Goal: Task Accomplishment & Management: Use online tool/utility

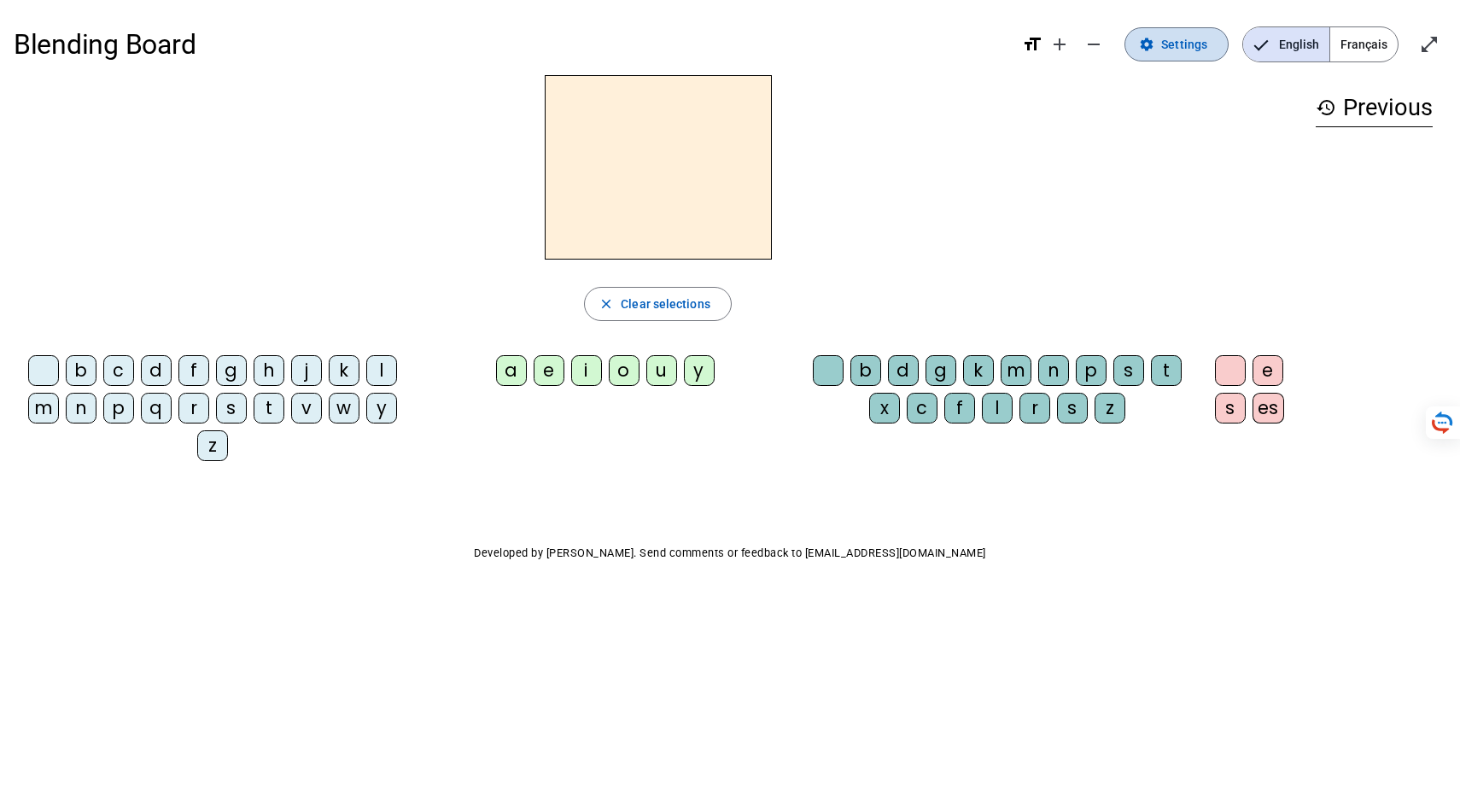
click at [1161, 54] on span "Settings" at bounding box center [1184, 45] width 46 height 21
click at [1337, 127] on h3 "history Previous" at bounding box center [1374, 108] width 117 height 38
click at [1316, 118] on mat-icon "history" at bounding box center [1326, 107] width 21 height 21
click at [1161, 50] on span "Settings" at bounding box center [1184, 45] width 46 height 21
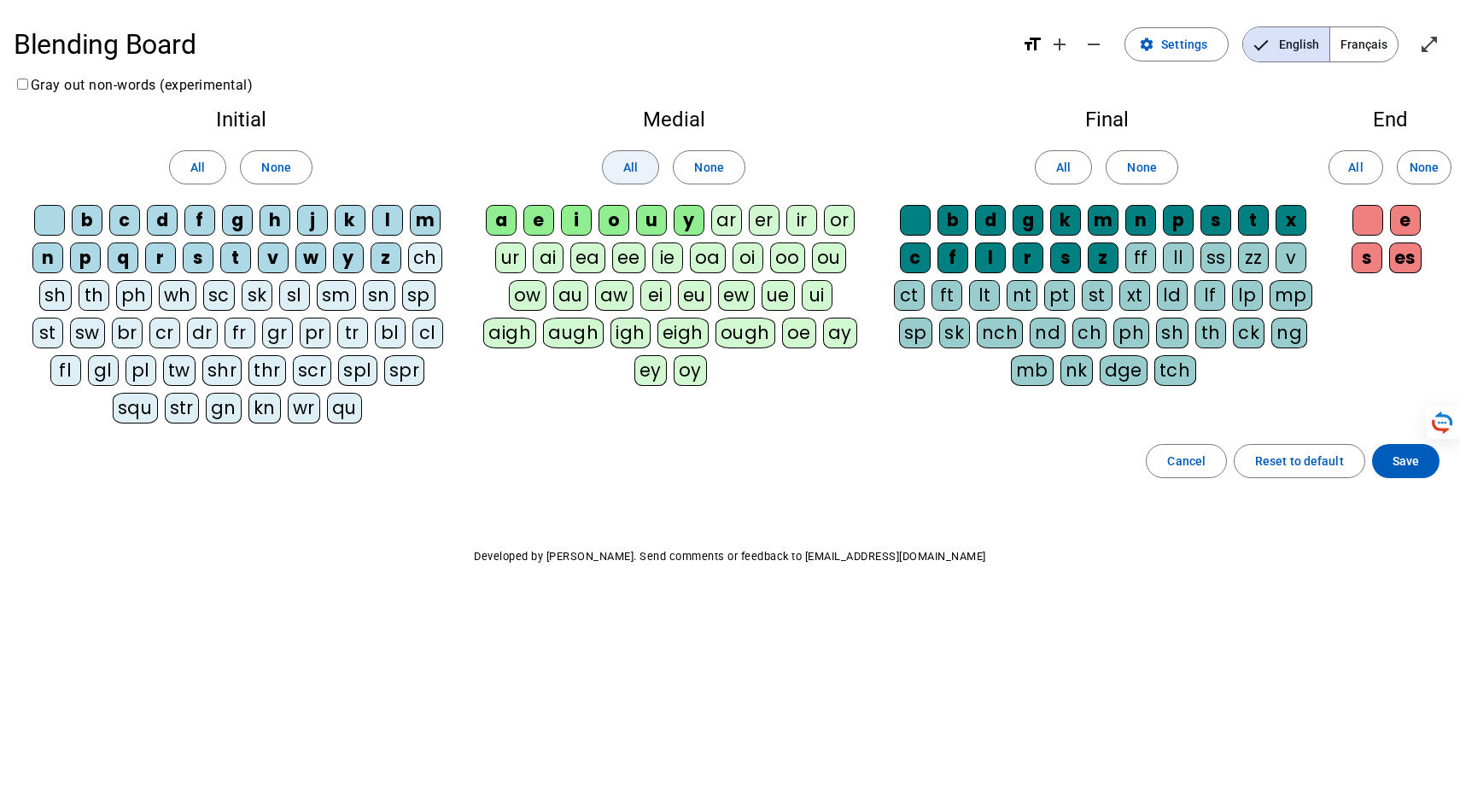
click at [626, 177] on span "All" at bounding box center [631, 167] width 15 height 21
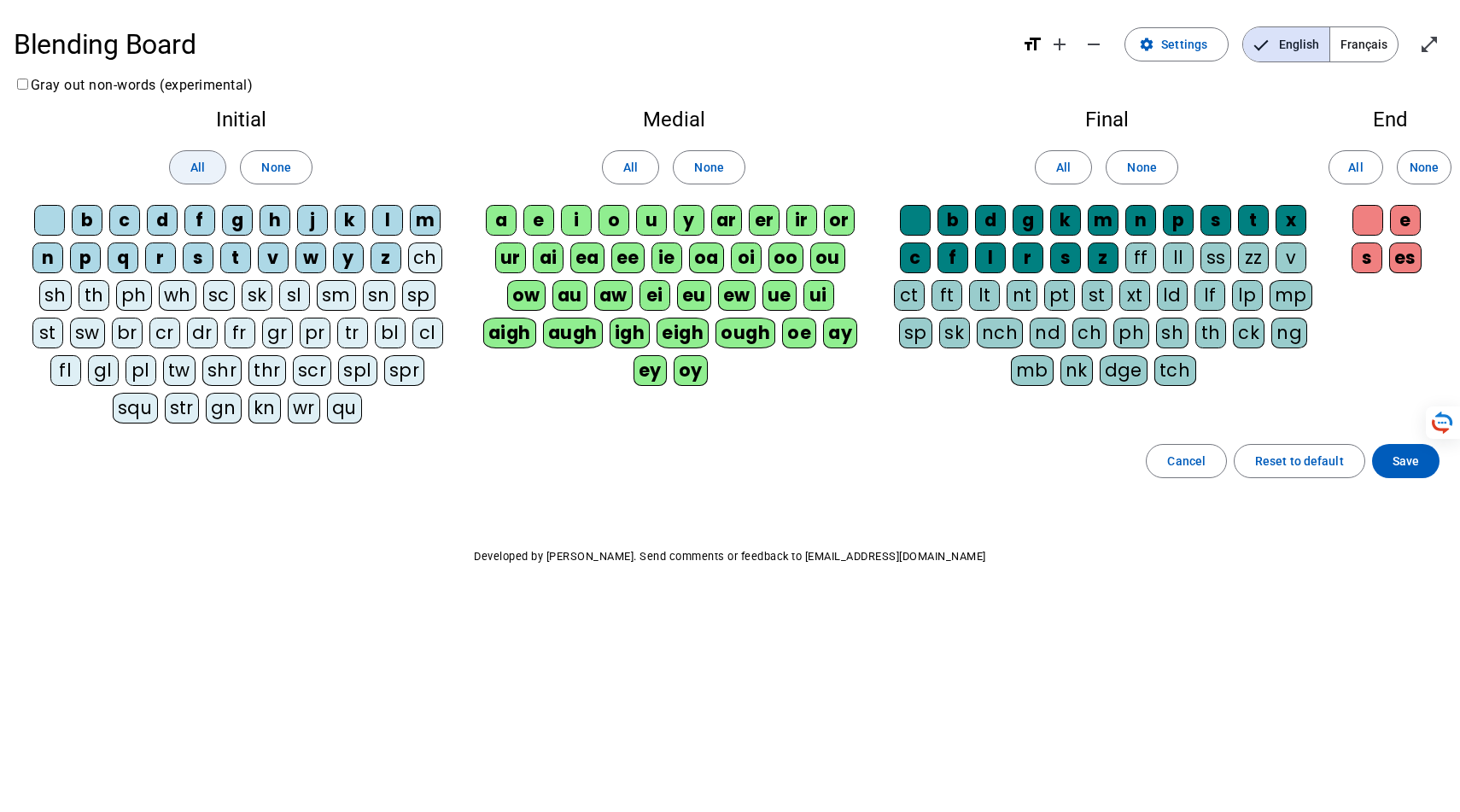
click at [193, 177] on span "All" at bounding box center [198, 167] width 15 height 21
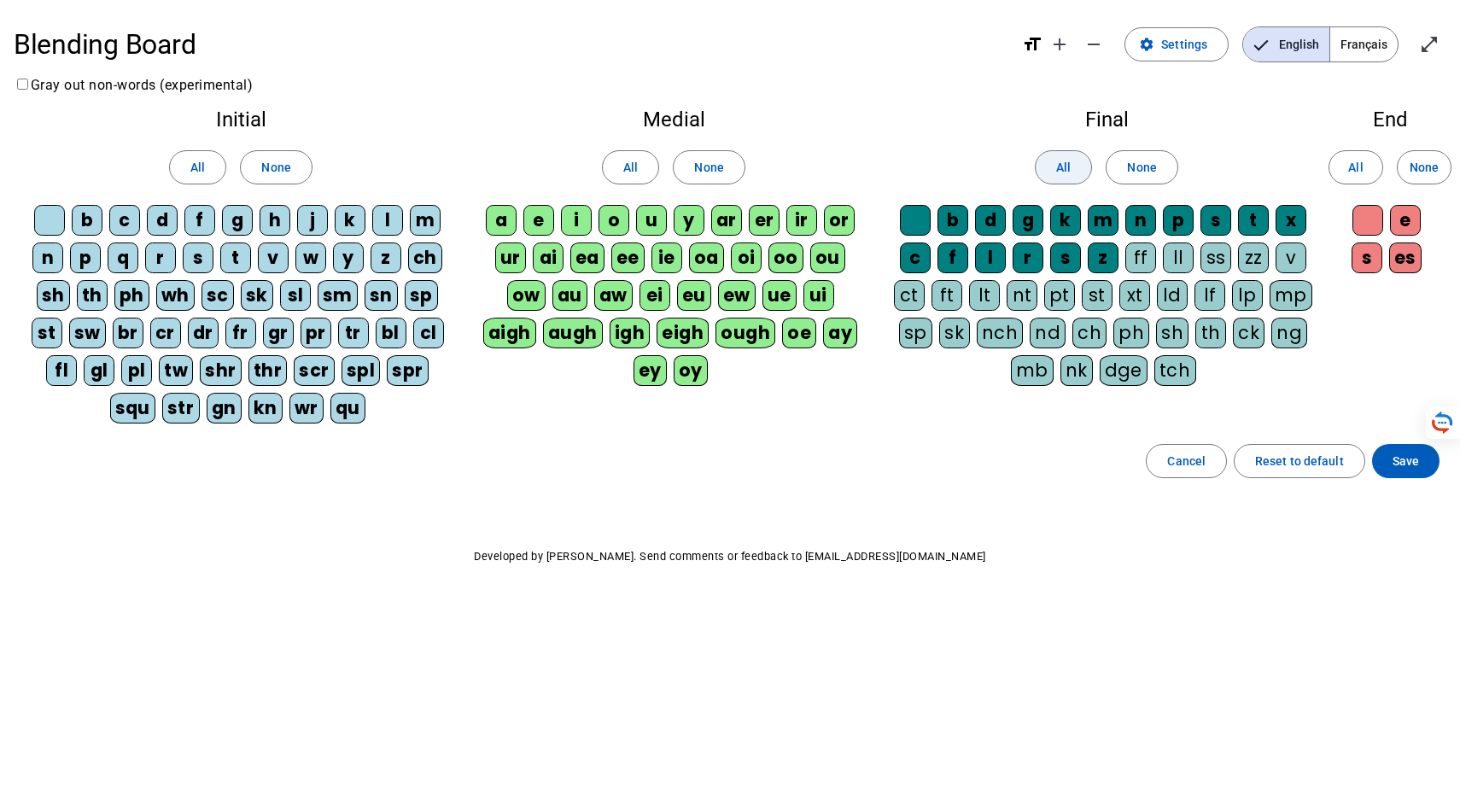
click at [1040, 188] on span at bounding box center [1063, 167] width 55 height 41
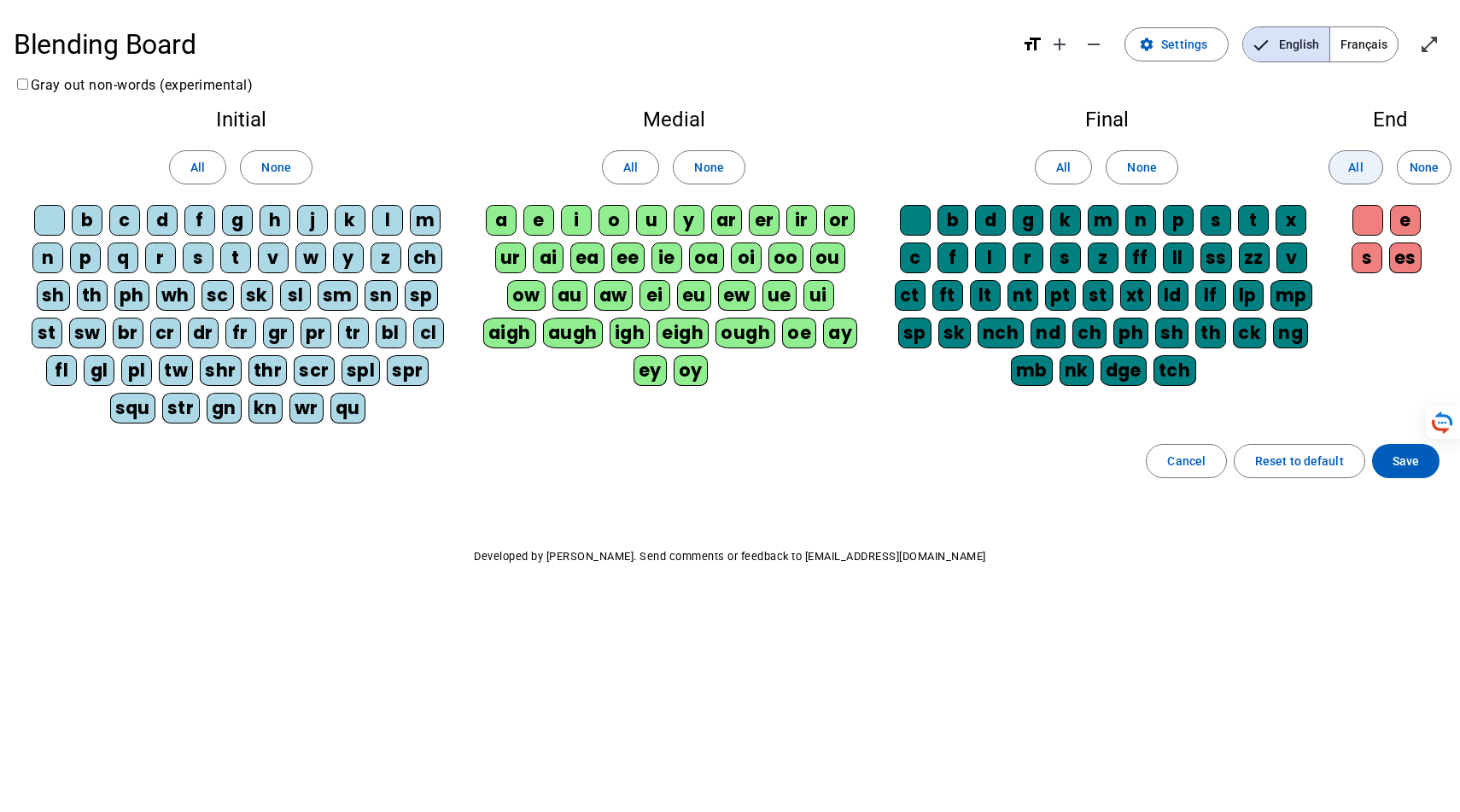
click at [1348, 177] on span "All" at bounding box center [1356, 167] width 15 height 21
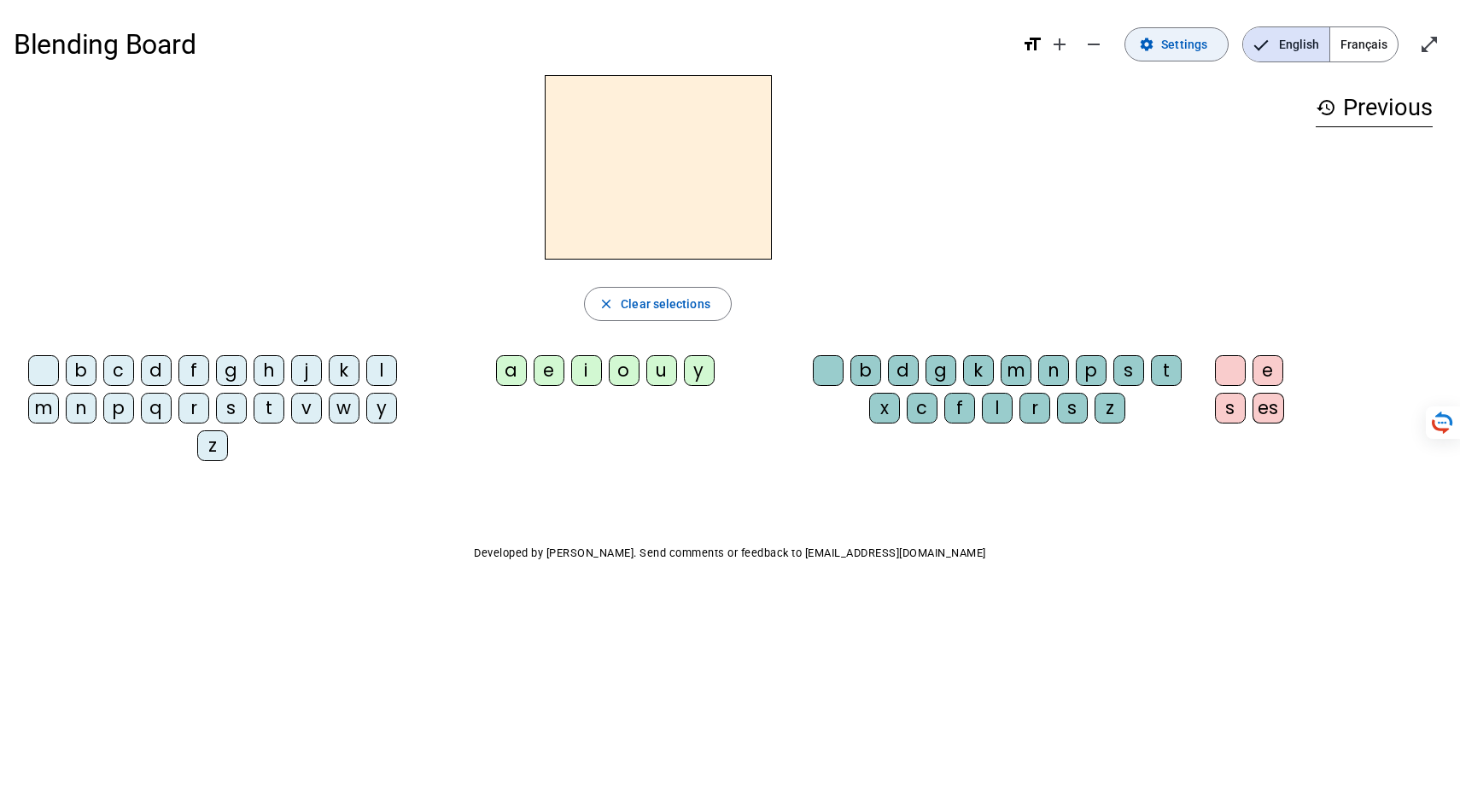
click at [1161, 47] on span "Settings" at bounding box center [1184, 45] width 46 height 21
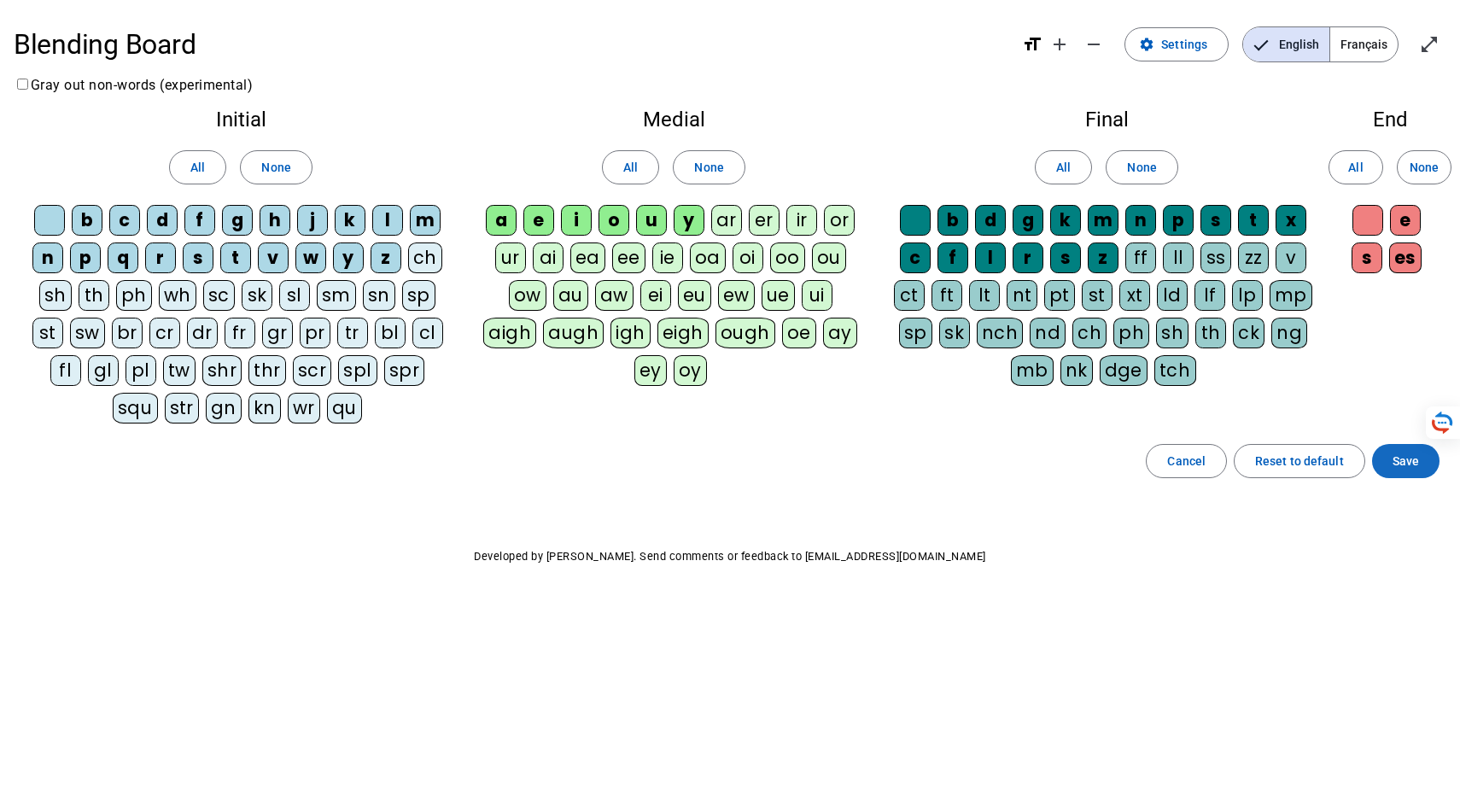
click at [1404, 471] on span "Save" at bounding box center [1405, 460] width 26 height 21
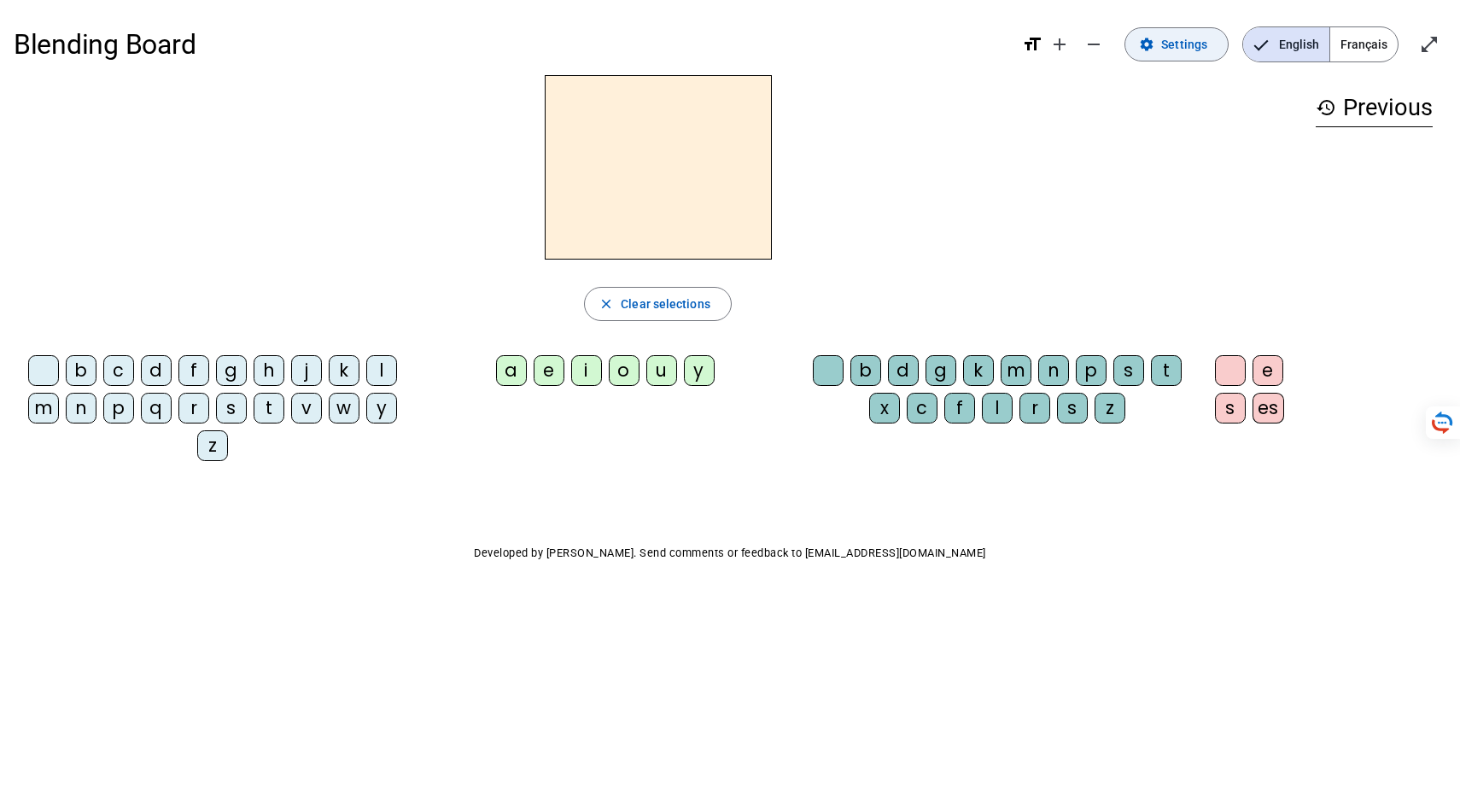
click at [1161, 54] on span "Settings" at bounding box center [1184, 45] width 46 height 21
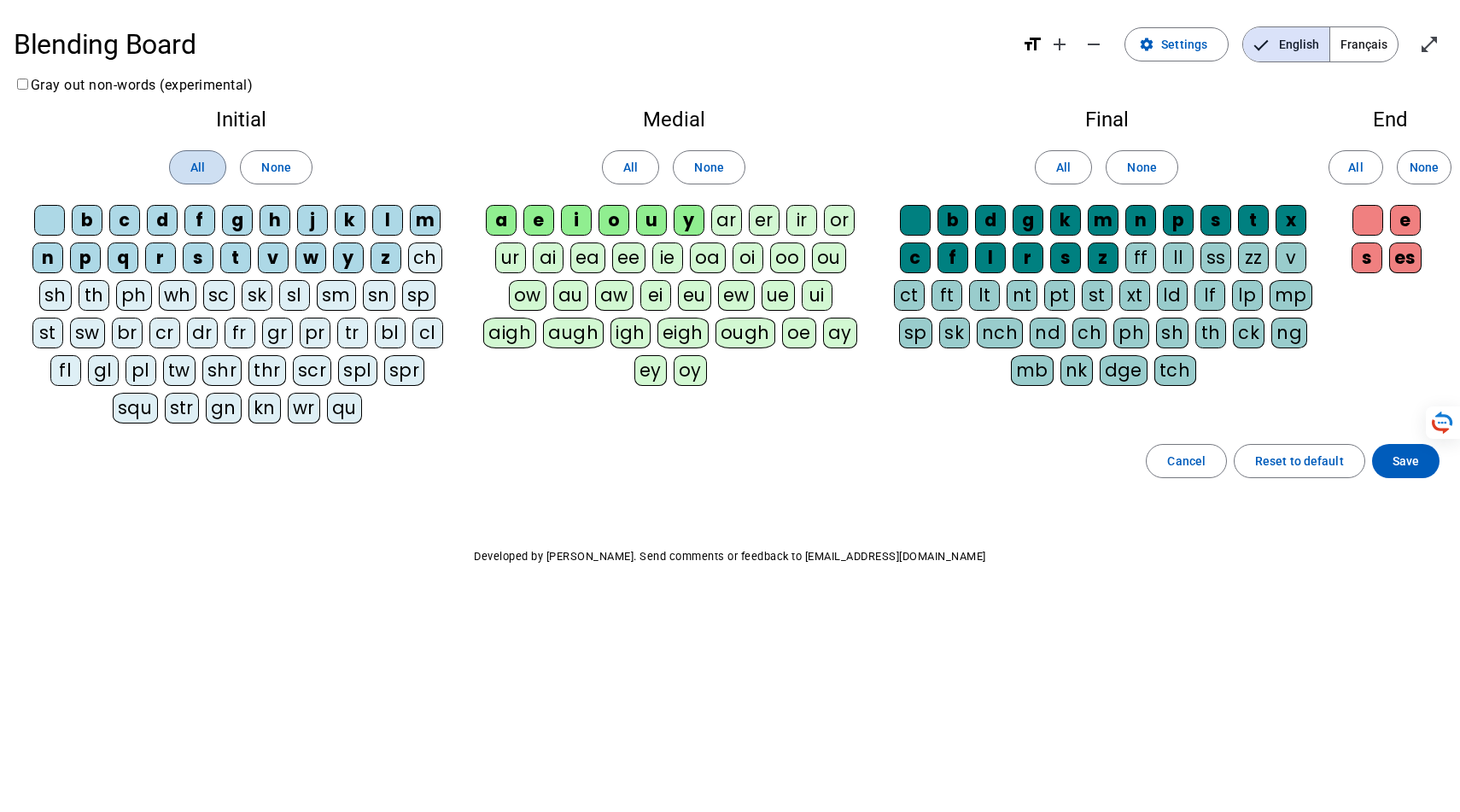
click at [191, 177] on span "All" at bounding box center [198, 167] width 15 height 21
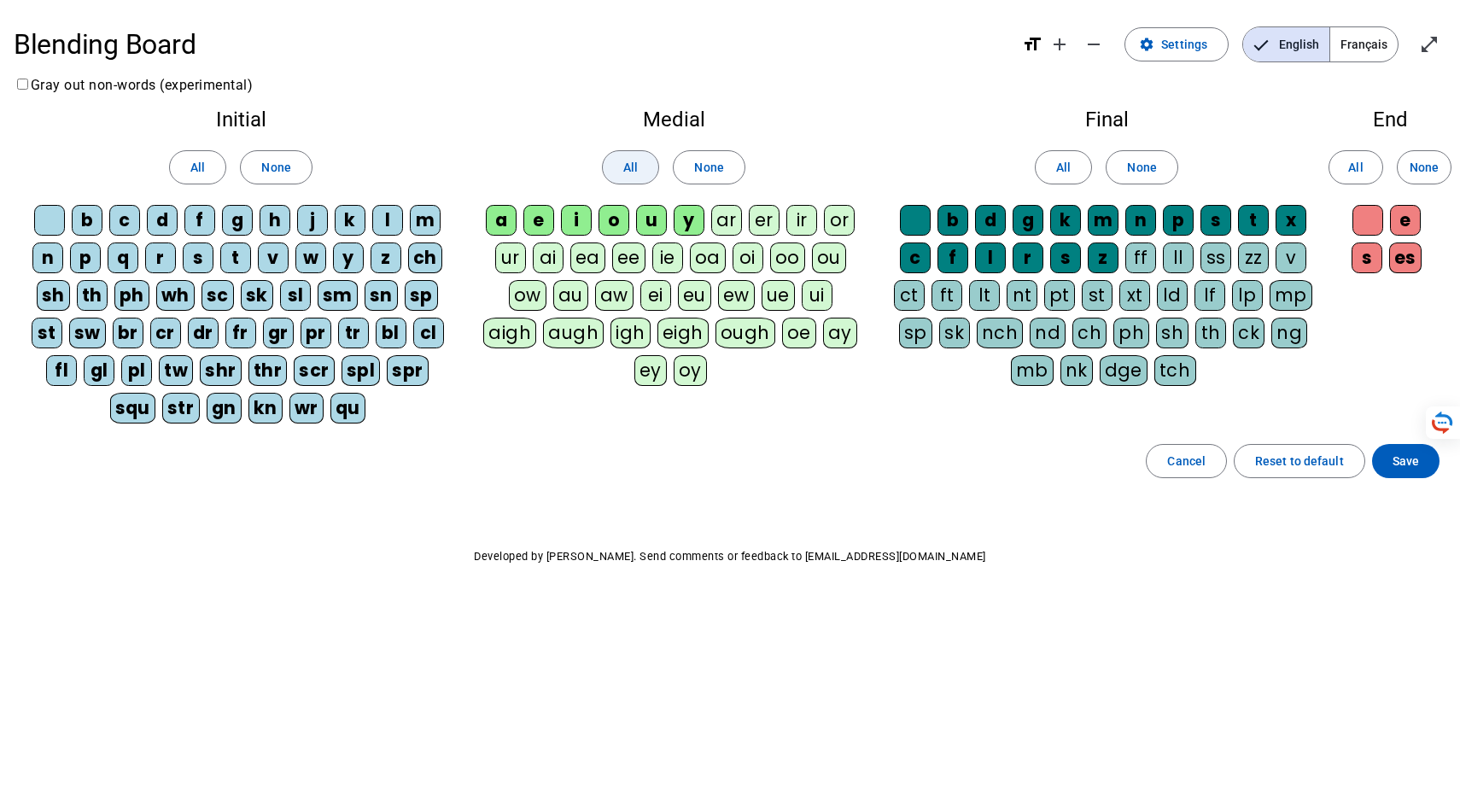
click at [623, 177] on span "All" at bounding box center [631, 167] width 15 height 21
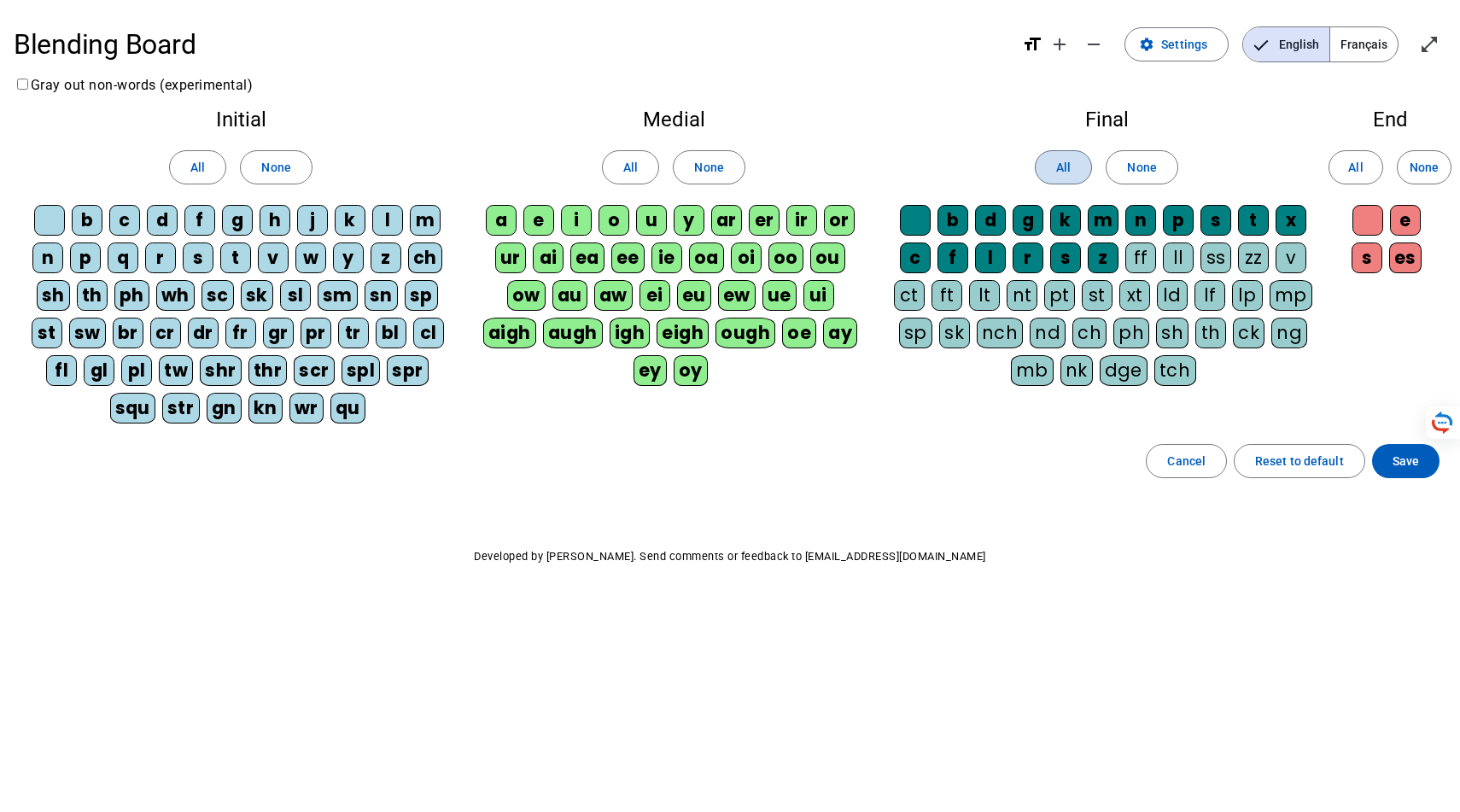
click at [1056, 177] on span "All" at bounding box center [1063, 167] width 15 height 21
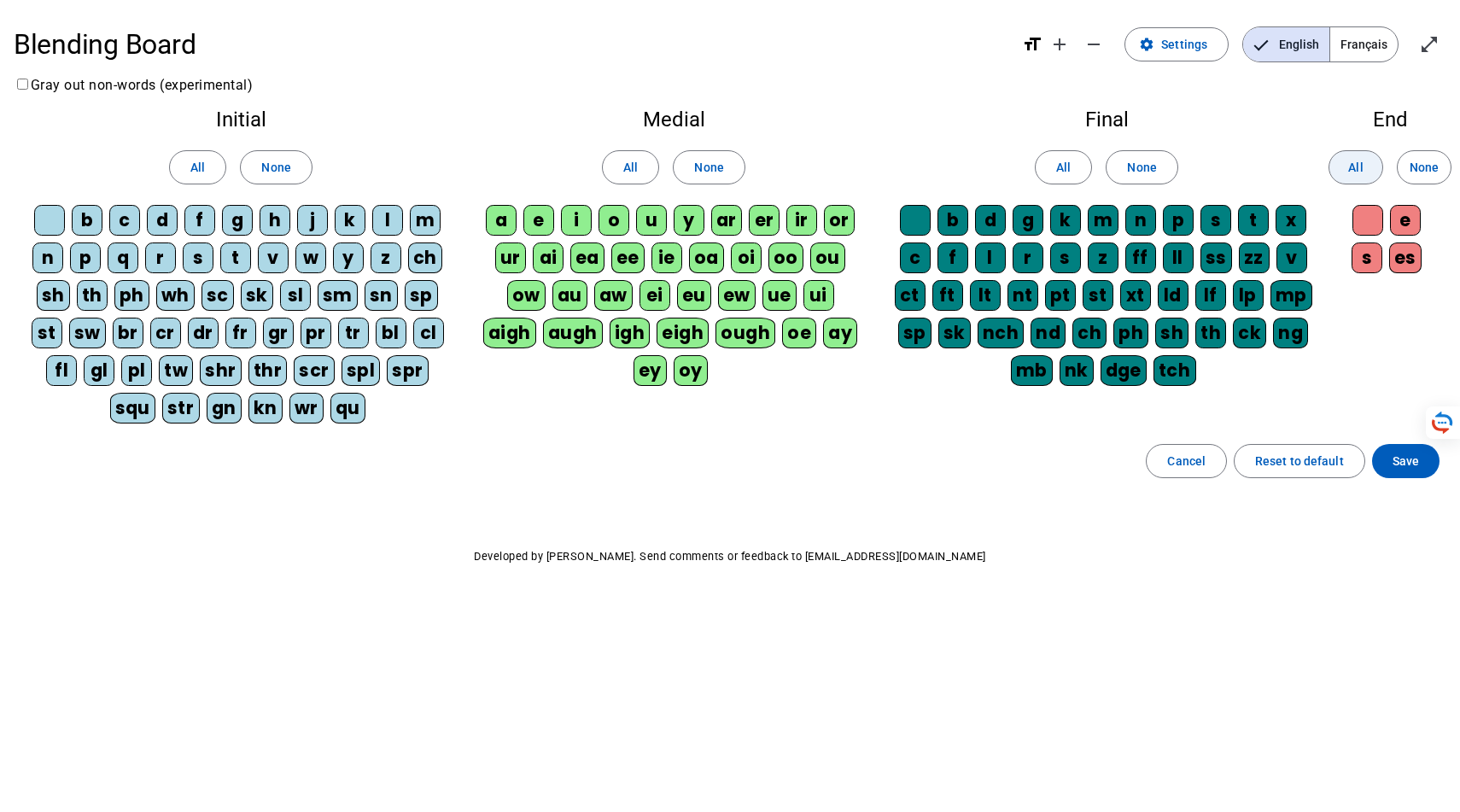
click at [1348, 177] on span "All" at bounding box center [1356, 167] width 15 height 21
click at [1395, 471] on span "Save" at bounding box center [1405, 460] width 26 height 21
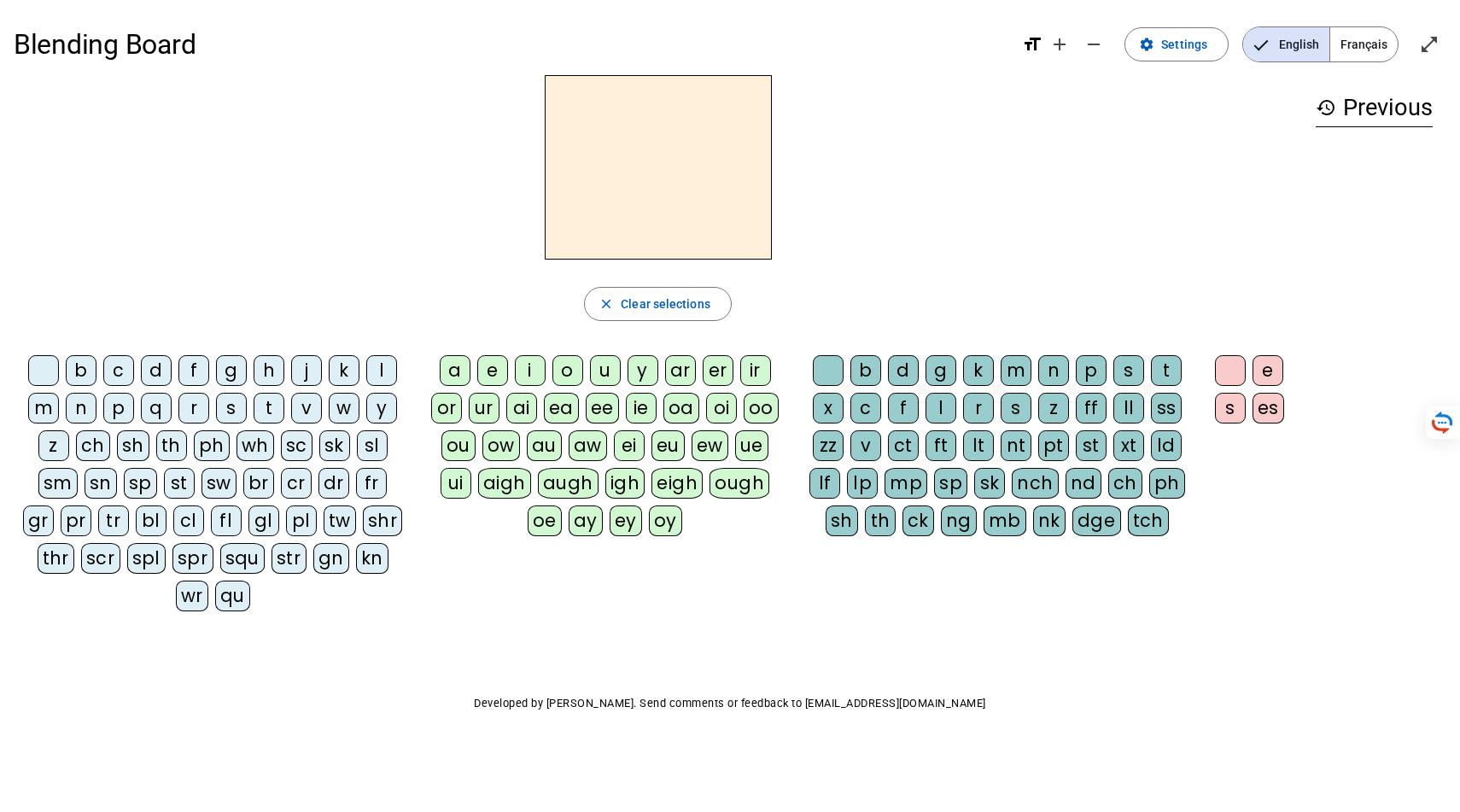
click at [59, 423] on div "m" at bounding box center [44, 408] width 31 height 31
click at [537, 423] on div "ai" at bounding box center [521, 408] width 31 height 31
click at [1069, 386] on div "n" at bounding box center [1054, 371] width 31 height 31
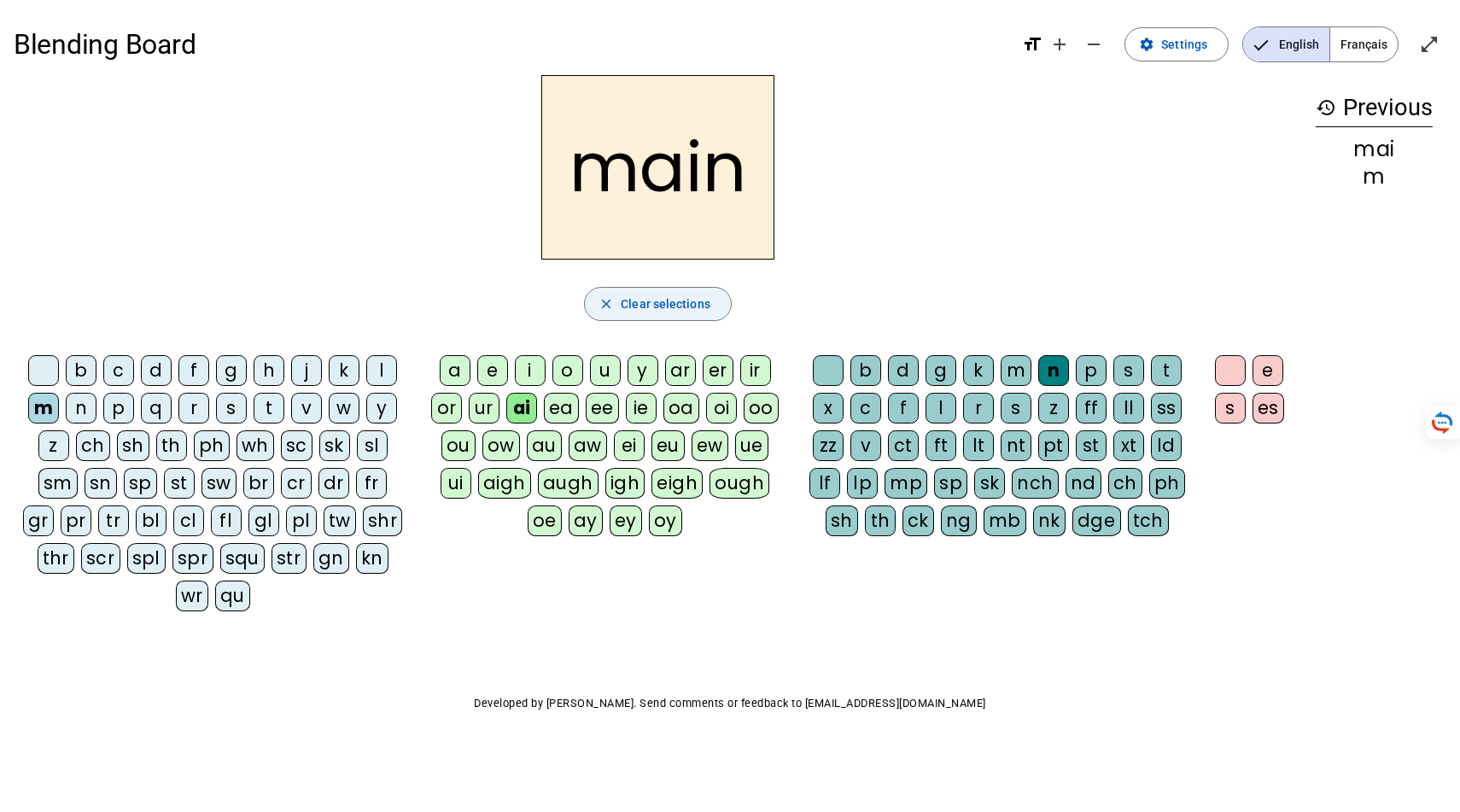
click at [646, 314] on span "Clear selections" at bounding box center [665, 303] width 90 height 21
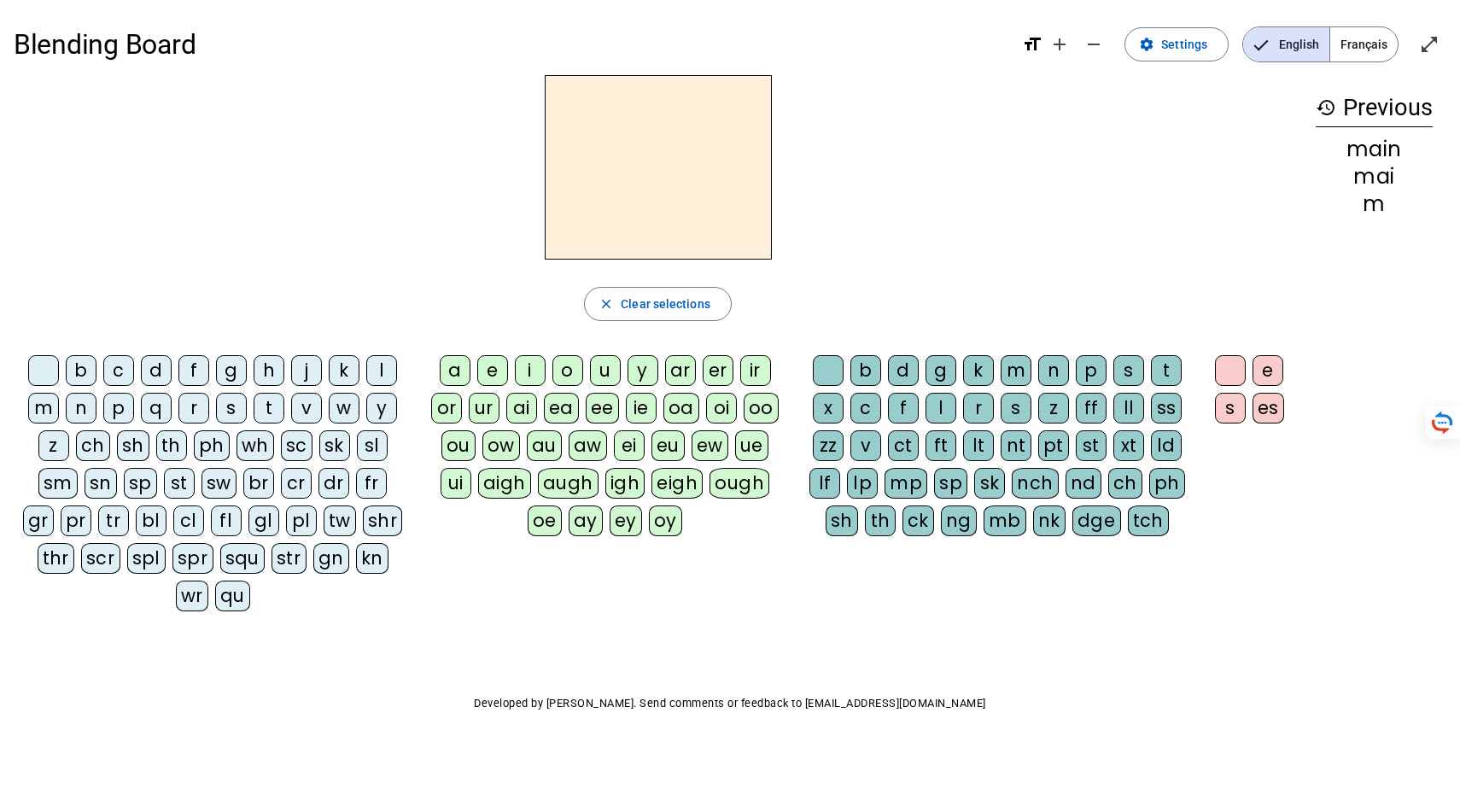
click at [96, 386] on div "b" at bounding box center [81, 371] width 31 height 31
click at [663, 423] on div "oa" at bounding box center [680, 408] width 35 height 31
click at [1151, 386] on div "t" at bounding box center [1167, 371] width 31 height 31
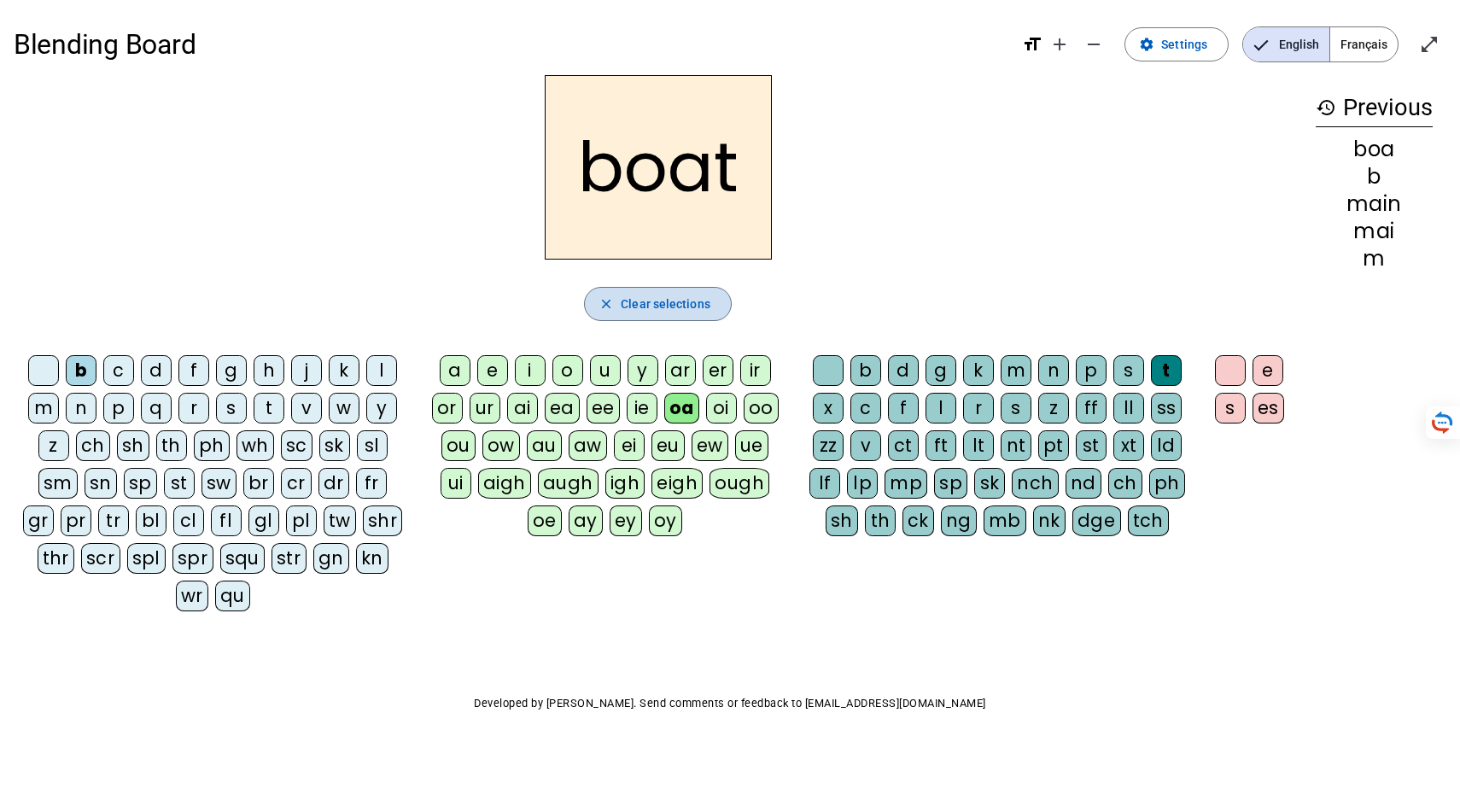
click at [668, 314] on span "Clear selections" at bounding box center [665, 303] width 90 height 21
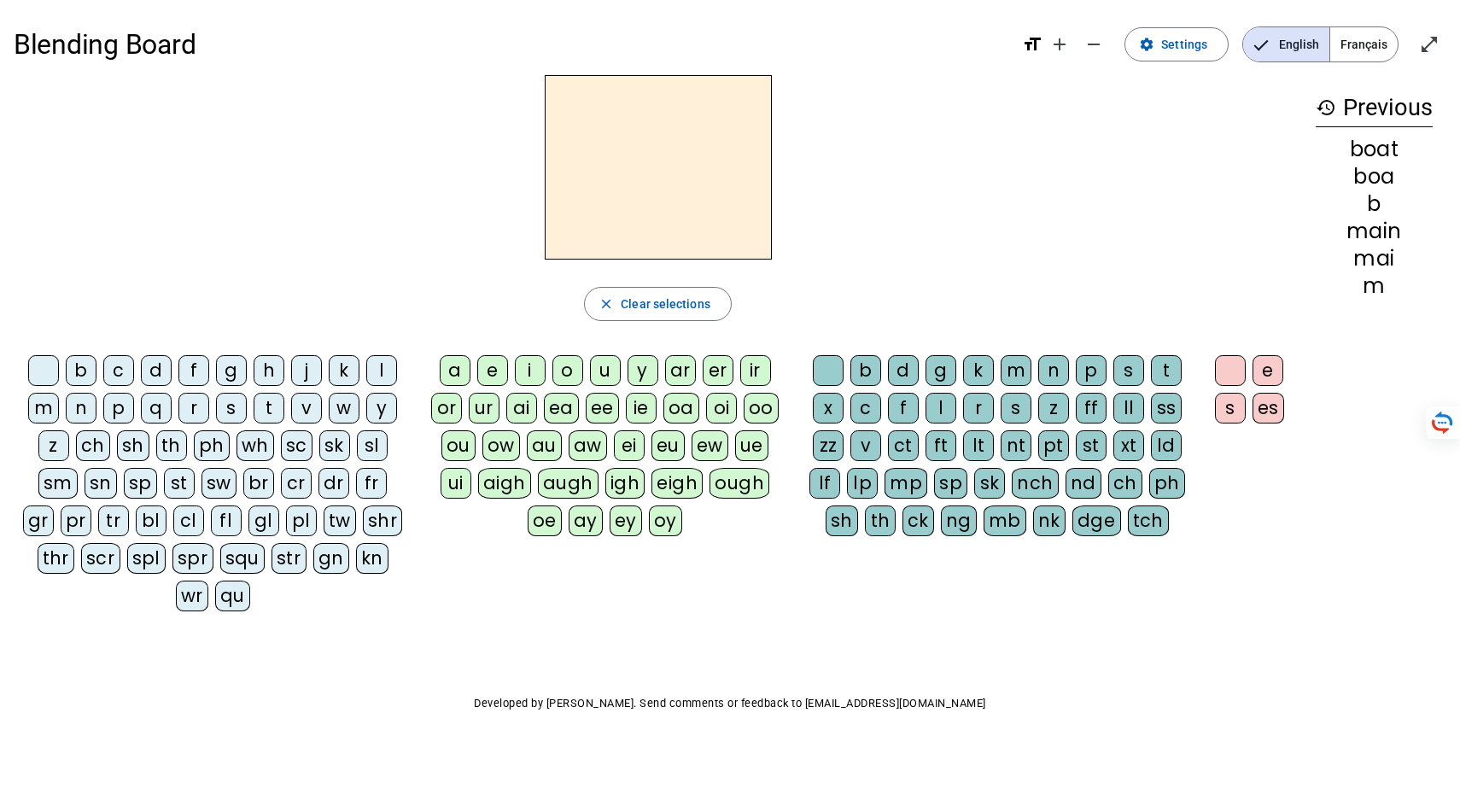
click at [209, 386] on div "f" at bounding box center [194, 371] width 31 height 31
click at [663, 423] on div "oa" at bounding box center [680, 408] width 35 height 31
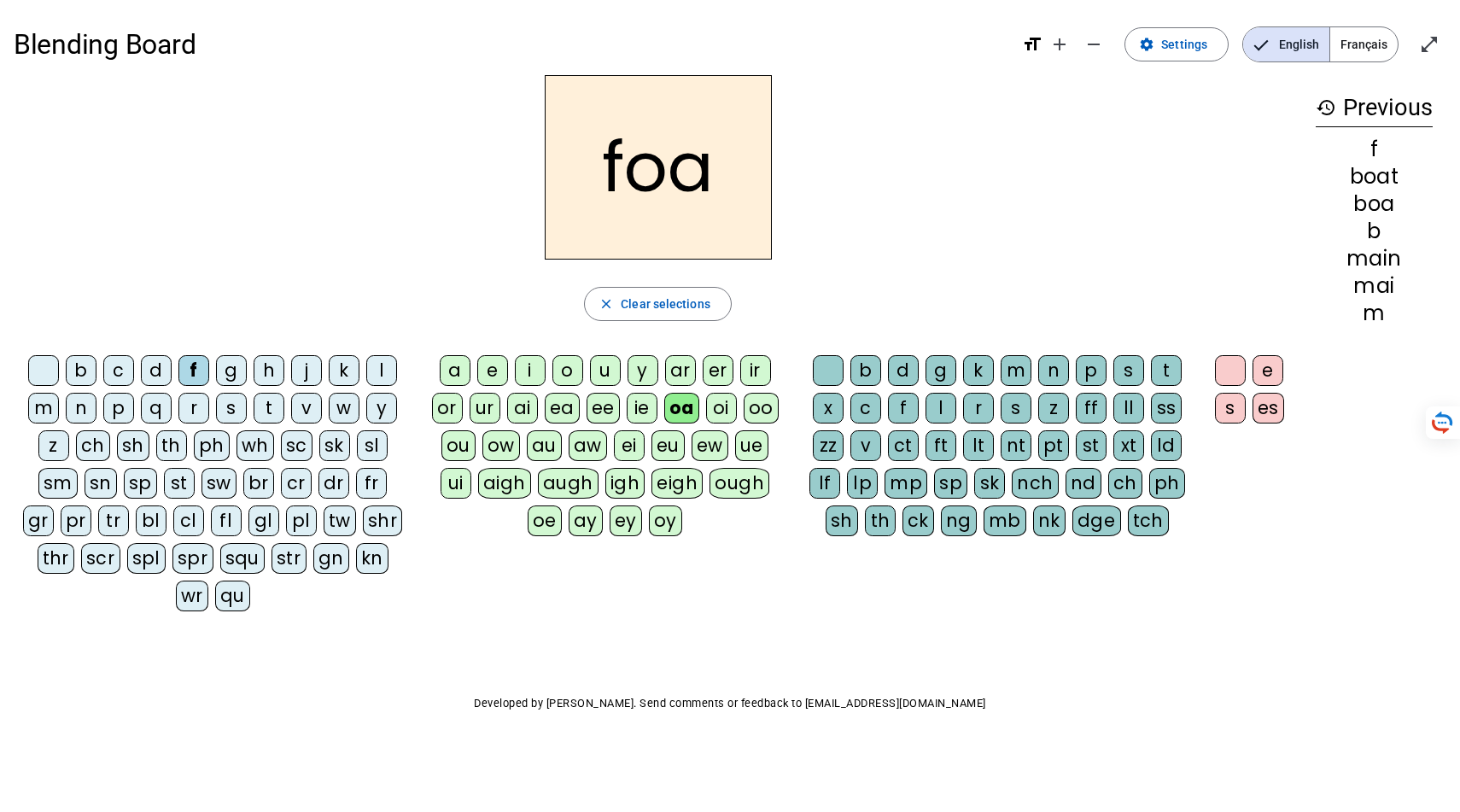
click at [1151, 386] on div "t" at bounding box center [1167, 371] width 31 height 31
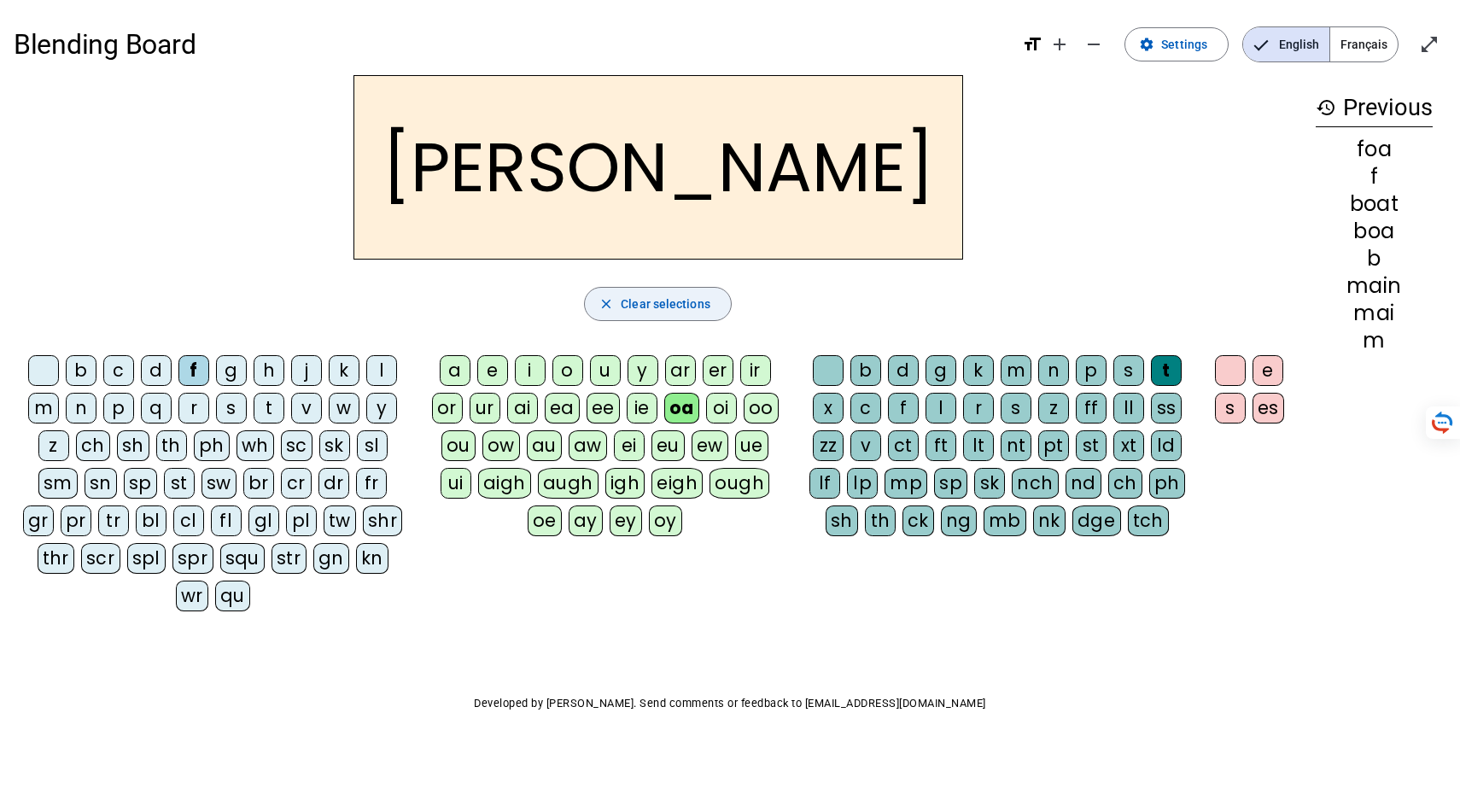
click at [660, 314] on span "Clear selections" at bounding box center [665, 303] width 90 height 21
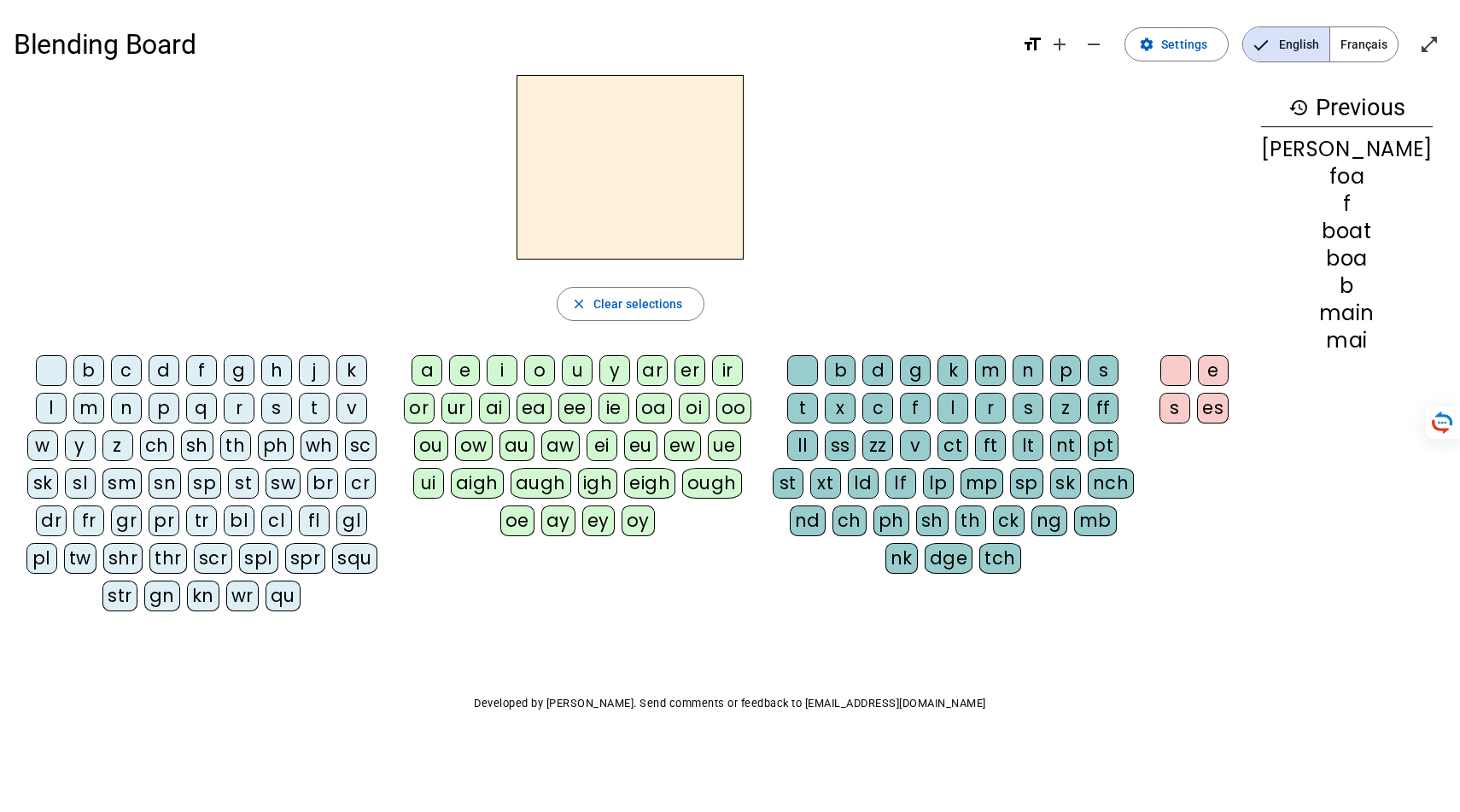
click at [217, 386] on div "f" at bounding box center [202, 371] width 31 height 31
click at [667, 314] on span "Clear selections" at bounding box center [638, 303] width 90 height 21
click at [299, 536] on div "fl" at bounding box center [314, 520] width 31 height 31
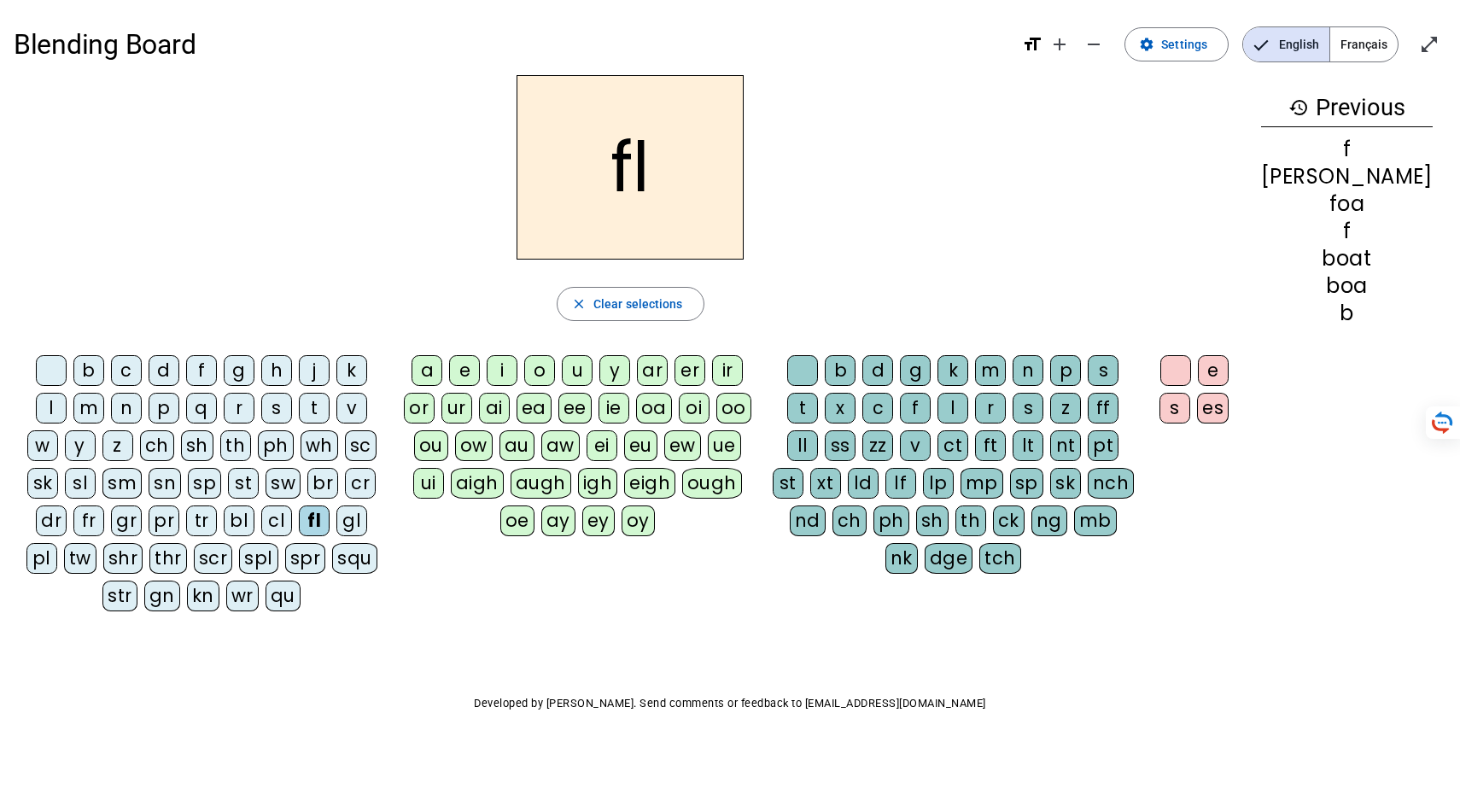
click at [636, 423] on div "oa" at bounding box center [653, 408] width 35 height 31
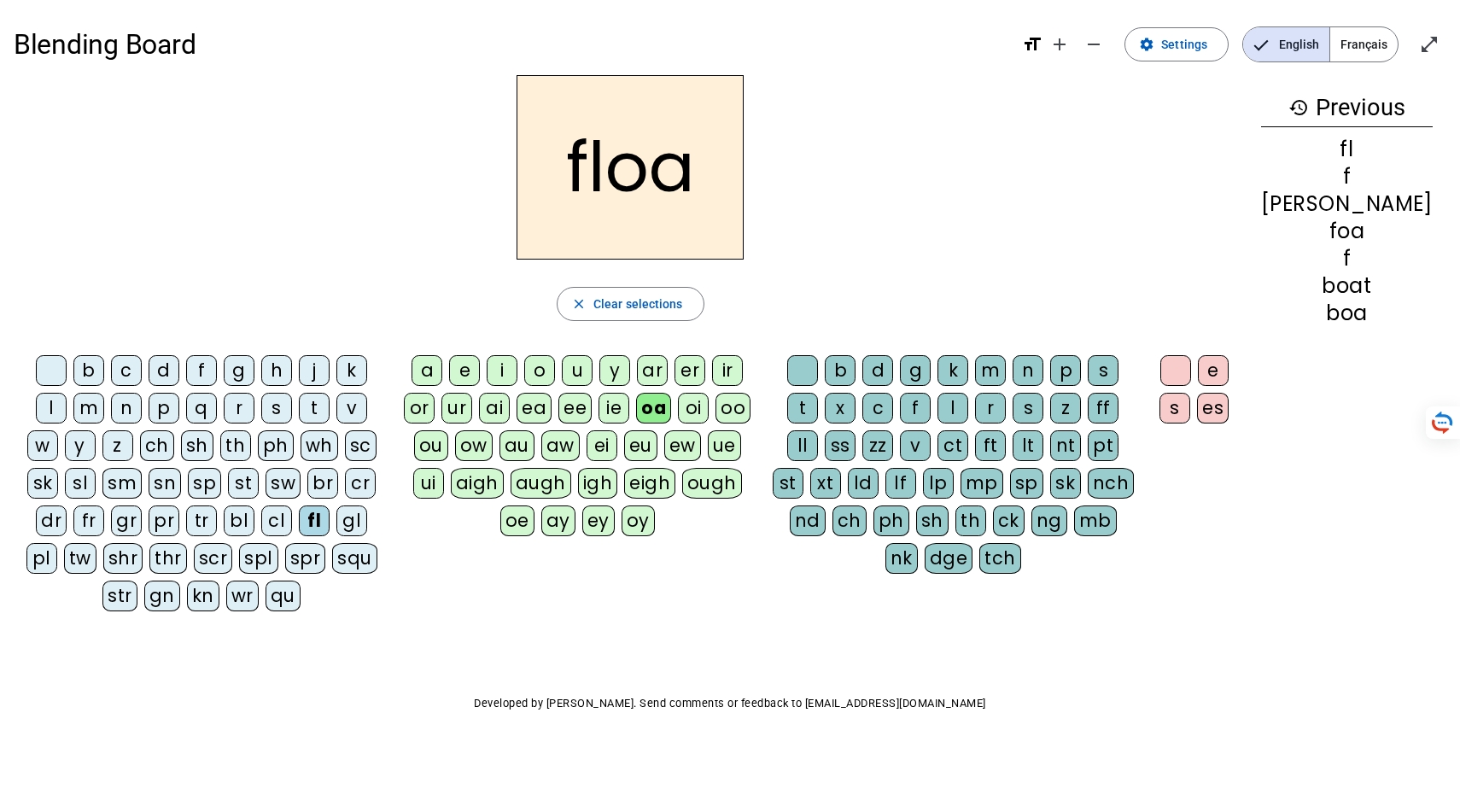
click at [818, 423] on div "t" at bounding box center [802, 408] width 31 height 31
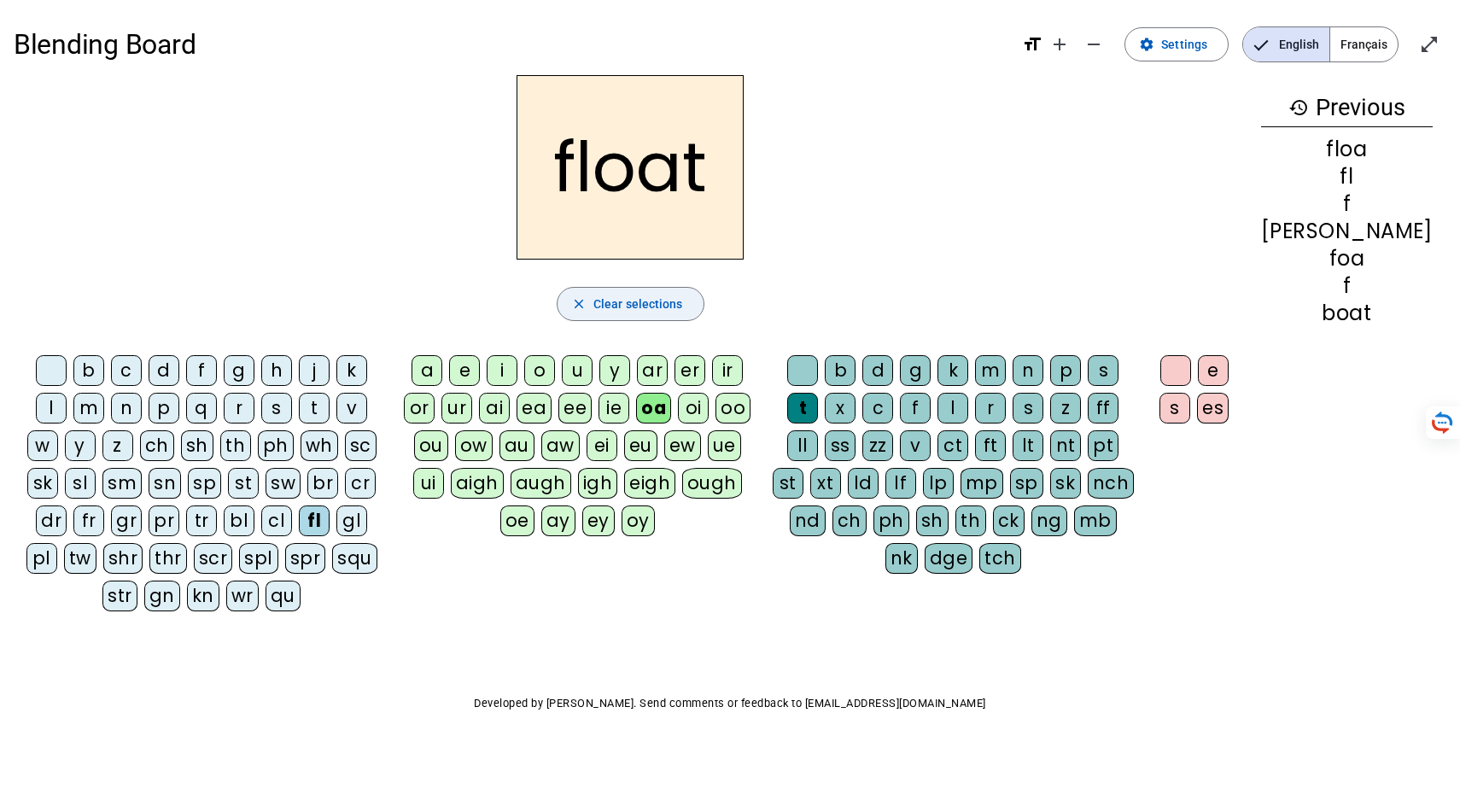
click at [683, 314] on span "Clear selections" at bounding box center [638, 303] width 90 height 21
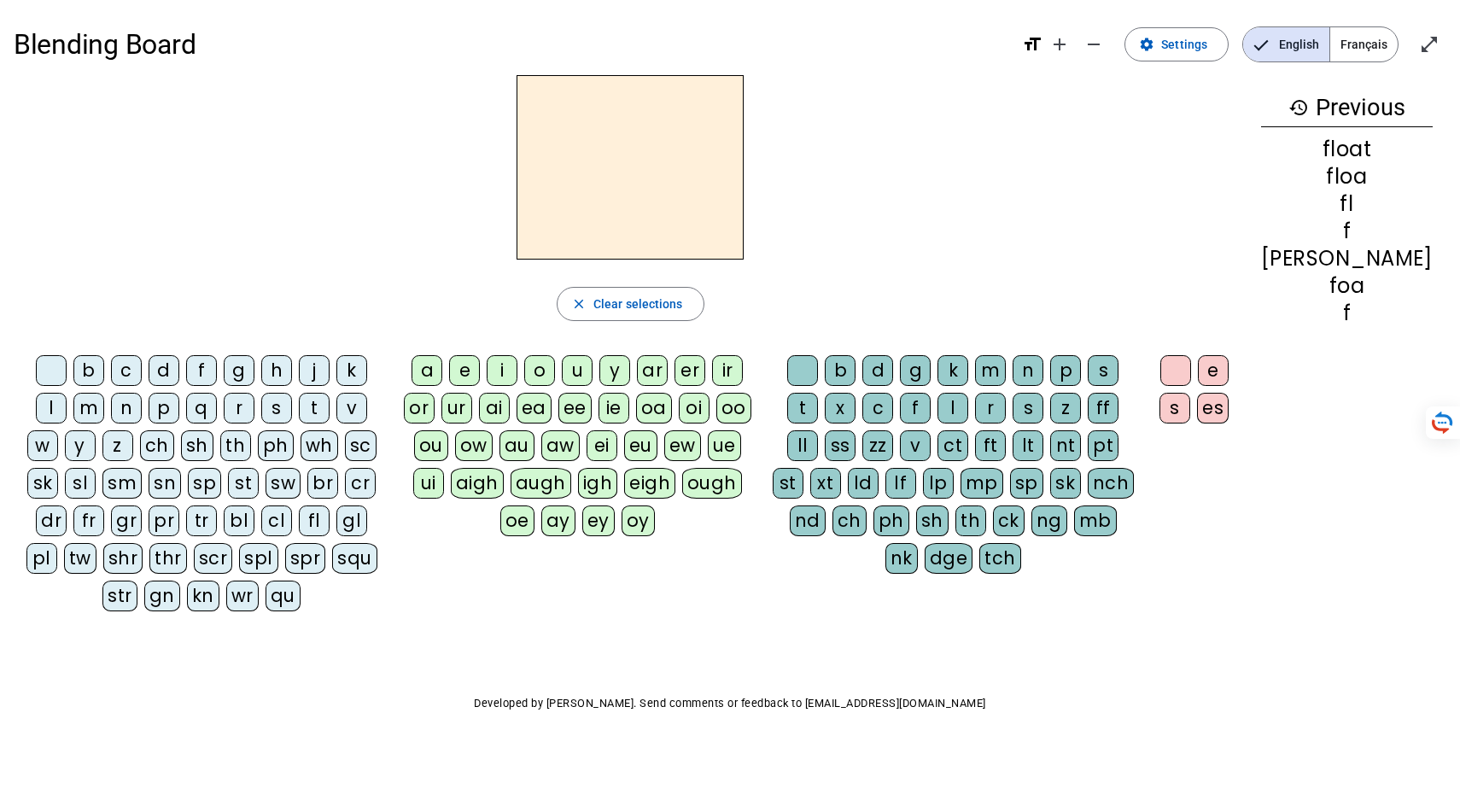
click at [254, 423] on div "r" at bounding box center [239, 408] width 31 height 31
click at [636, 423] on div "oa" at bounding box center [653, 408] width 35 height 31
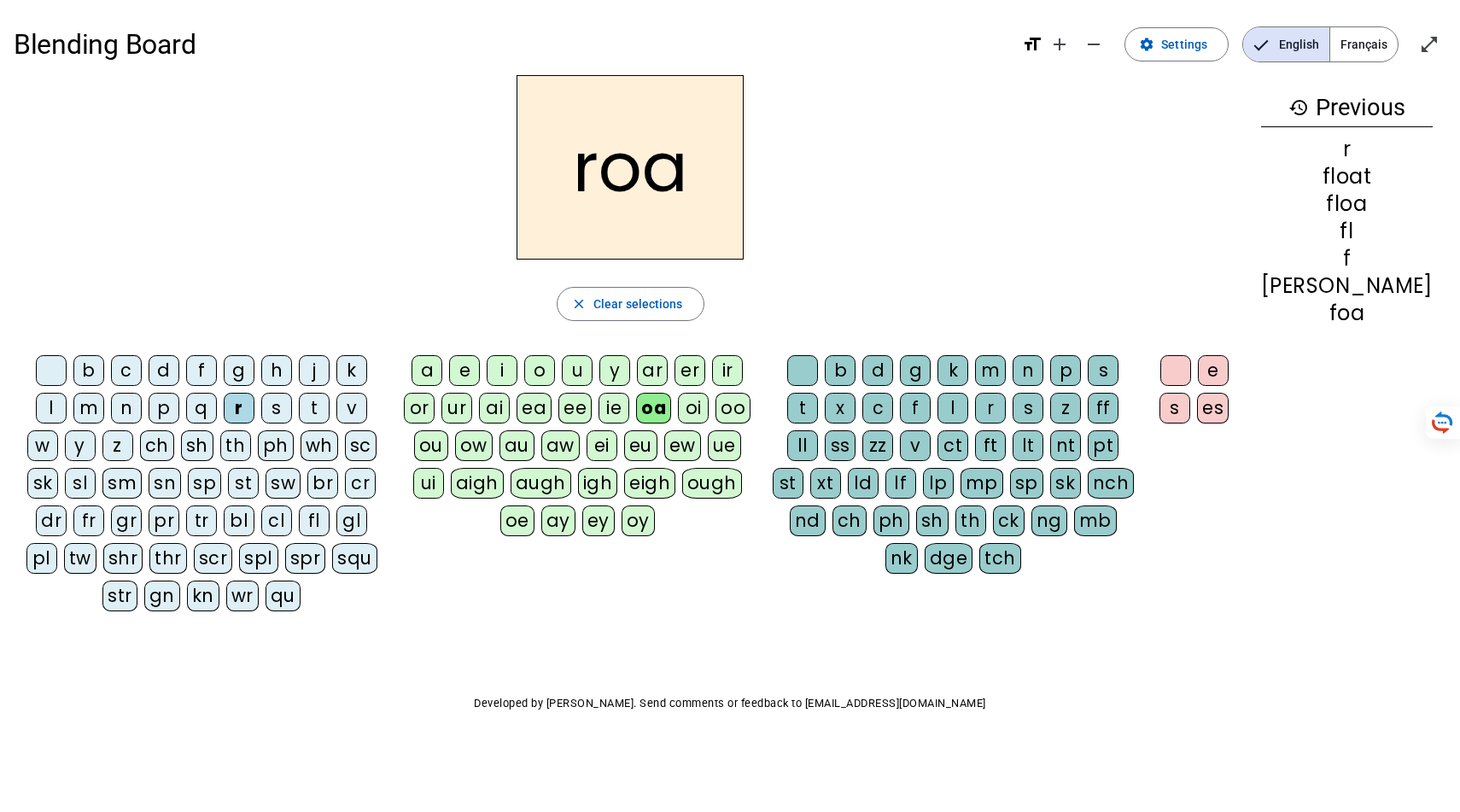
click at [803, 499] on div "st" at bounding box center [788, 483] width 31 height 31
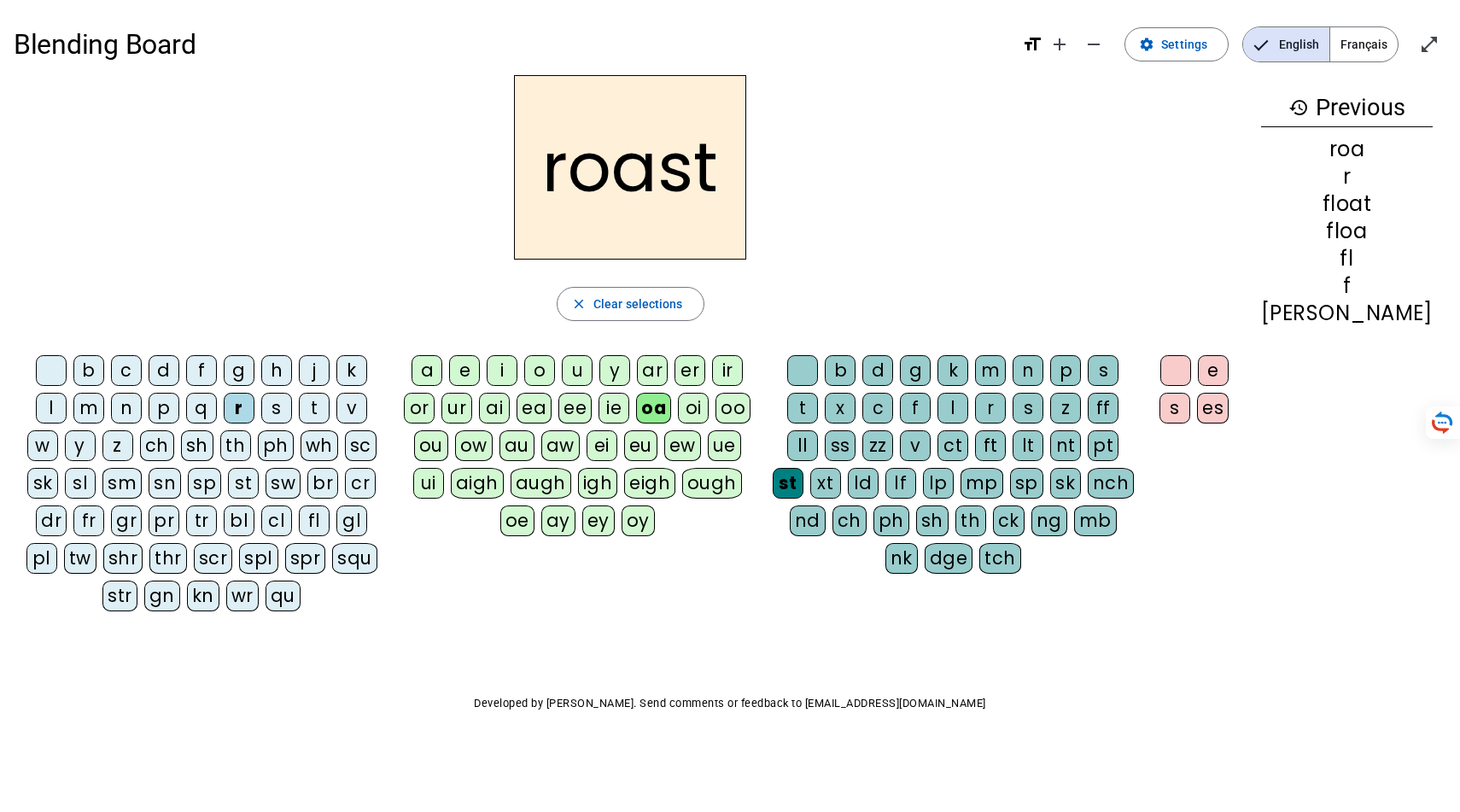
click at [803, 499] on div "st" at bounding box center [788, 483] width 31 height 31
click at [1190, 423] on div "s" at bounding box center [1175, 408] width 31 height 31
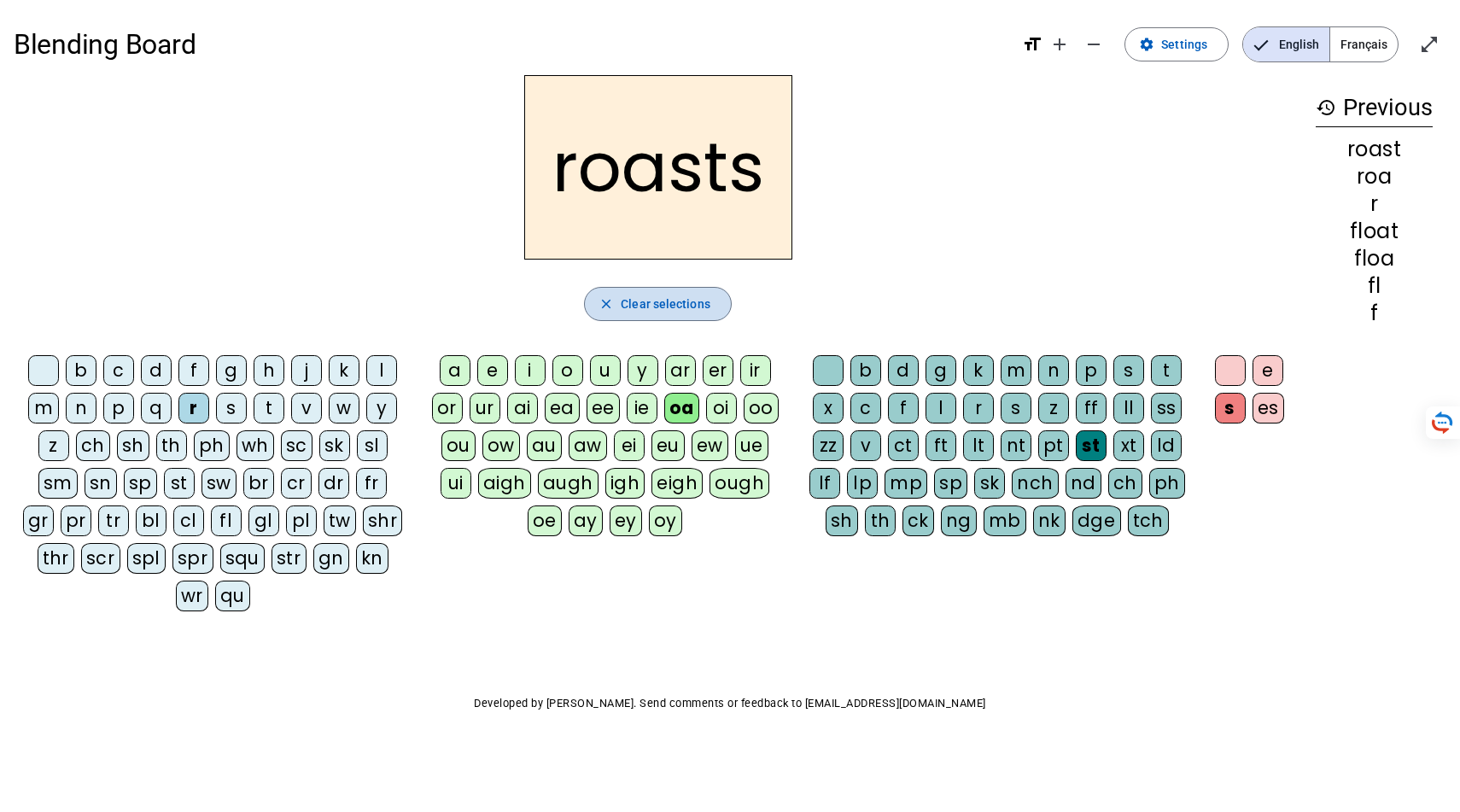
click at [668, 314] on span "Clear selections" at bounding box center [665, 303] width 90 height 21
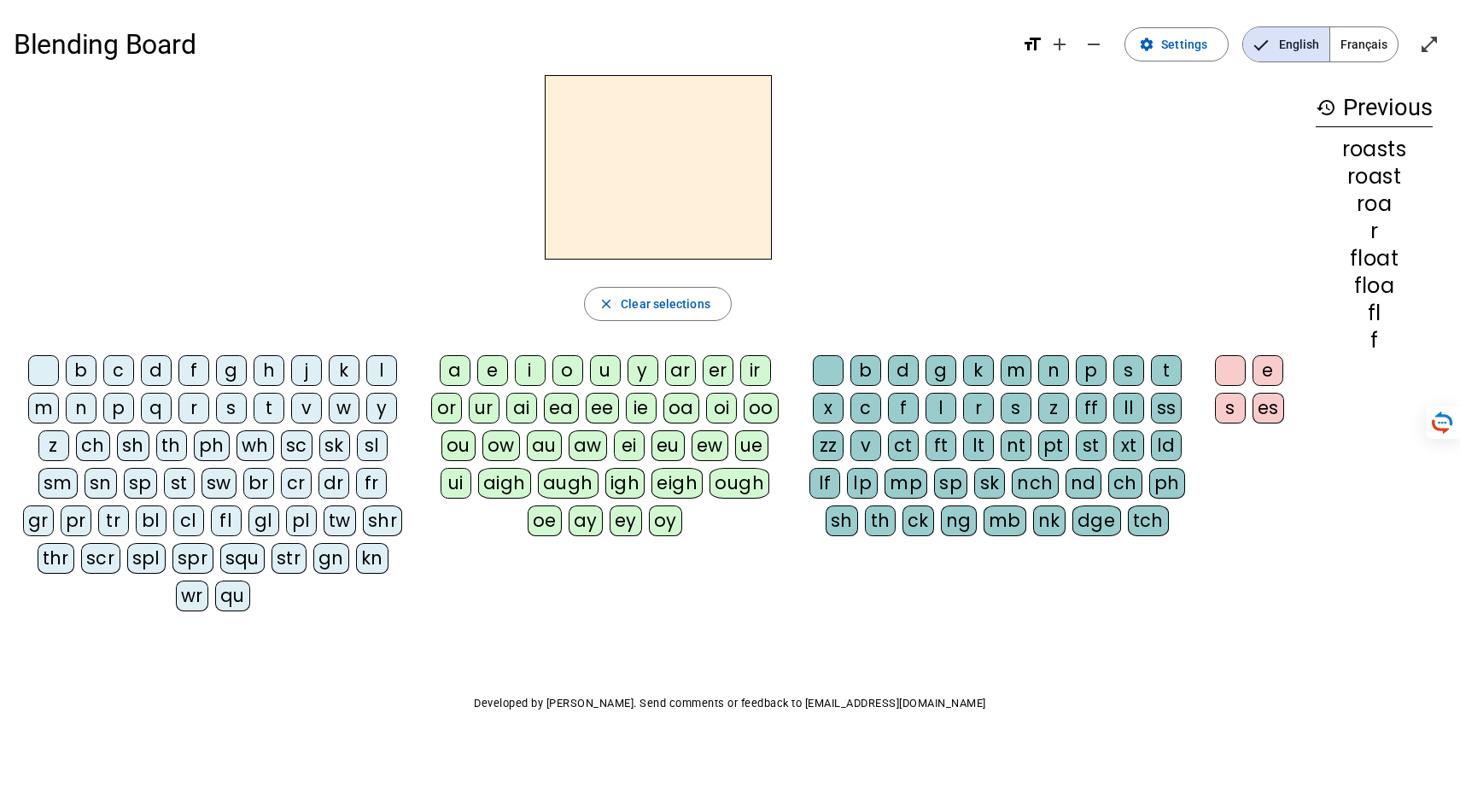
click at [740, 550] on div "a e i o u y ar er ir or ur ai ea ee ie oa oi oo ou ow au aw ei eu ew ue ui aigh…" at bounding box center [608, 449] width 380 height 202
click at [172, 386] on div "d" at bounding box center [156, 371] width 31 height 31
click at [663, 423] on div "oa" at bounding box center [680, 408] width 35 height 31
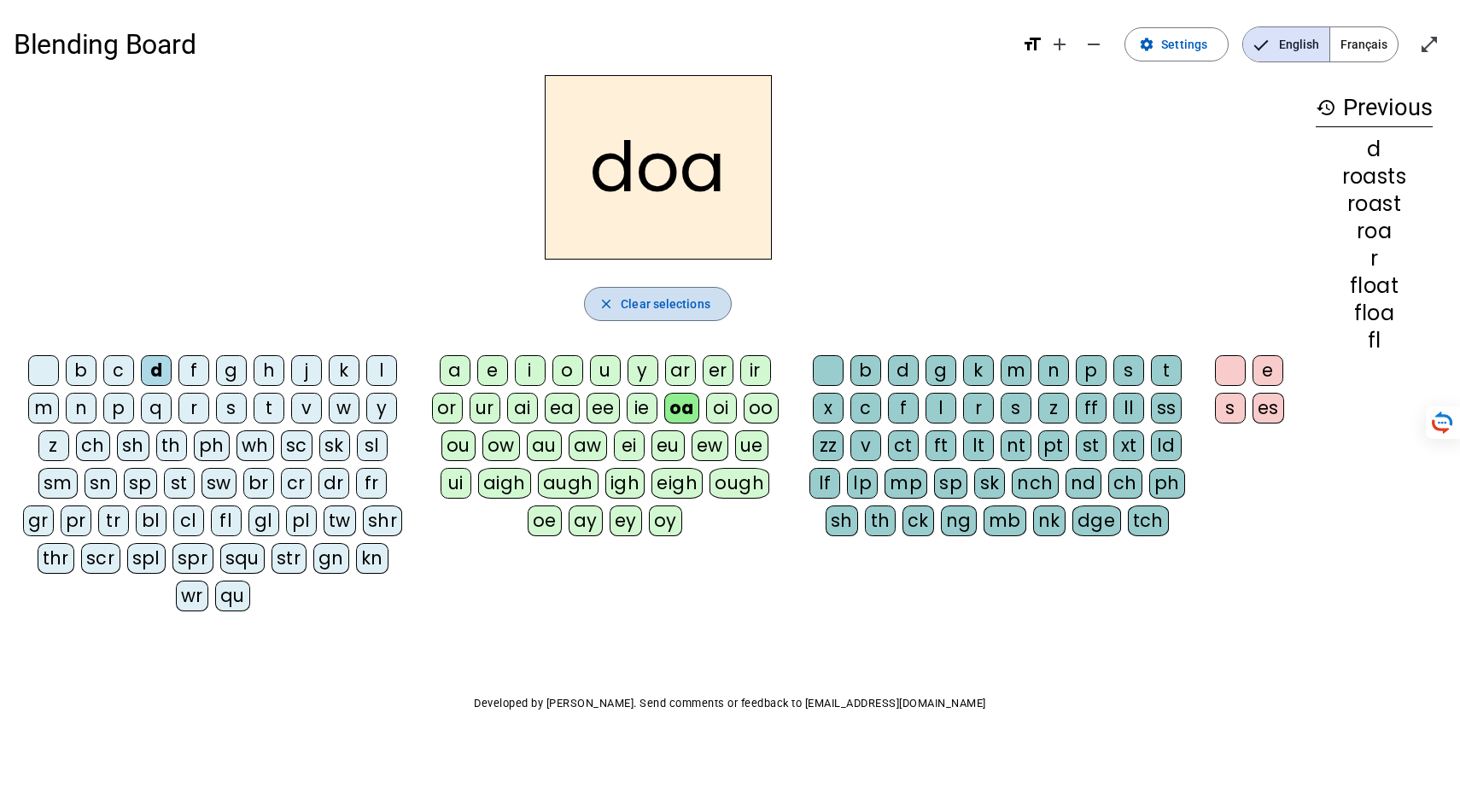
click at [669, 314] on span "Clear selections" at bounding box center [665, 303] width 90 height 21
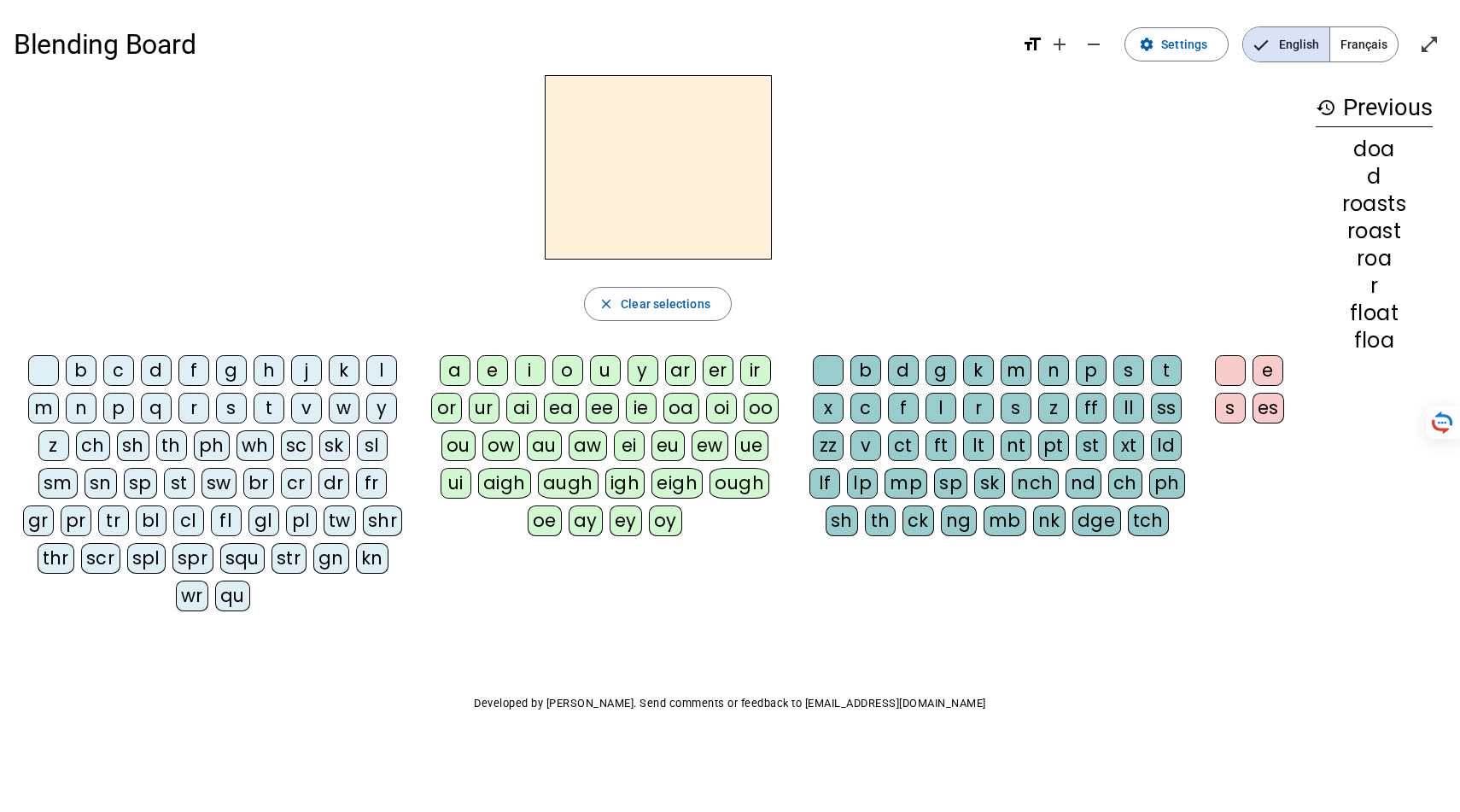
click at [172, 386] on div "d" at bounding box center [156, 371] width 31 height 31
click at [561, 536] on div "oe" at bounding box center [545, 520] width 35 height 31
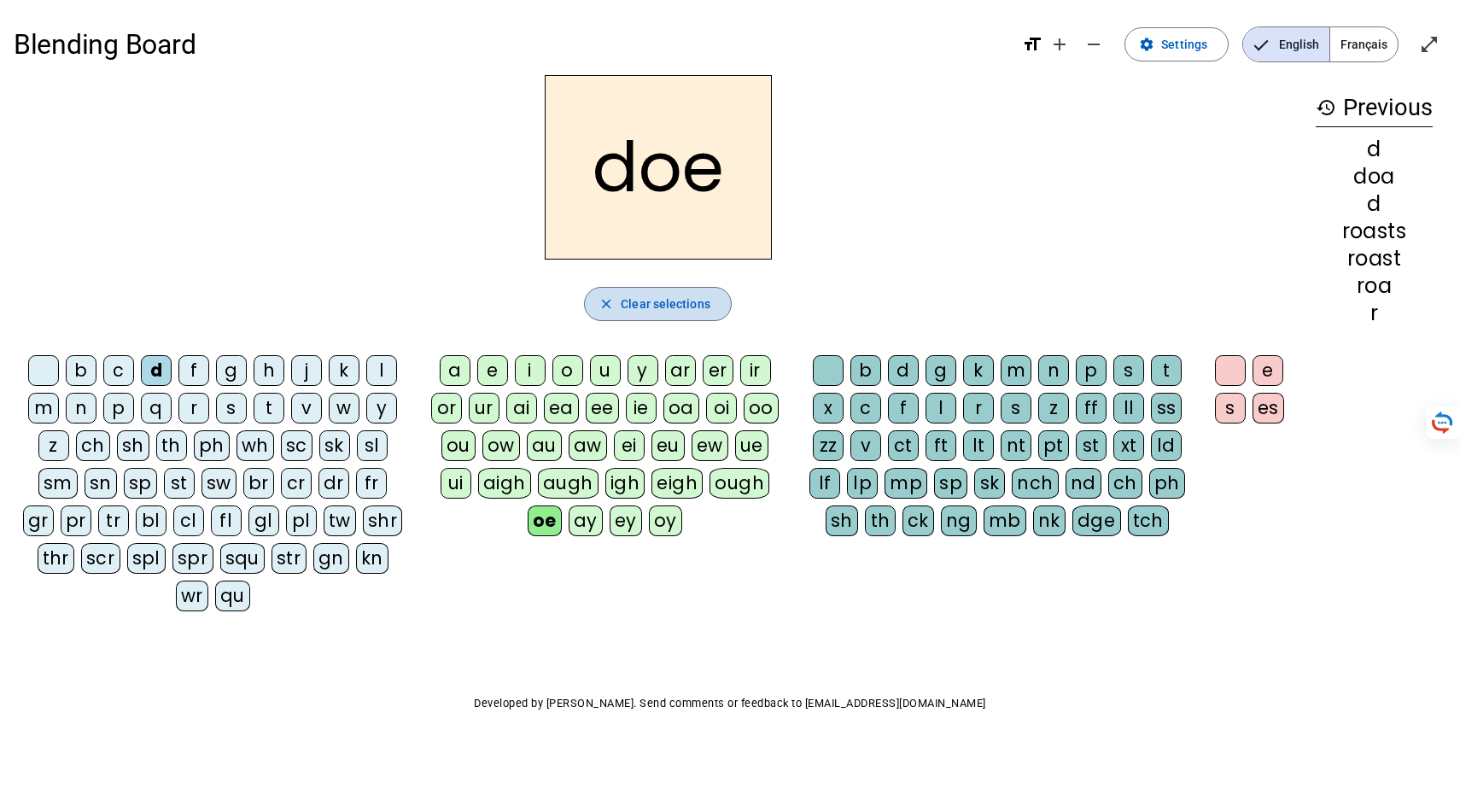
click at [636, 314] on span "Clear selections" at bounding box center [665, 303] width 90 height 21
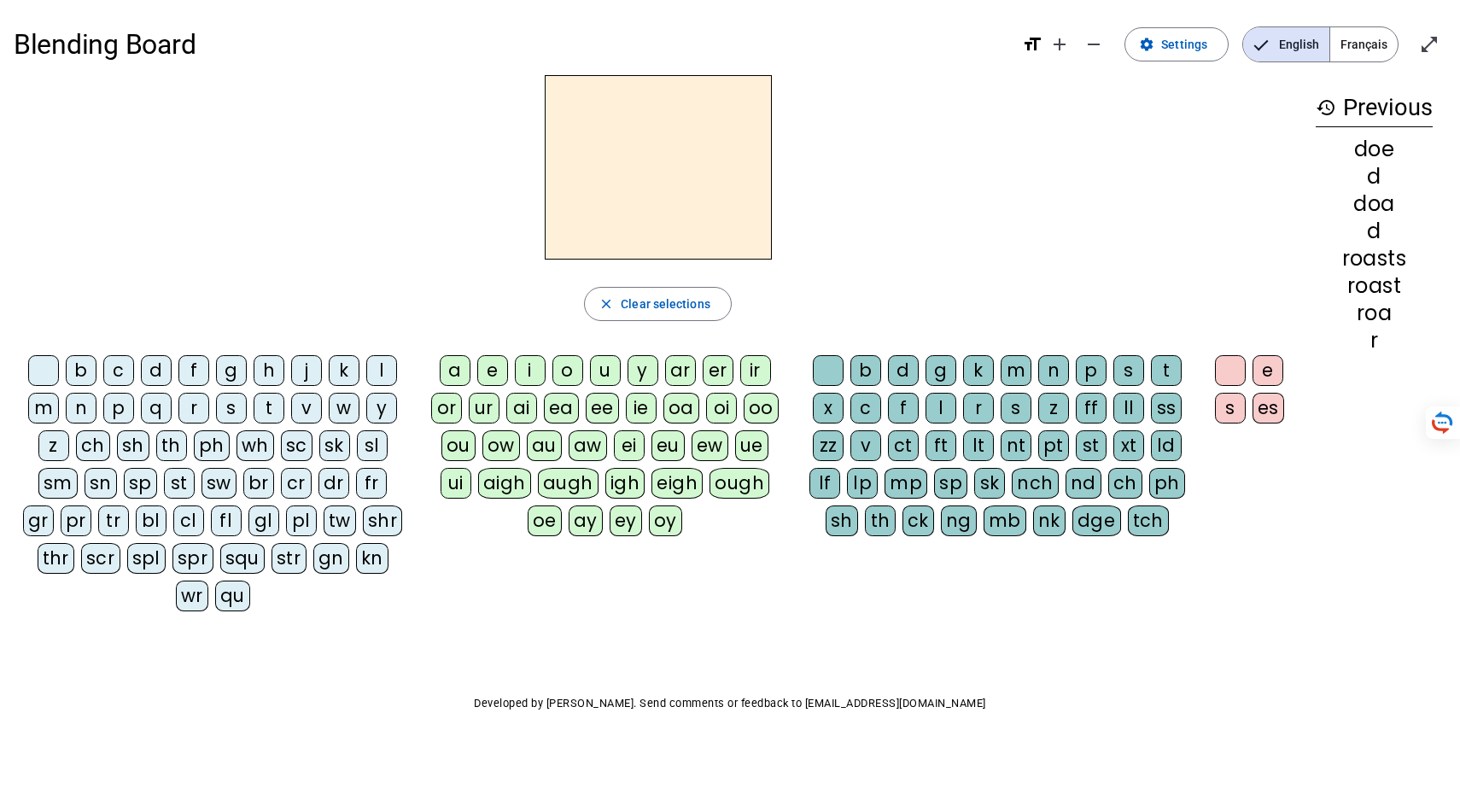
click at [693, 392] on letter-bubble "ar" at bounding box center [683, 373] width 37 height 37
click at [537, 423] on div "ai" at bounding box center [521, 408] width 31 height 31
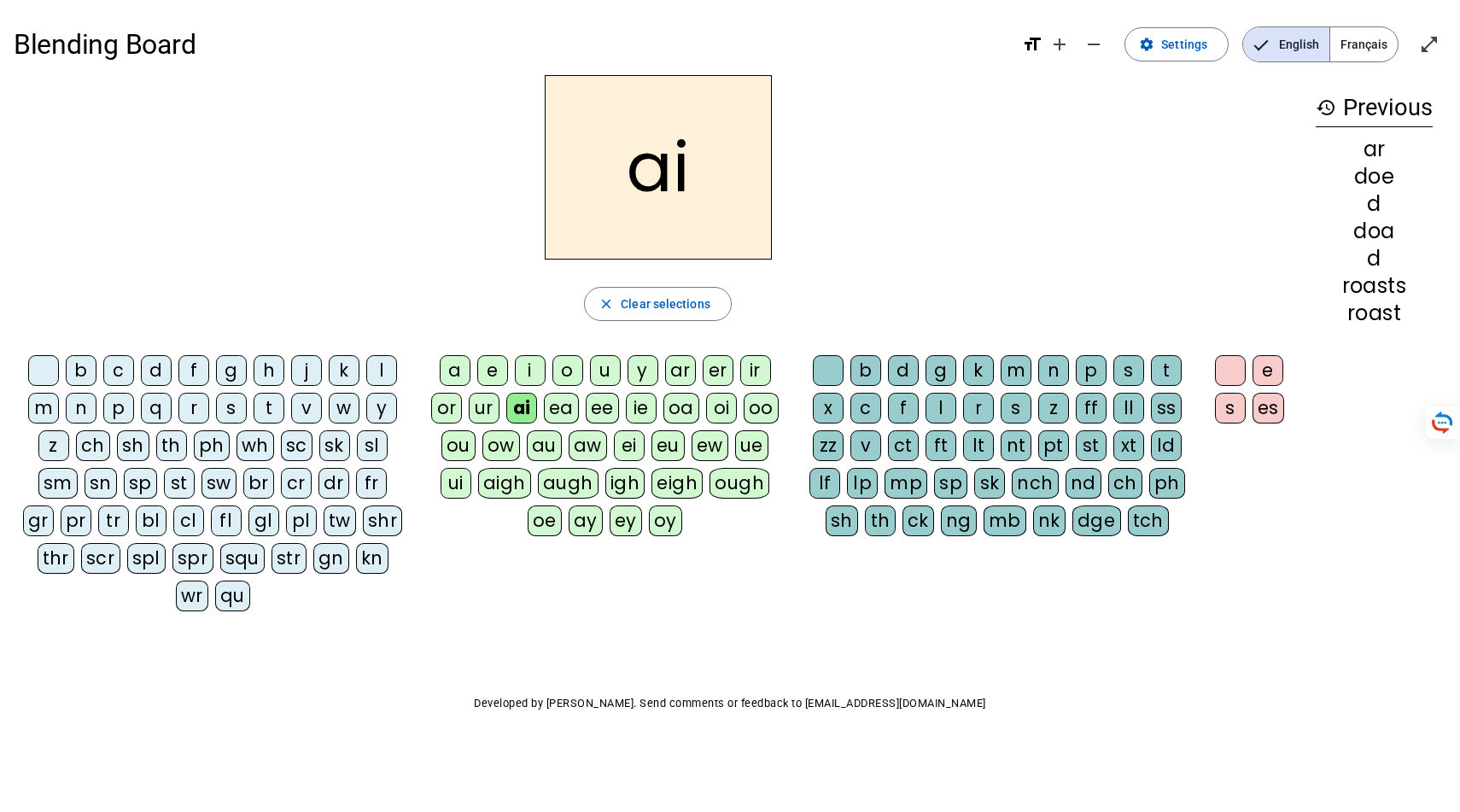
click at [531, 499] on div "aigh" at bounding box center [504, 483] width 53 height 31
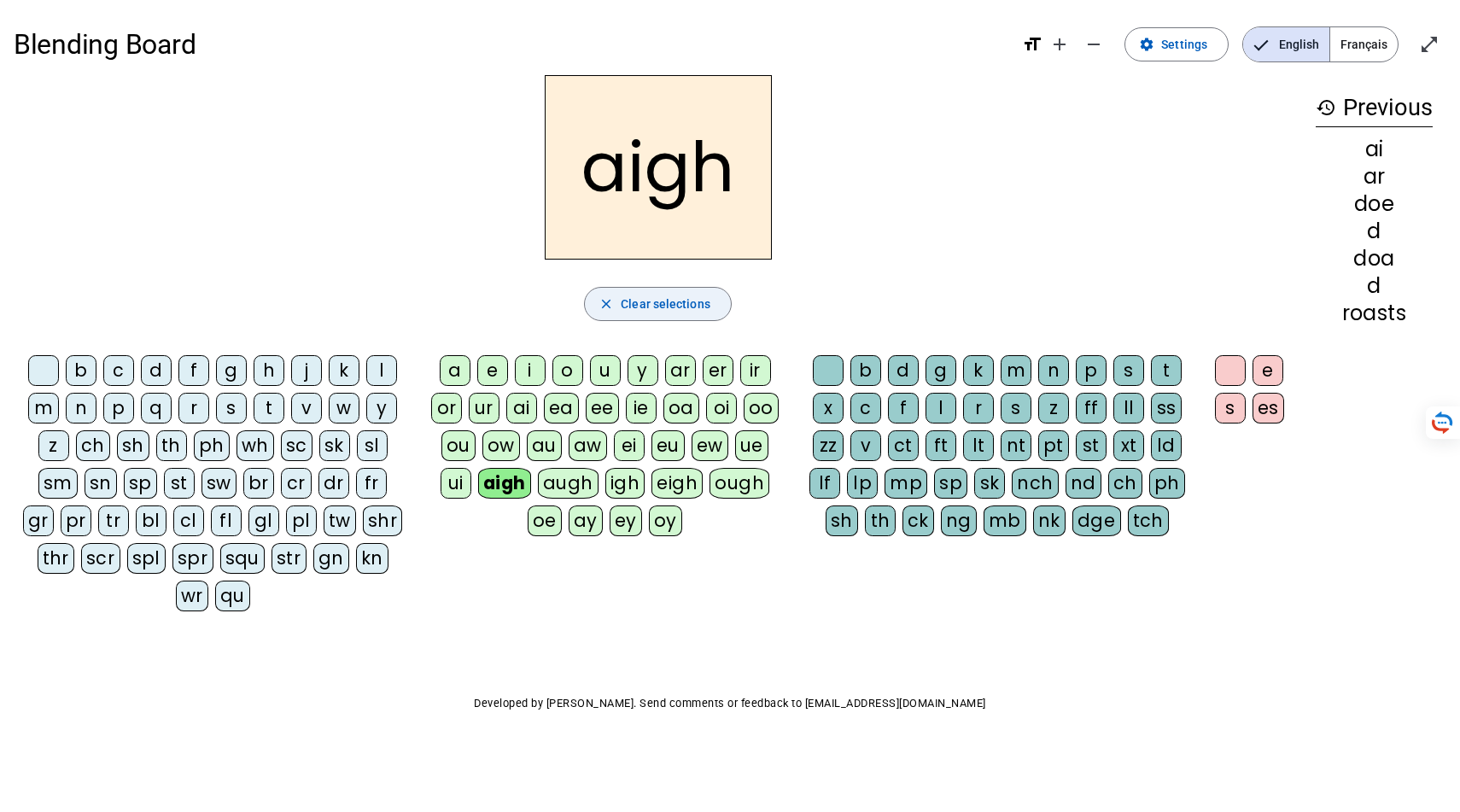
click at [645, 314] on span "Clear selections" at bounding box center [665, 303] width 90 height 21
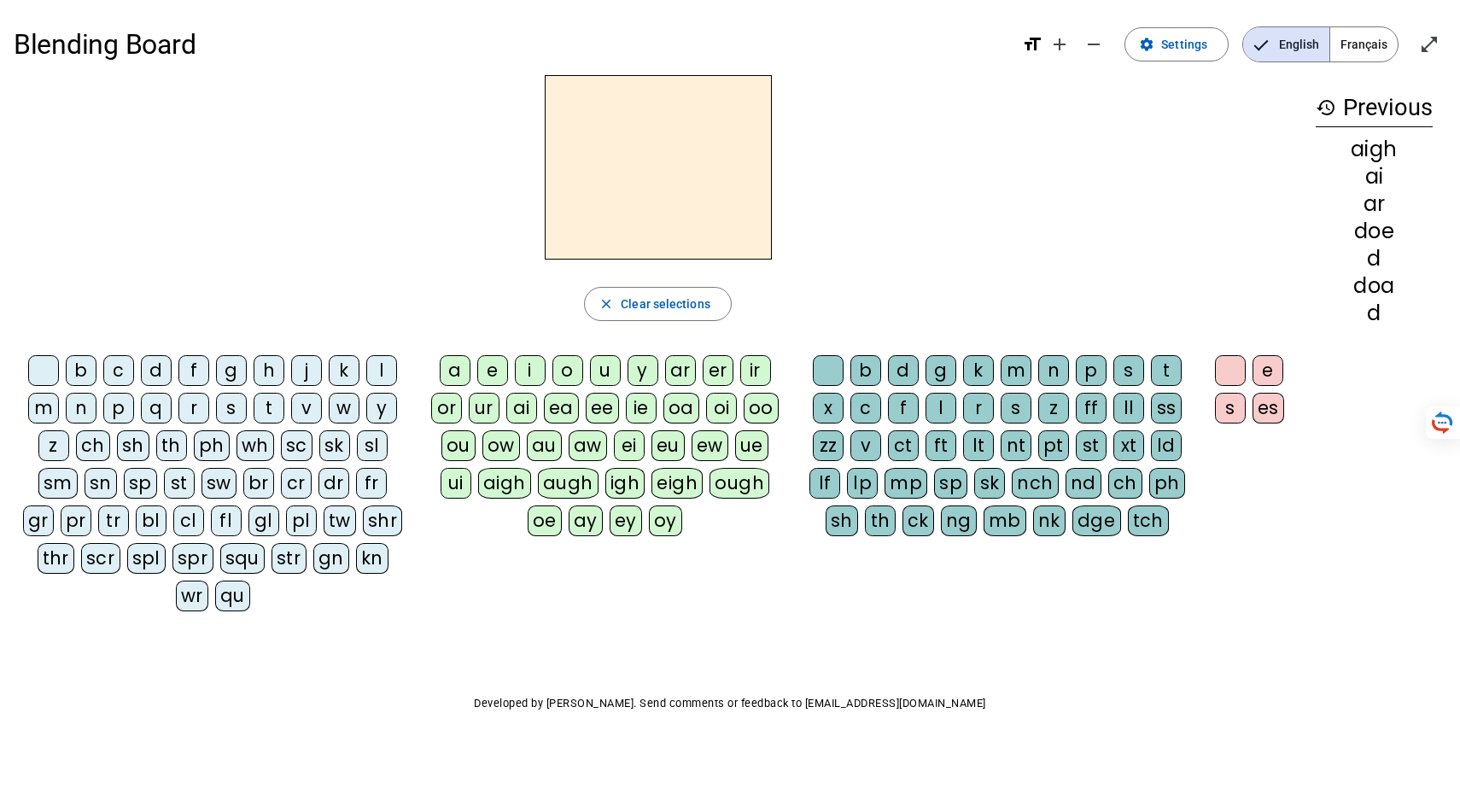
click at [214, 573] on div "spr" at bounding box center [193, 559] width 41 height 31
click at [710, 499] on div "ough" at bounding box center [740, 483] width 60 height 31
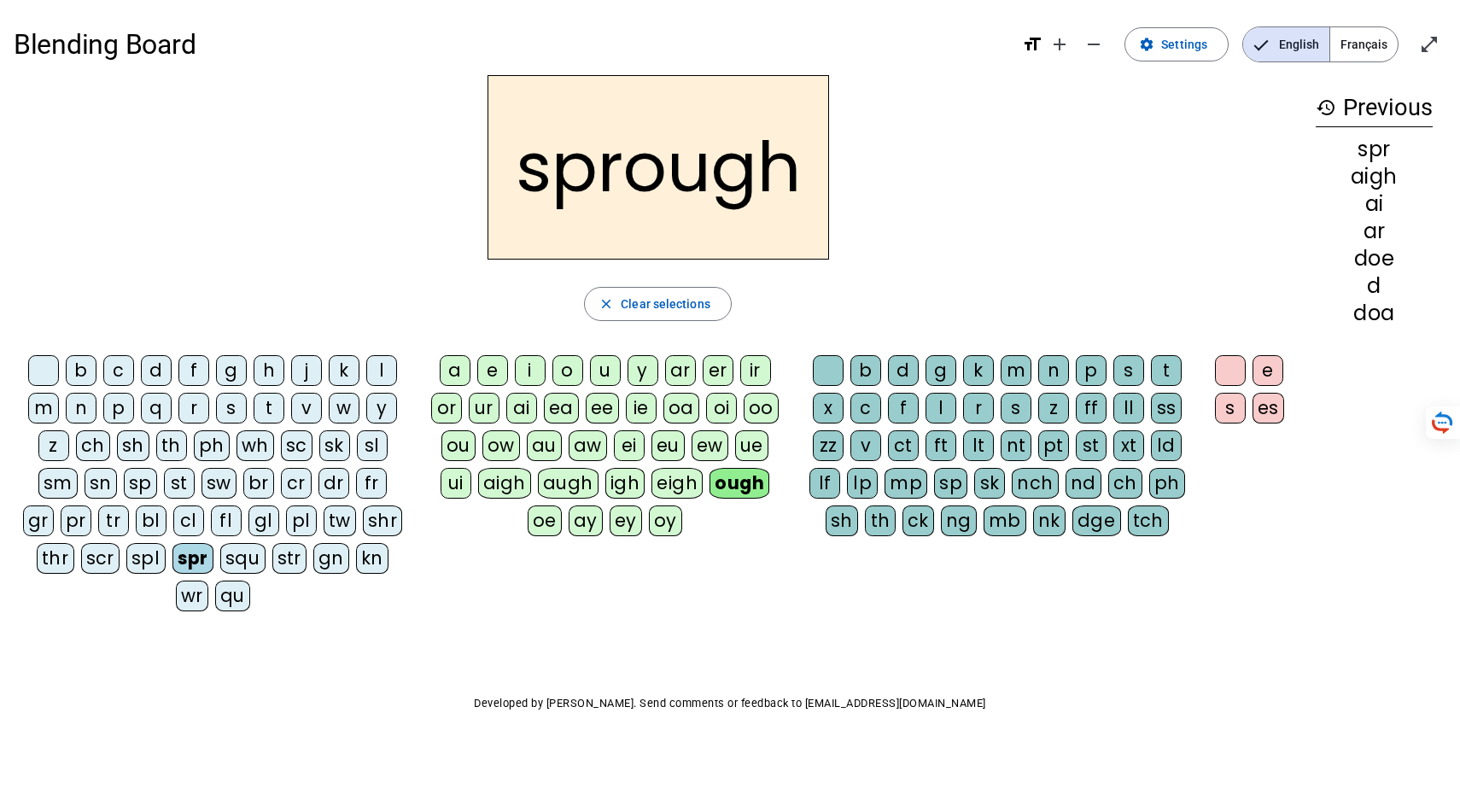
click at [1115, 536] on div "dge" at bounding box center [1097, 520] width 49 height 31
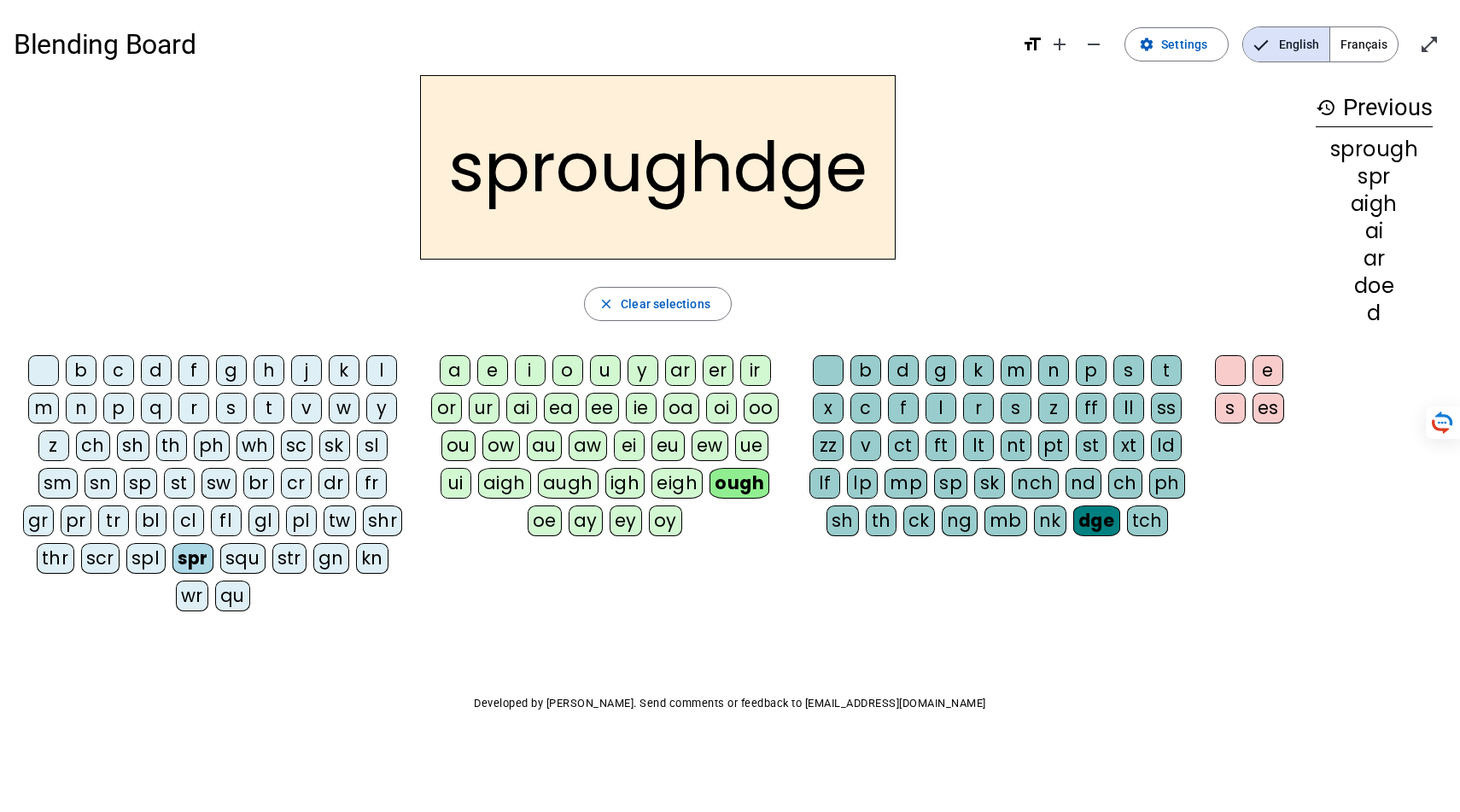
click at [1127, 536] on div "tch" at bounding box center [1147, 520] width 42 height 31
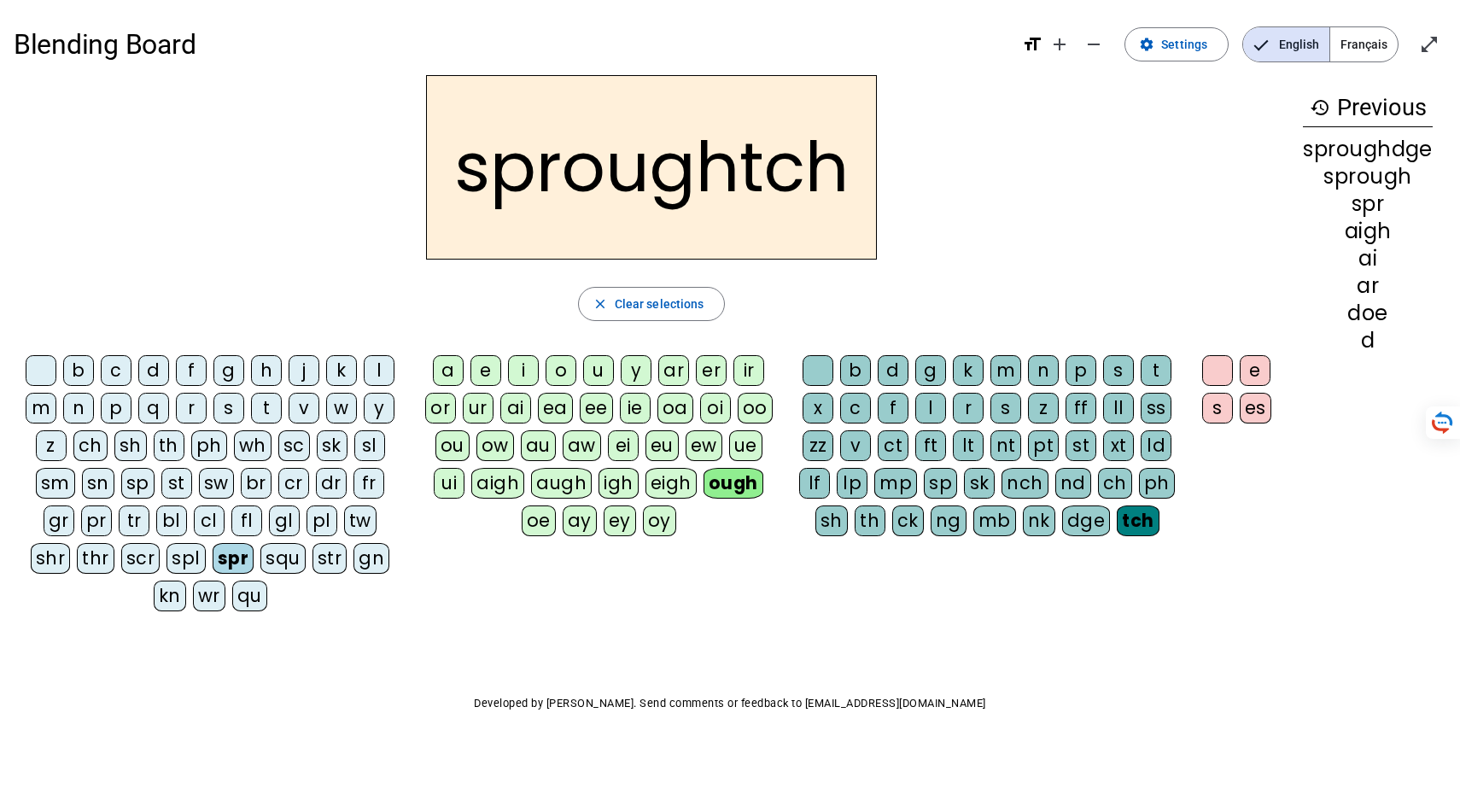
click at [1086, 536] on div "dge" at bounding box center [1087, 520] width 49 height 31
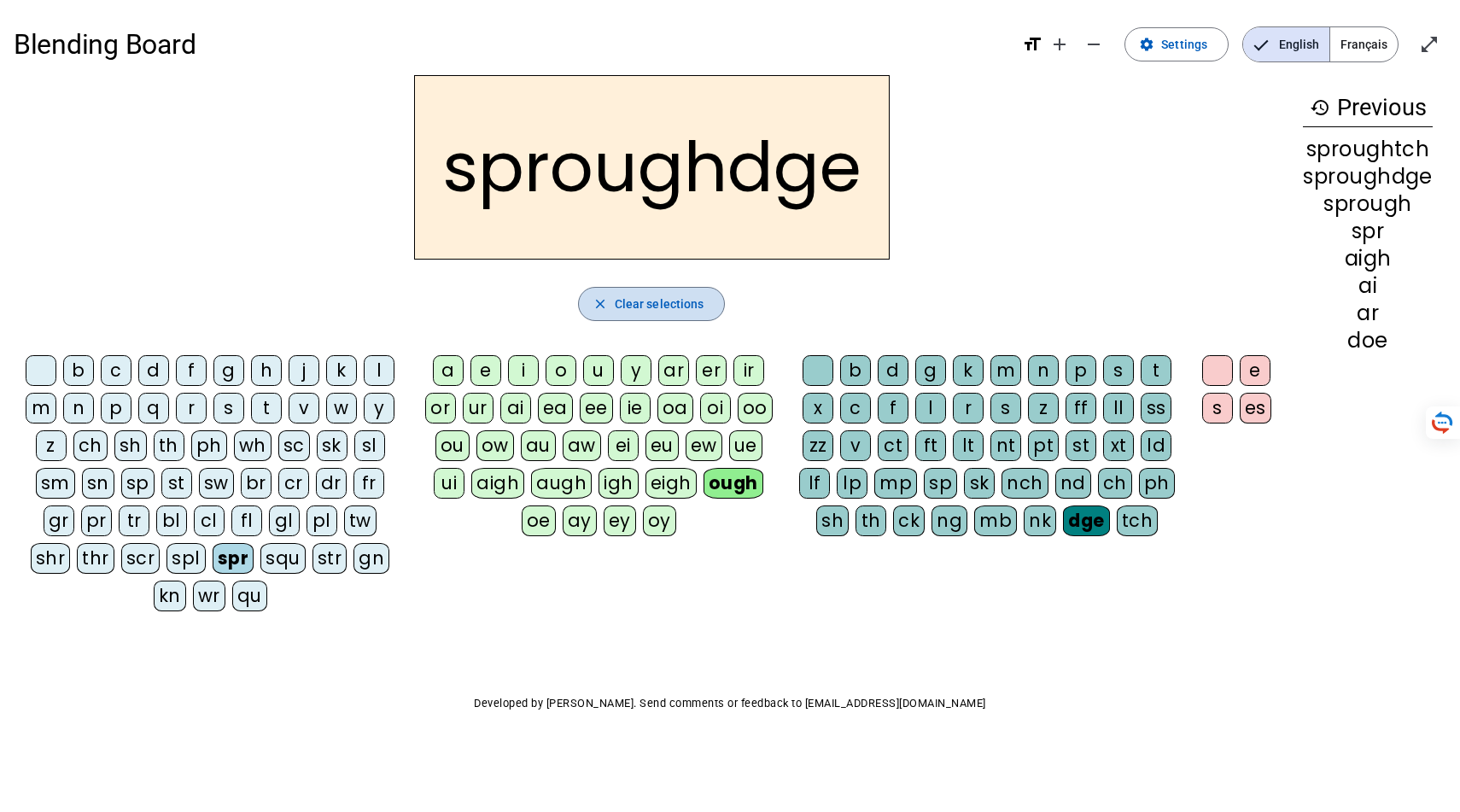
click at [649, 314] on span "Clear selections" at bounding box center [660, 303] width 90 height 21
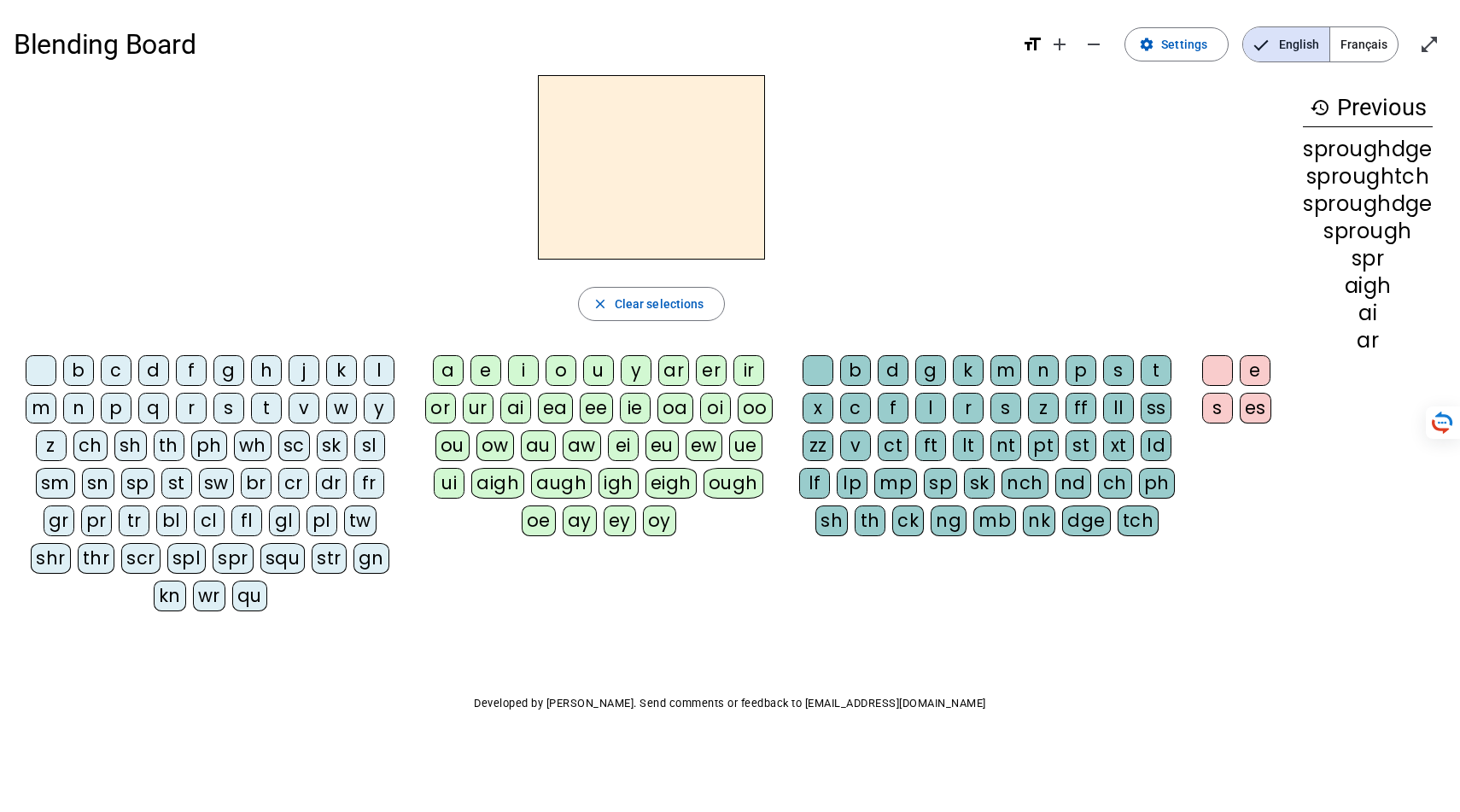
click at [703, 499] on div "ough" at bounding box center [733, 483] width 60 height 31
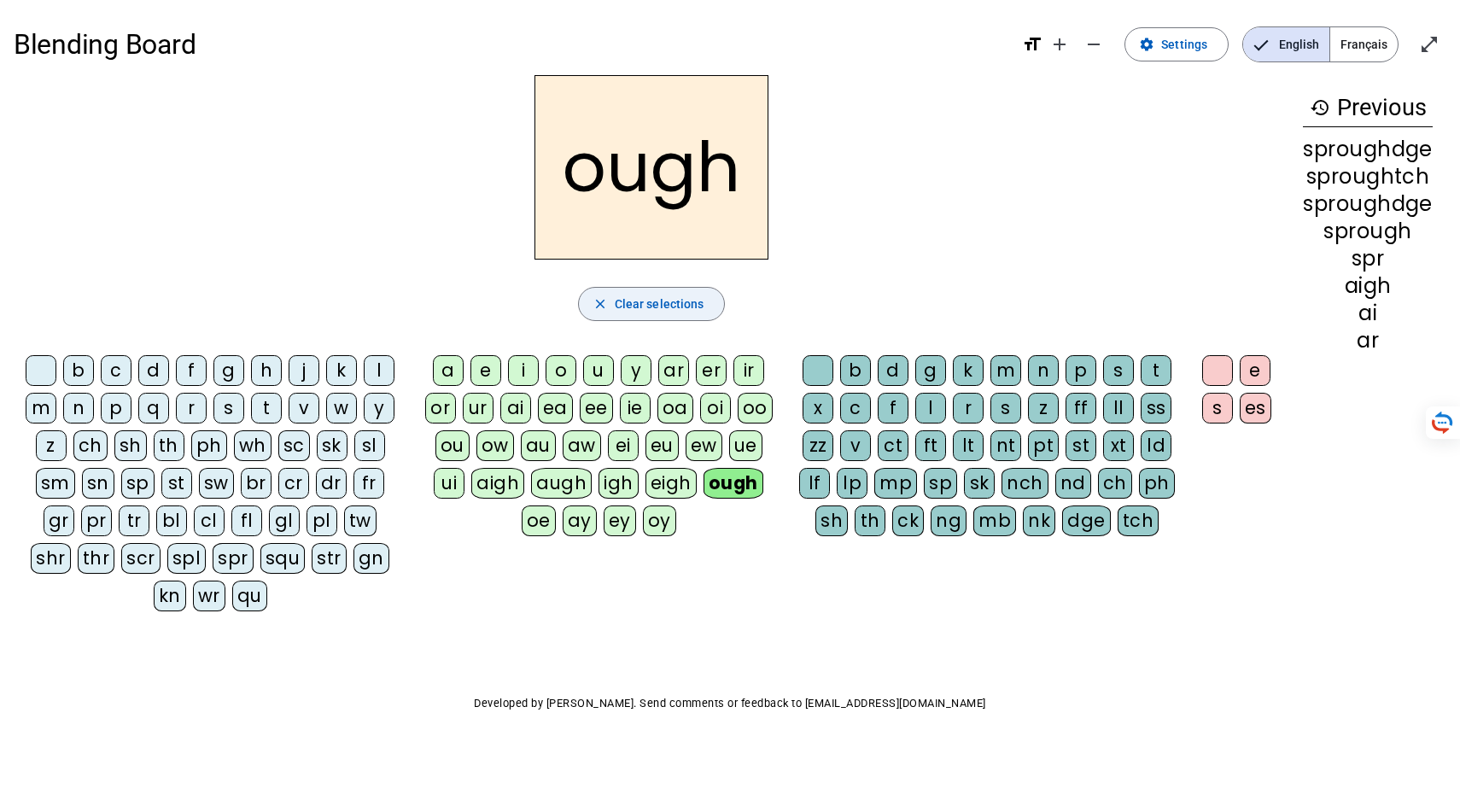
click at [668, 314] on span "Clear selections" at bounding box center [660, 303] width 90 height 21
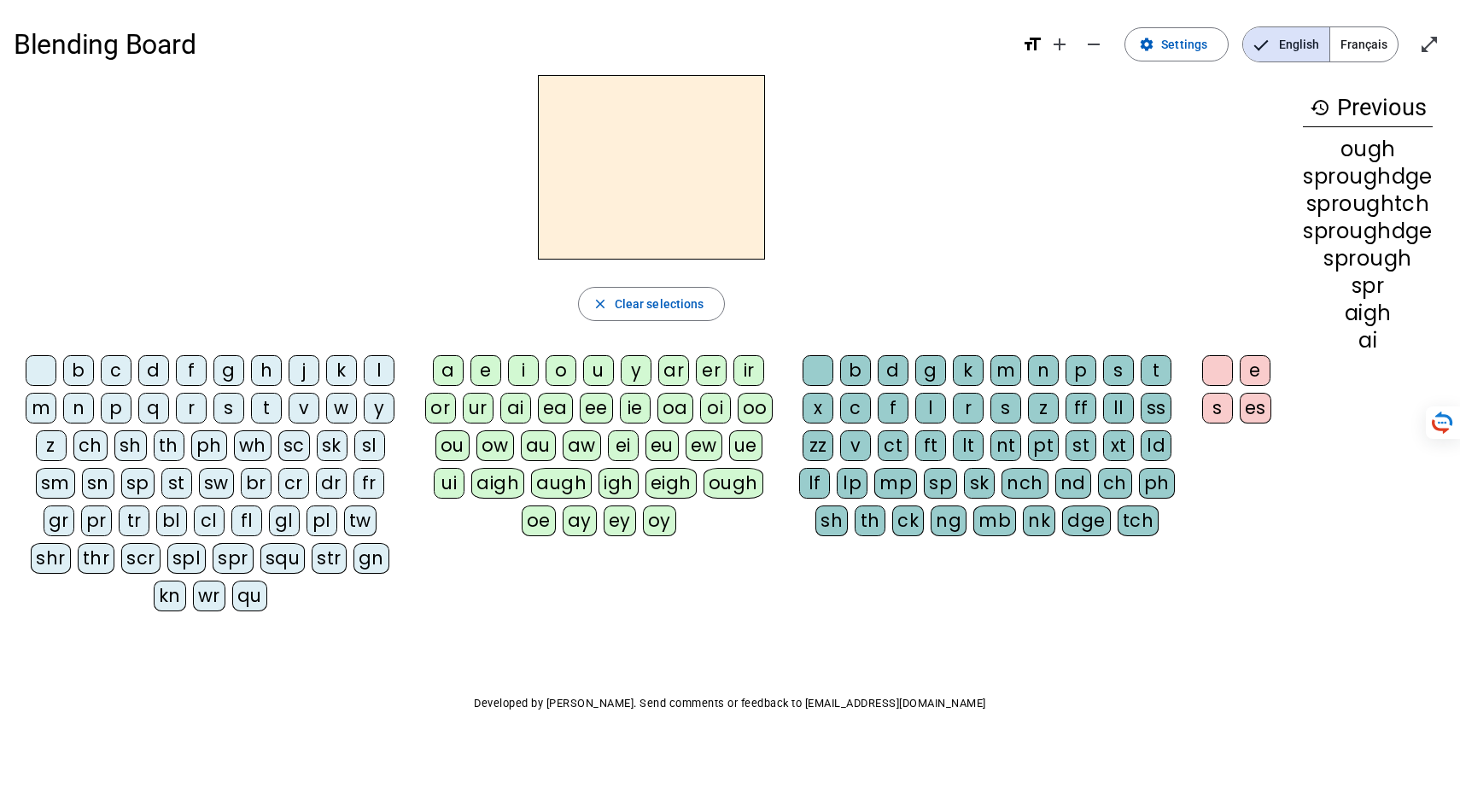
click at [300, 536] on div "gl" at bounding box center [284, 520] width 31 height 31
click at [738, 423] on div "oo" at bounding box center [755, 408] width 35 height 31
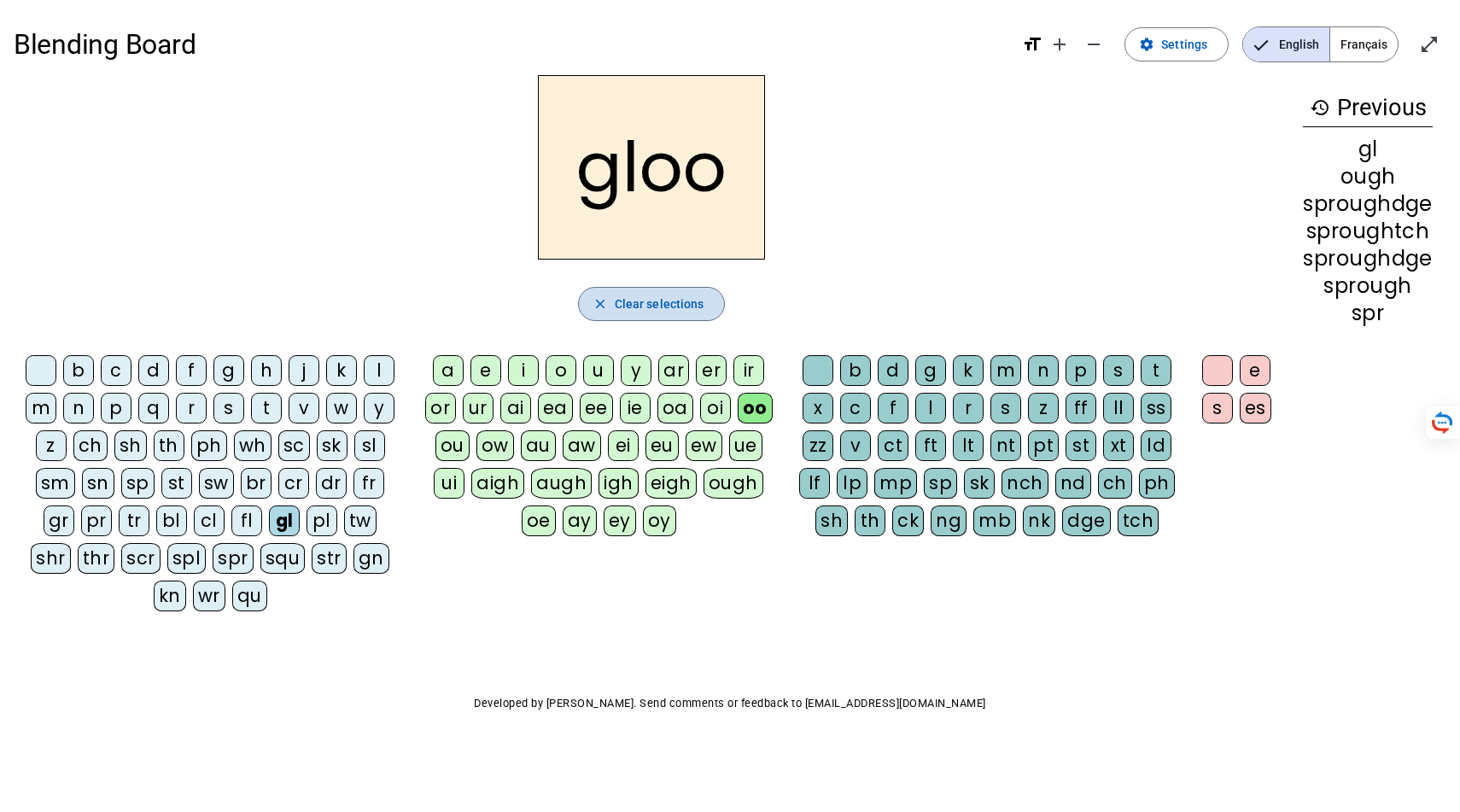
click at [700, 324] on span "button" at bounding box center [651, 303] width 146 height 41
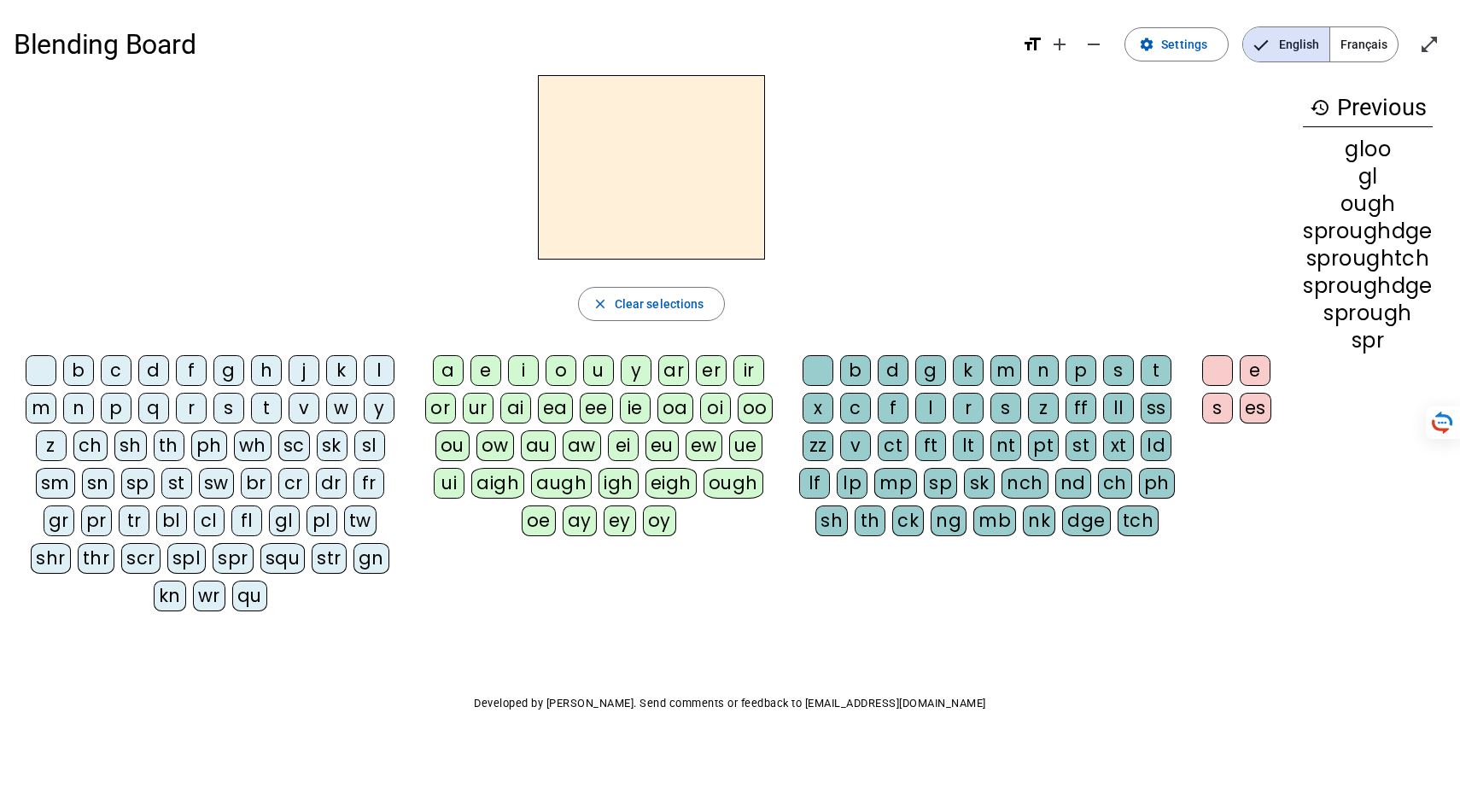
click at [300, 536] on div "gl" at bounding box center [284, 520] width 31 height 31
click at [730, 460] on div "ue" at bounding box center [746, 446] width 34 height 31
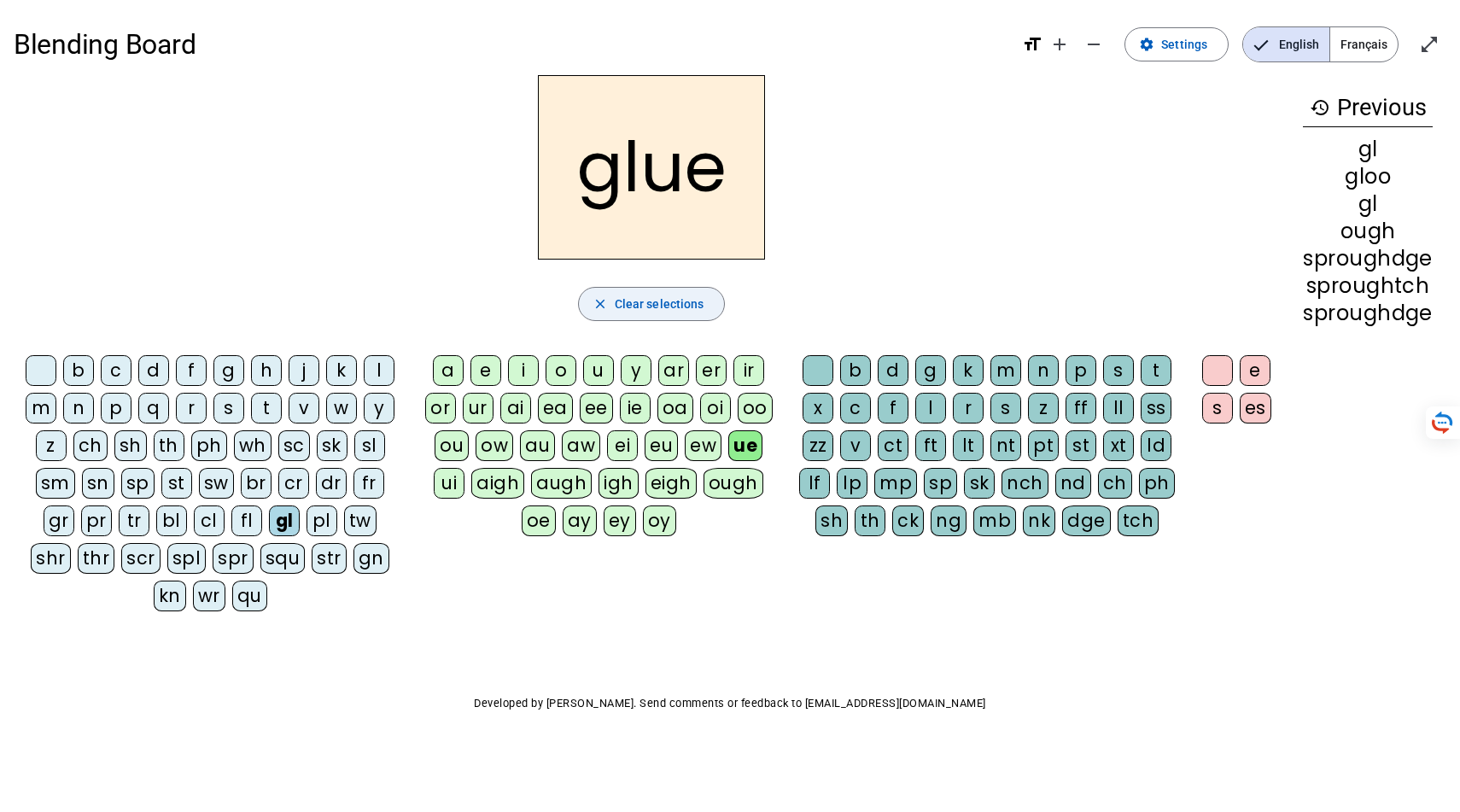
click at [667, 314] on span "Clear selections" at bounding box center [660, 303] width 90 height 21
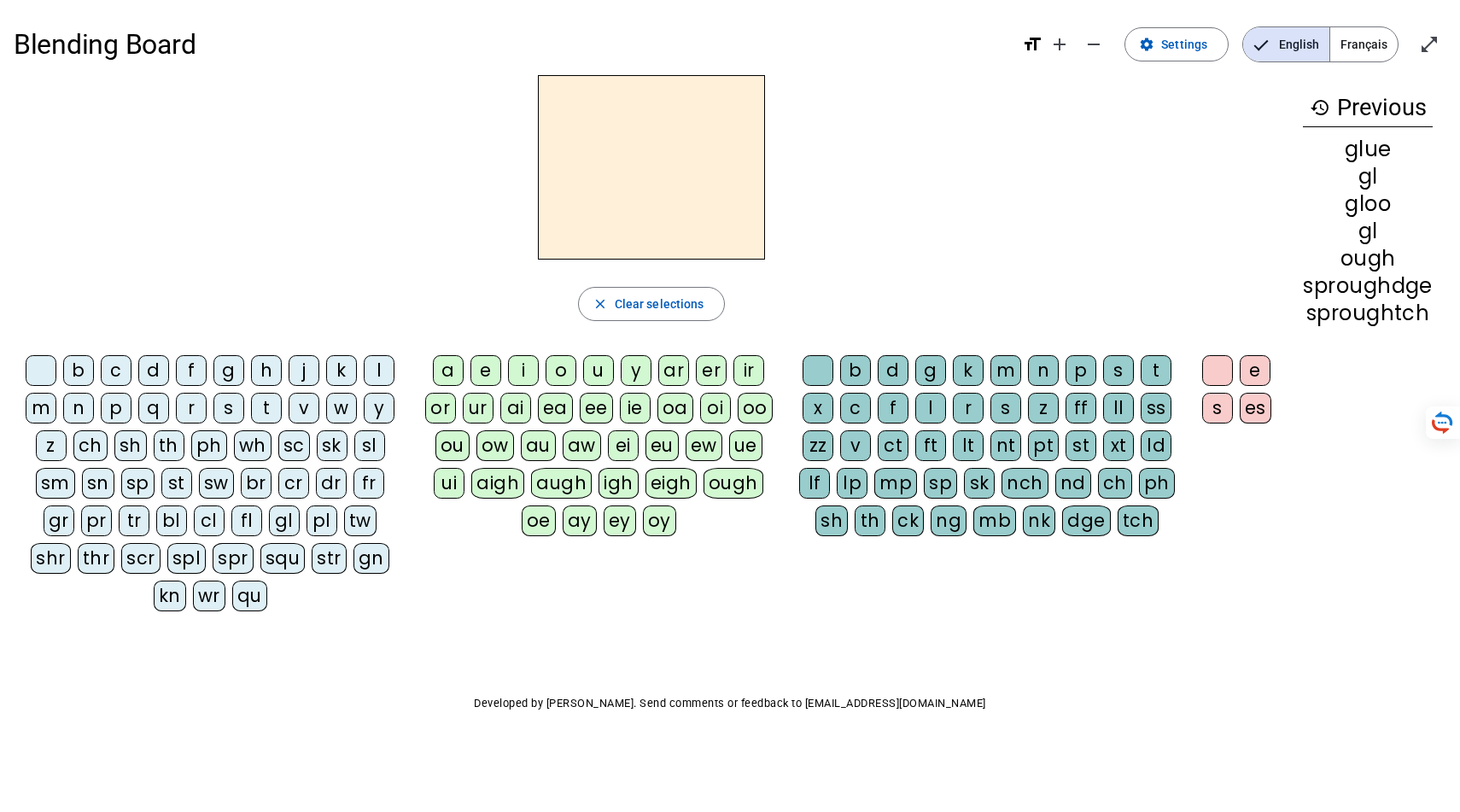
click at [578, 287] on button "close Clear selections" at bounding box center [651, 304] width 148 height 35
click at [83, 386] on div "b" at bounding box center [79, 371] width 31 height 31
click at [177, 536] on div "bl" at bounding box center [172, 520] width 31 height 31
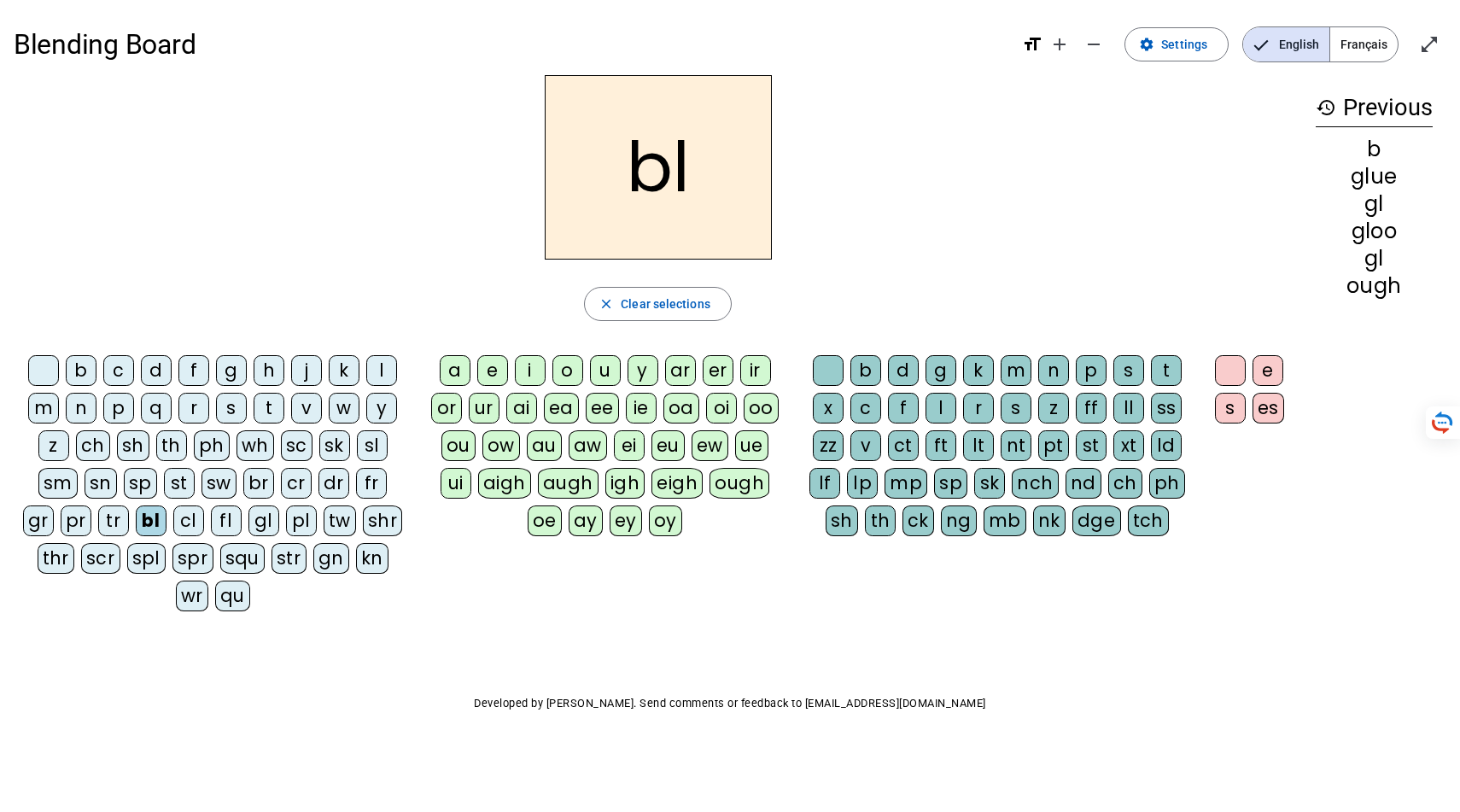
click at [561, 386] on div "o" at bounding box center [568, 371] width 31 height 31
click at [902, 536] on div "ck" at bounding box center [918, 520] width 32 height 31
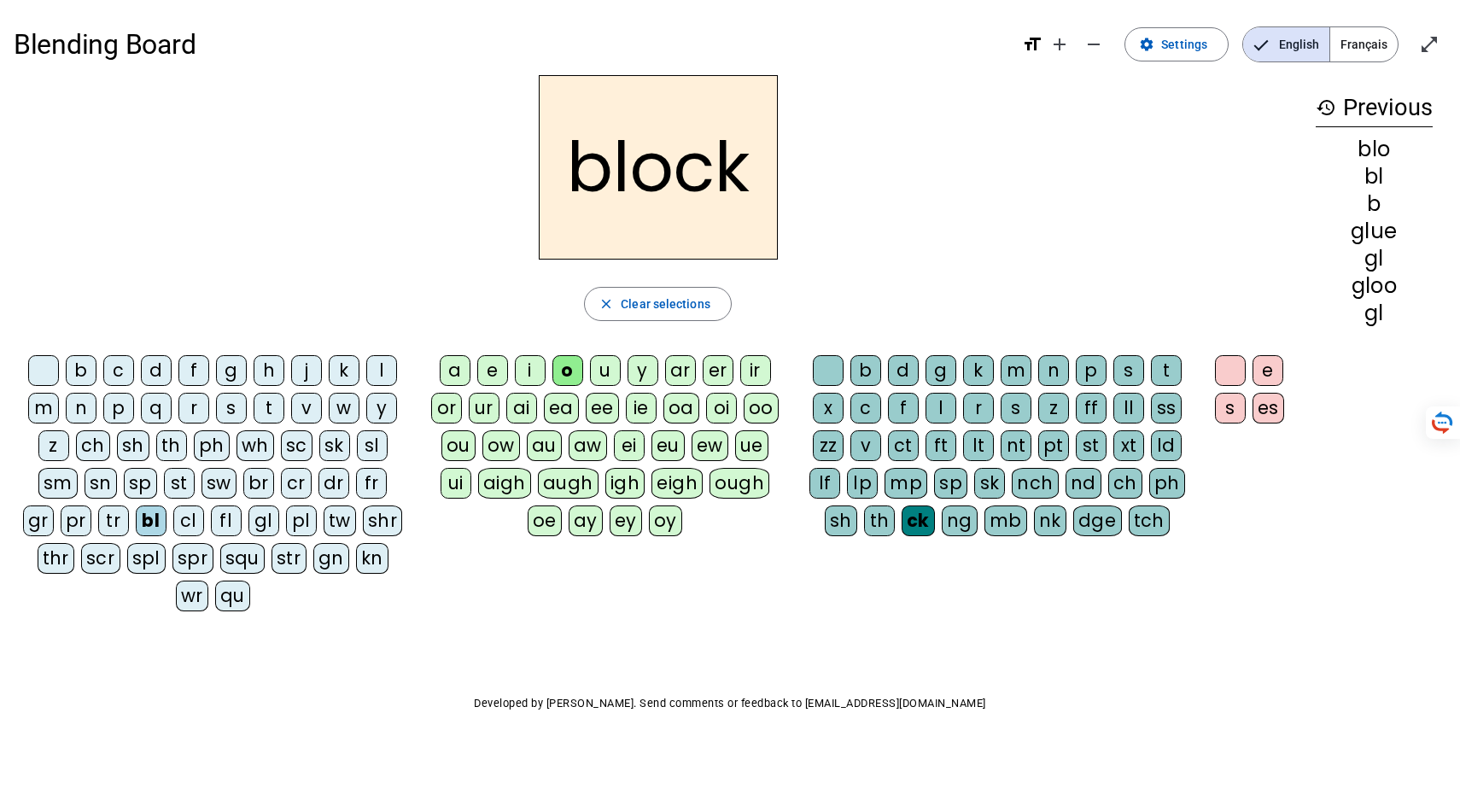
click at [1215, 423] on div "s" at bounding box center [1230, 408] width 31 height 31
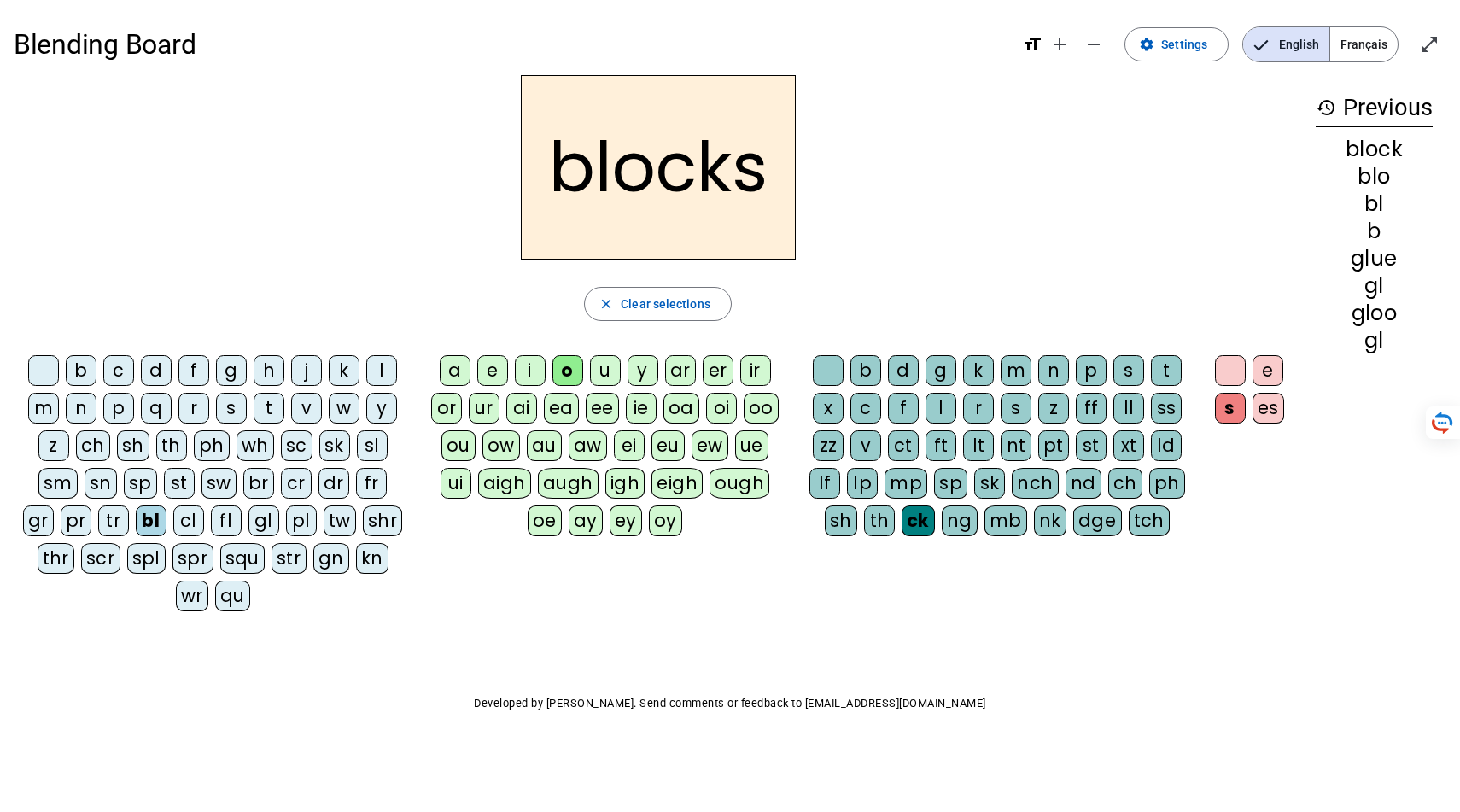
click at [710, 499] on div "ough" at bounding box center [740, 483] width 60 height 31
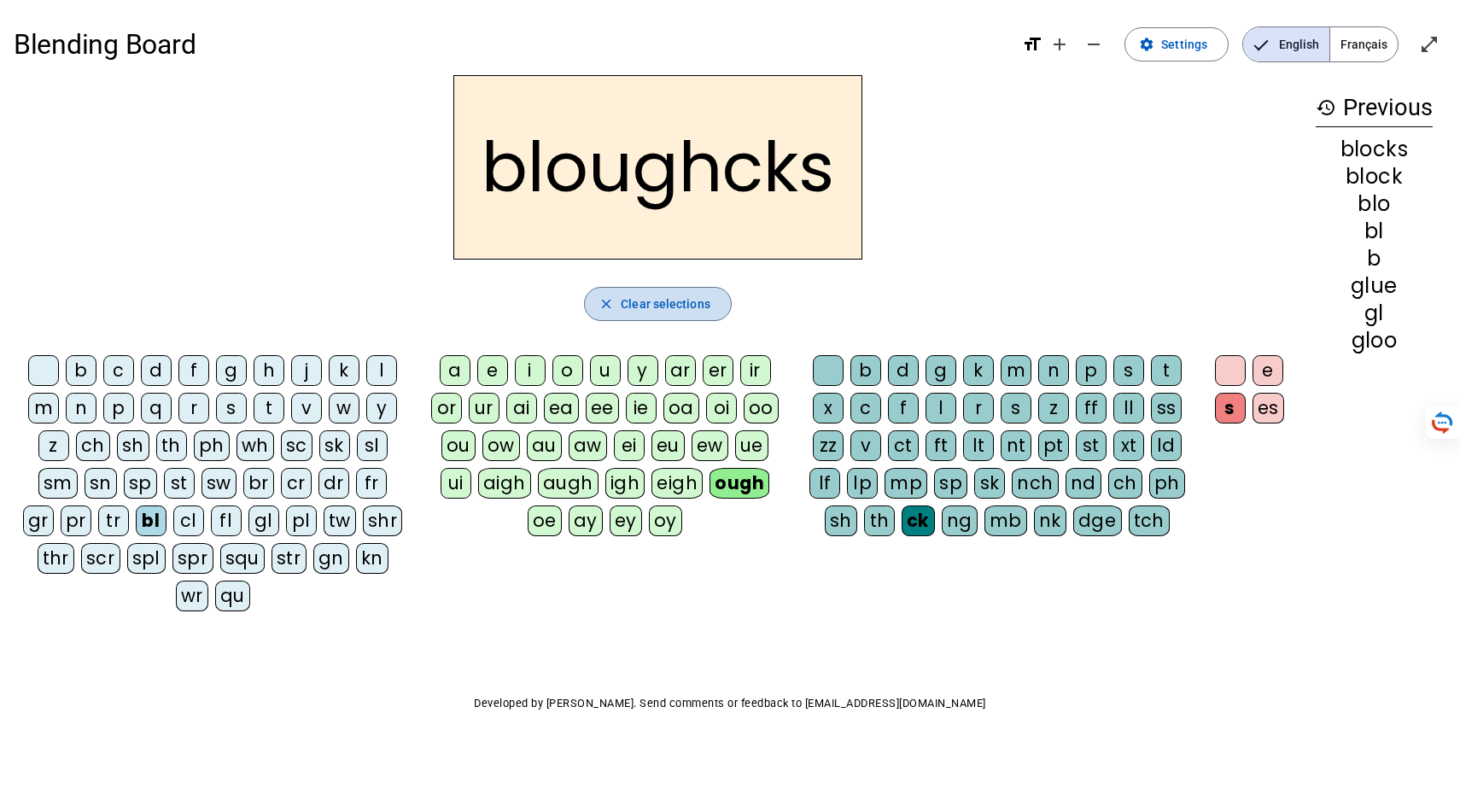
click at [695, 314] on span "Clear selections" at bounding box center [665, 303] width 90 height 21
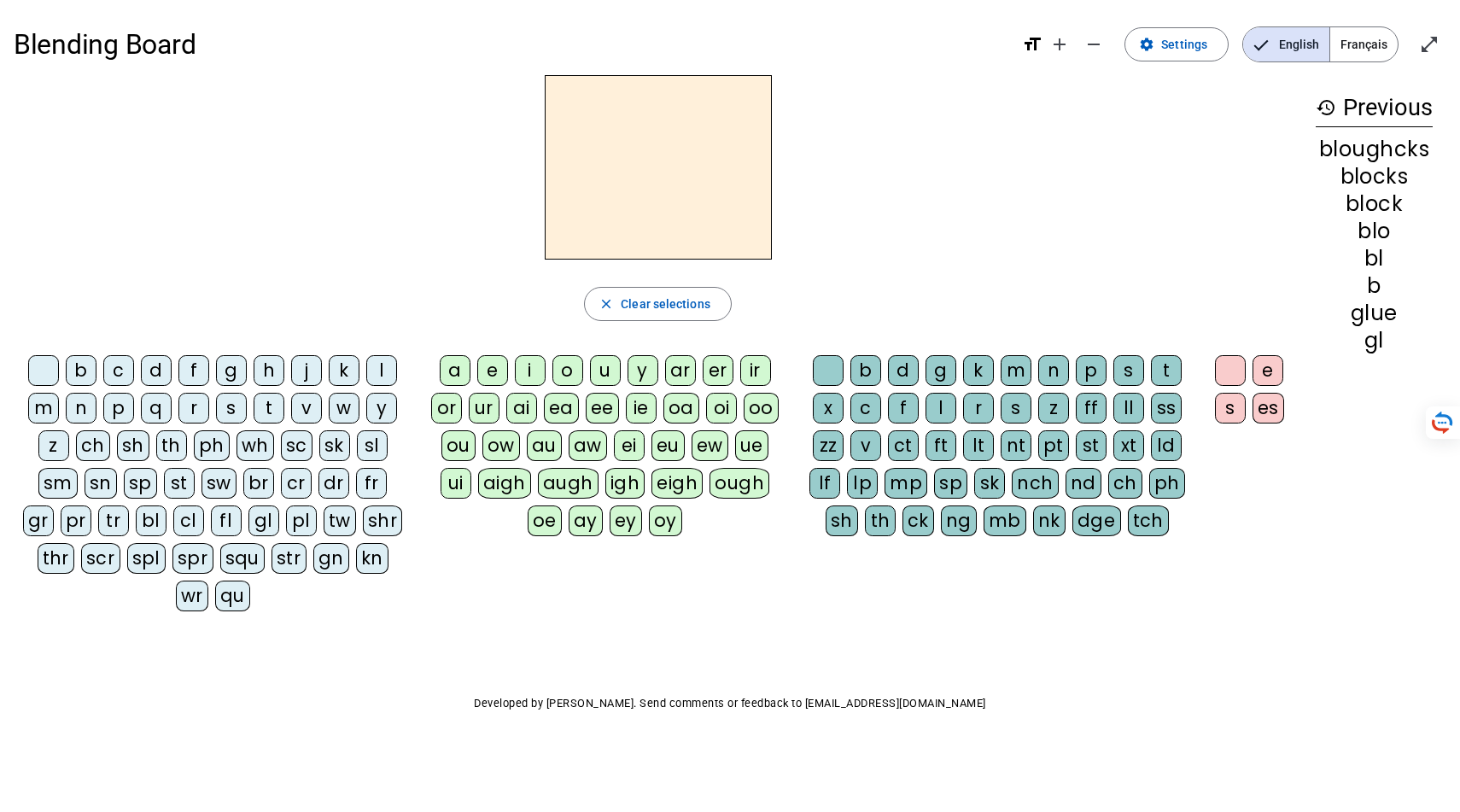
click at [440, 386] on div "a" at bounding box center [455, 371] width 31 height 31
click at [994, 423] on div "r" at bounding box center [978, 408] width 31 height 31
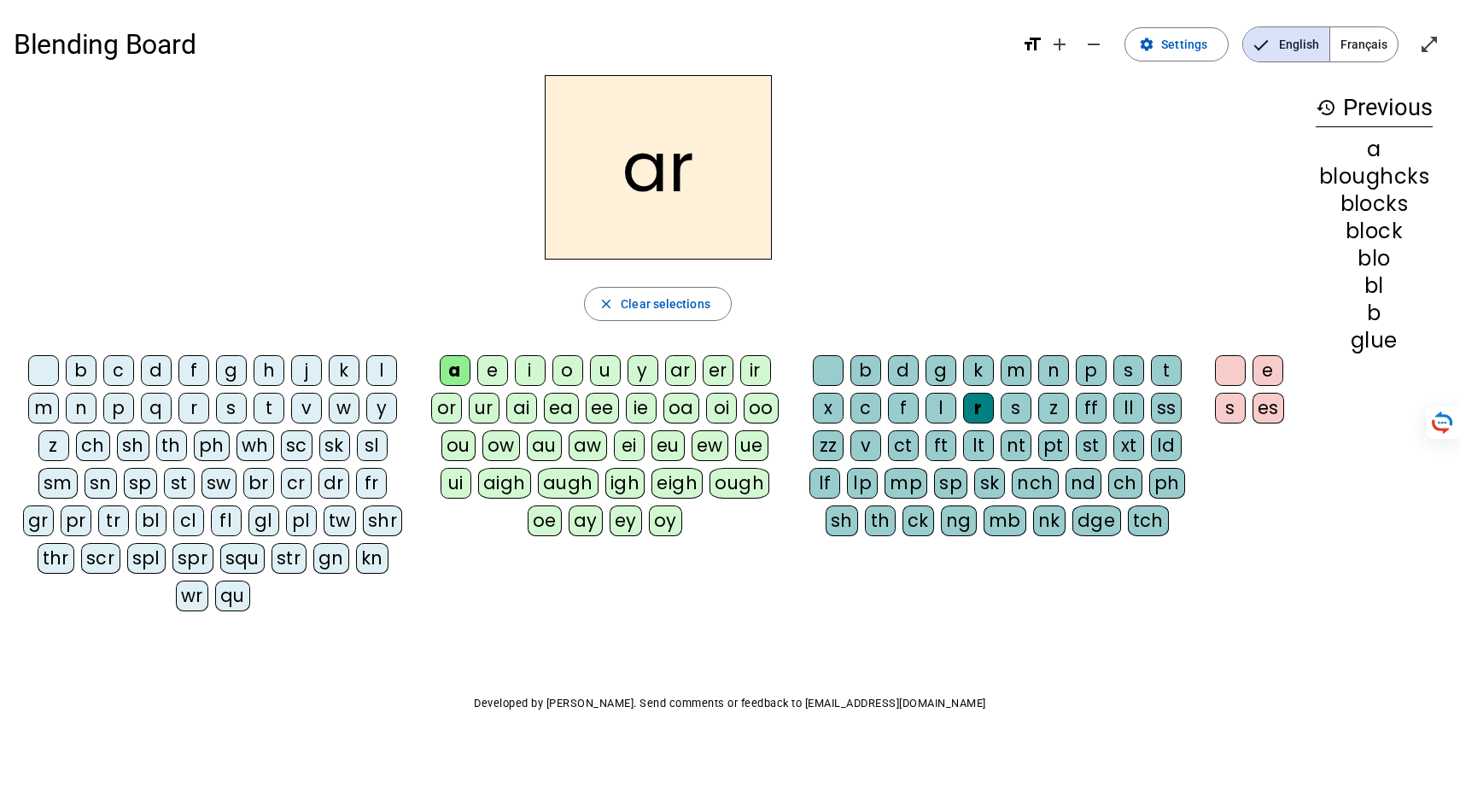
click at [955, 386] on div "g" at bounding box center [941, 371] width 31 height 31
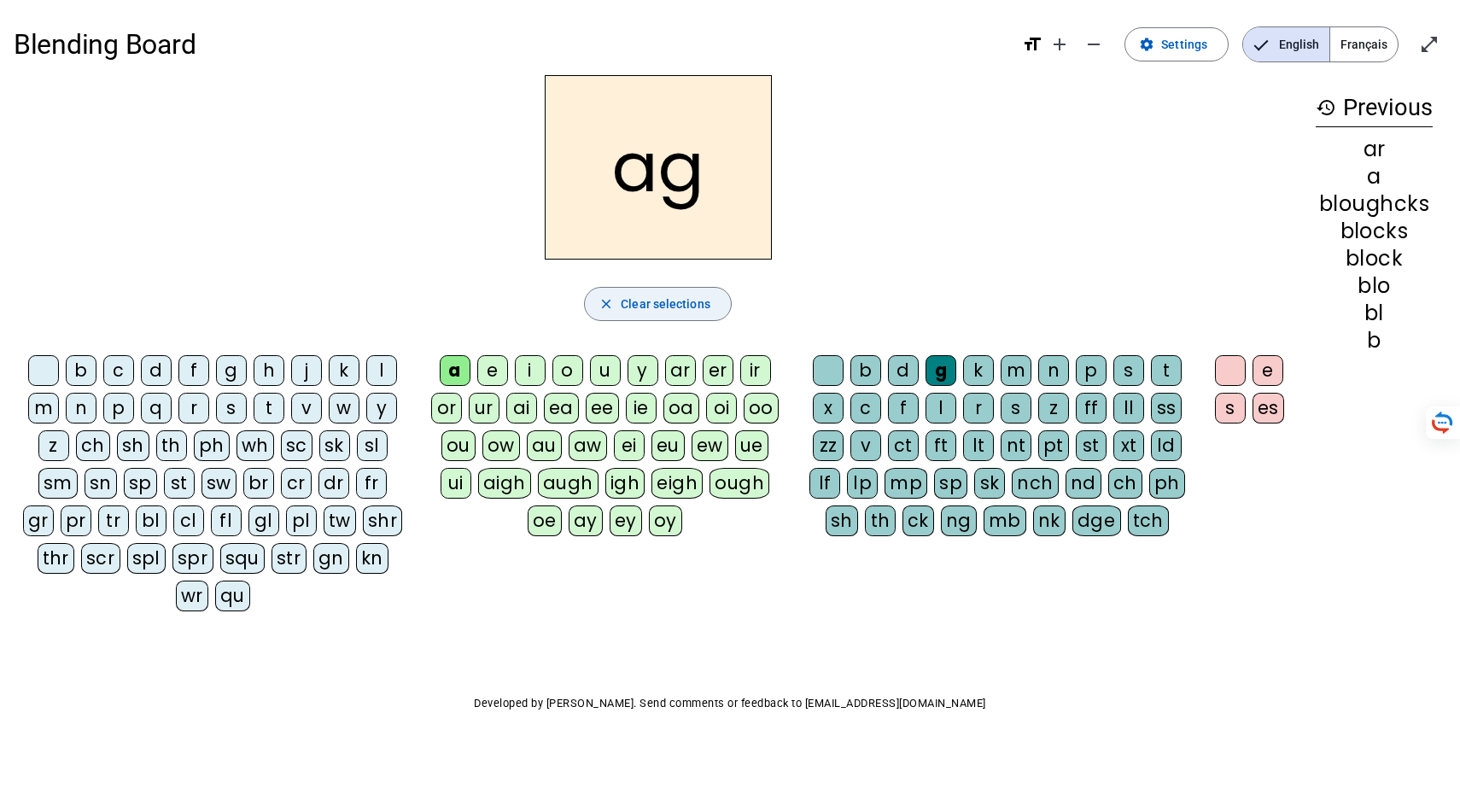
click at [591, 324] on span "button" at bounding box center [658, 303] width 146 height 41
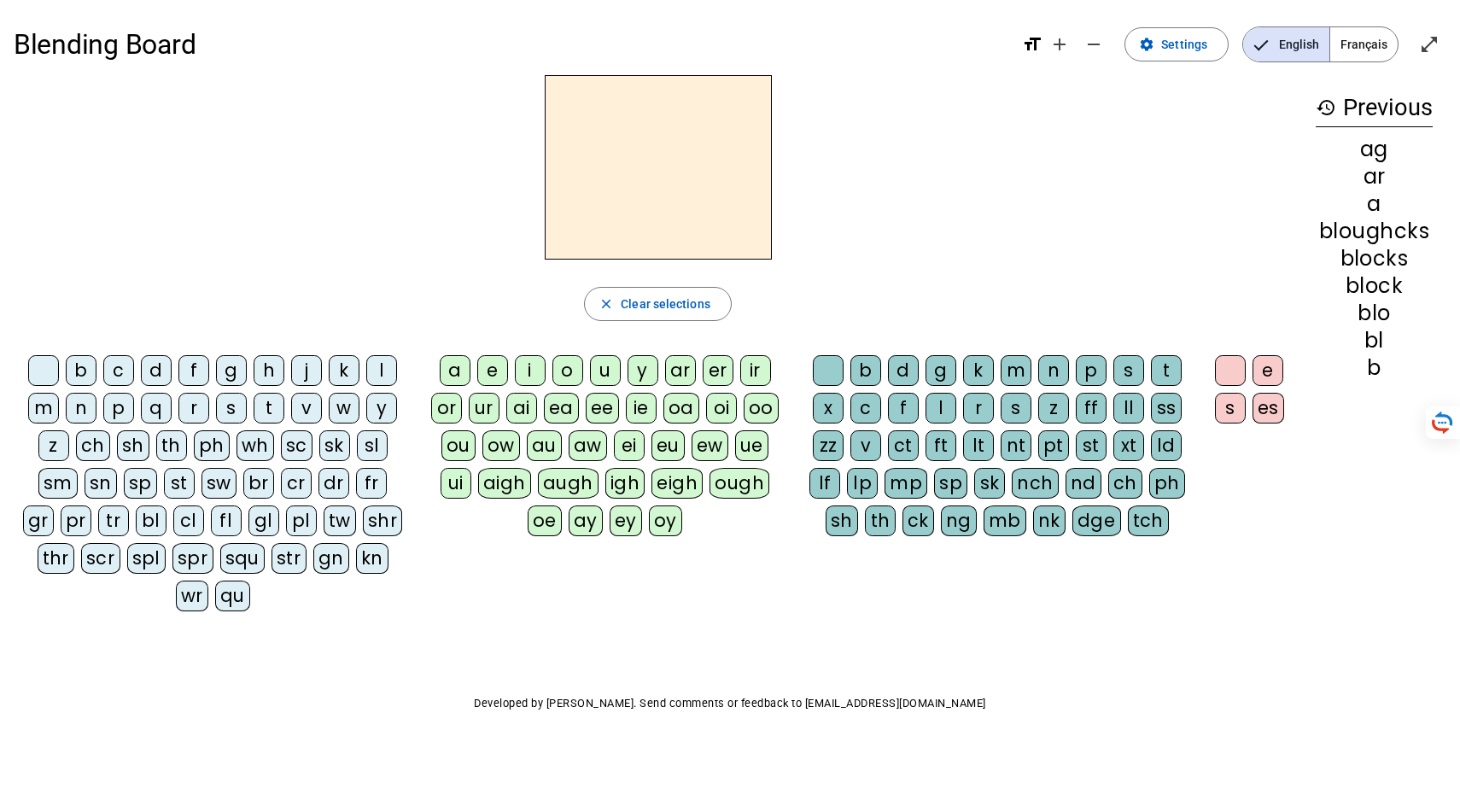
click at [696, 386] on div "ar" at bounding box center [680, 371] width 31 height 31
click at [947, 386] on div "g" at bounding box center [941, 371] width 31 height 31
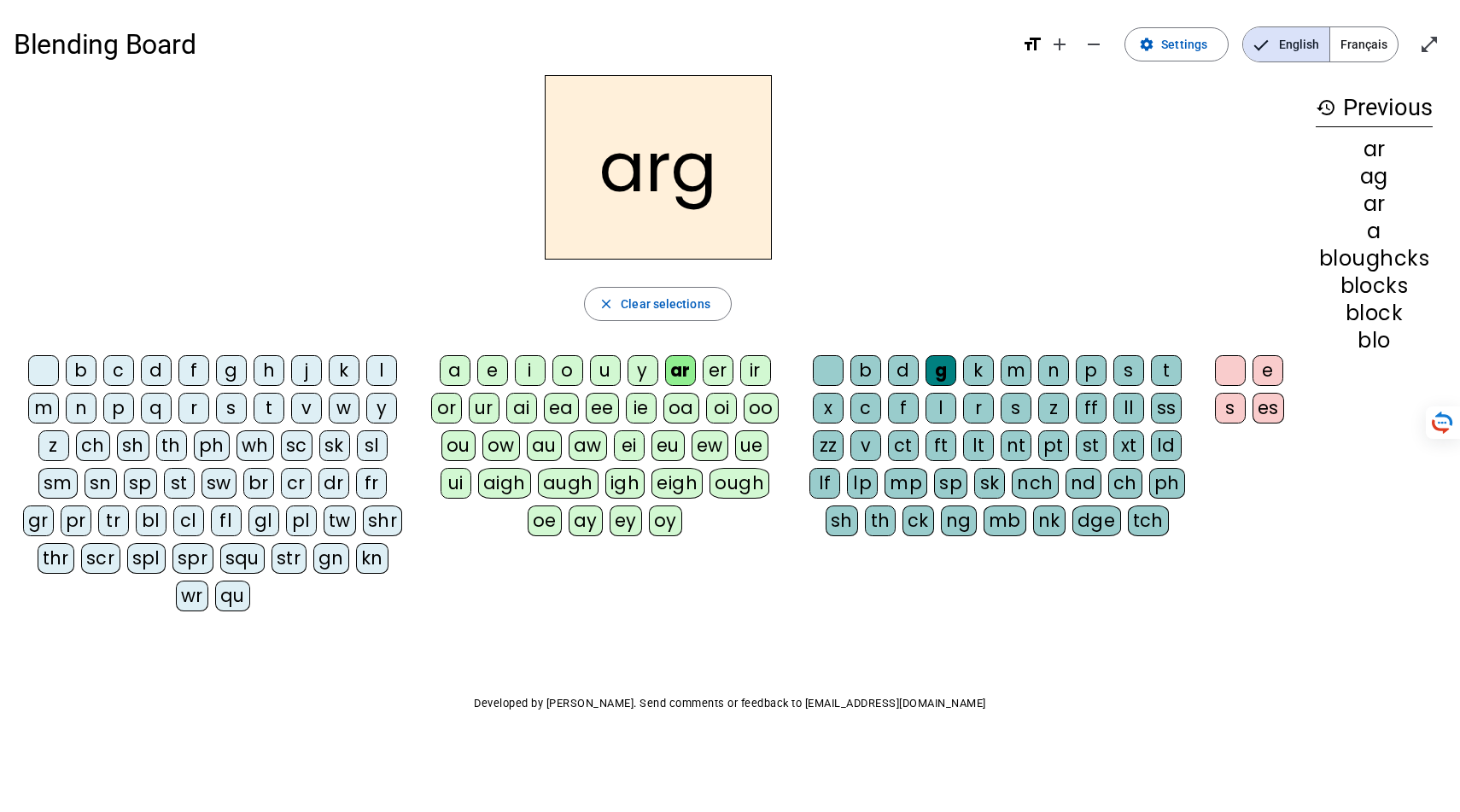
click at [735, 460] on div "ue" at bounding box center [751, 446] width 34 height 31
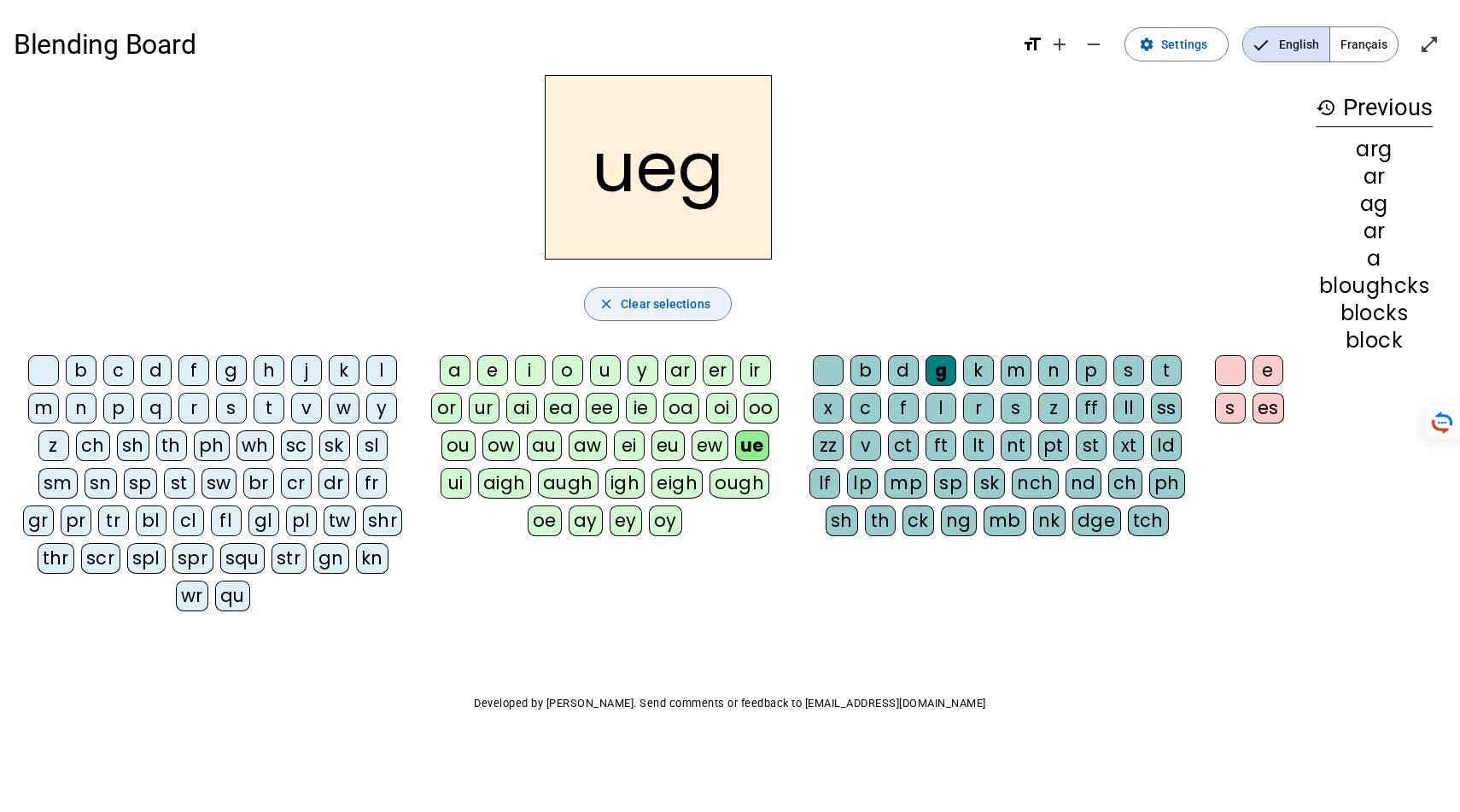
click at [599, 312] on mat-icon "close" at bounding box center [606, 303] width 15 height 15
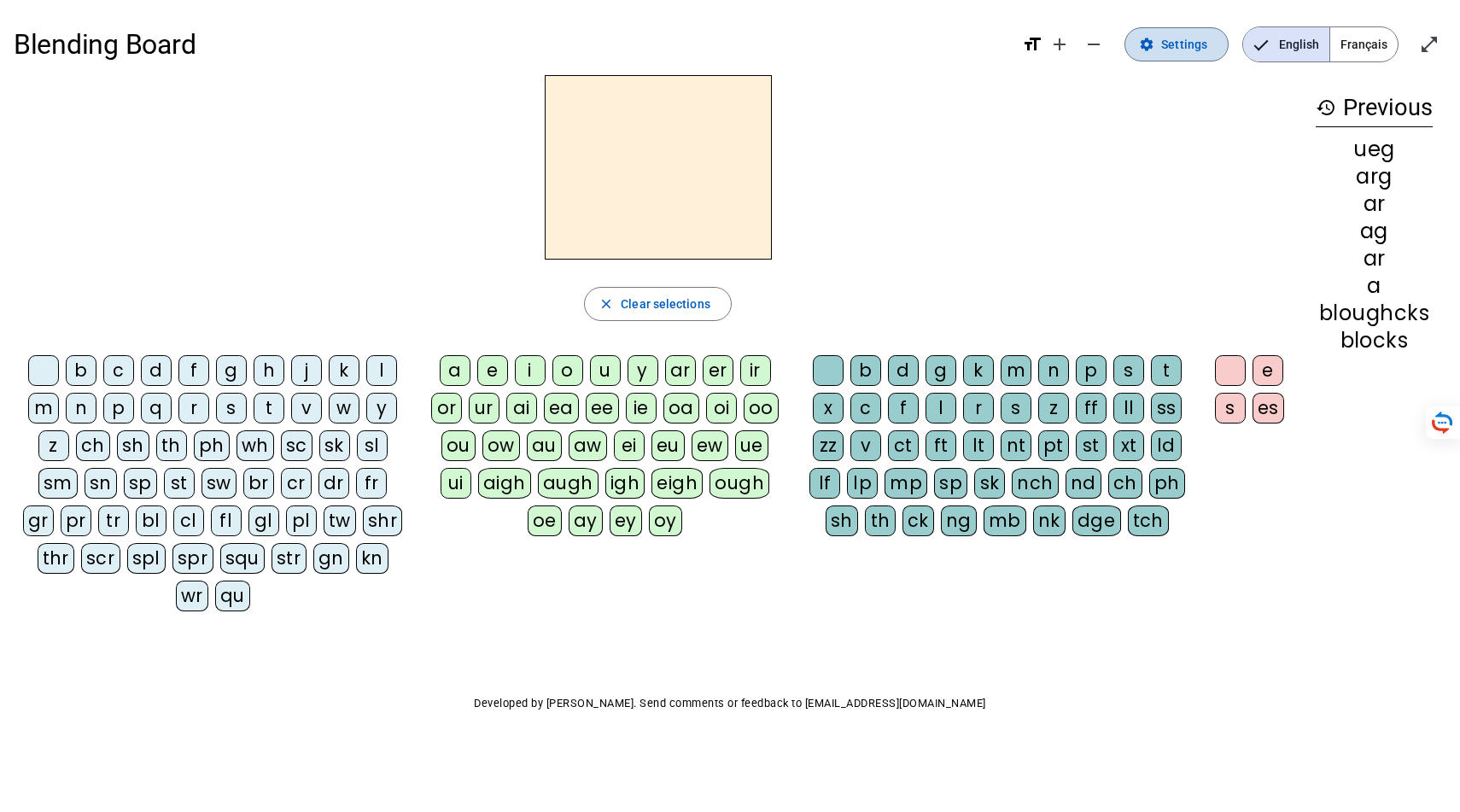
click at [1161, 47] on span "Settings" at bounding box center [1184, 45] width 46 height 21
click at [120, 573] on div "scr" at bounding box center [100, 559] width 39 height 31
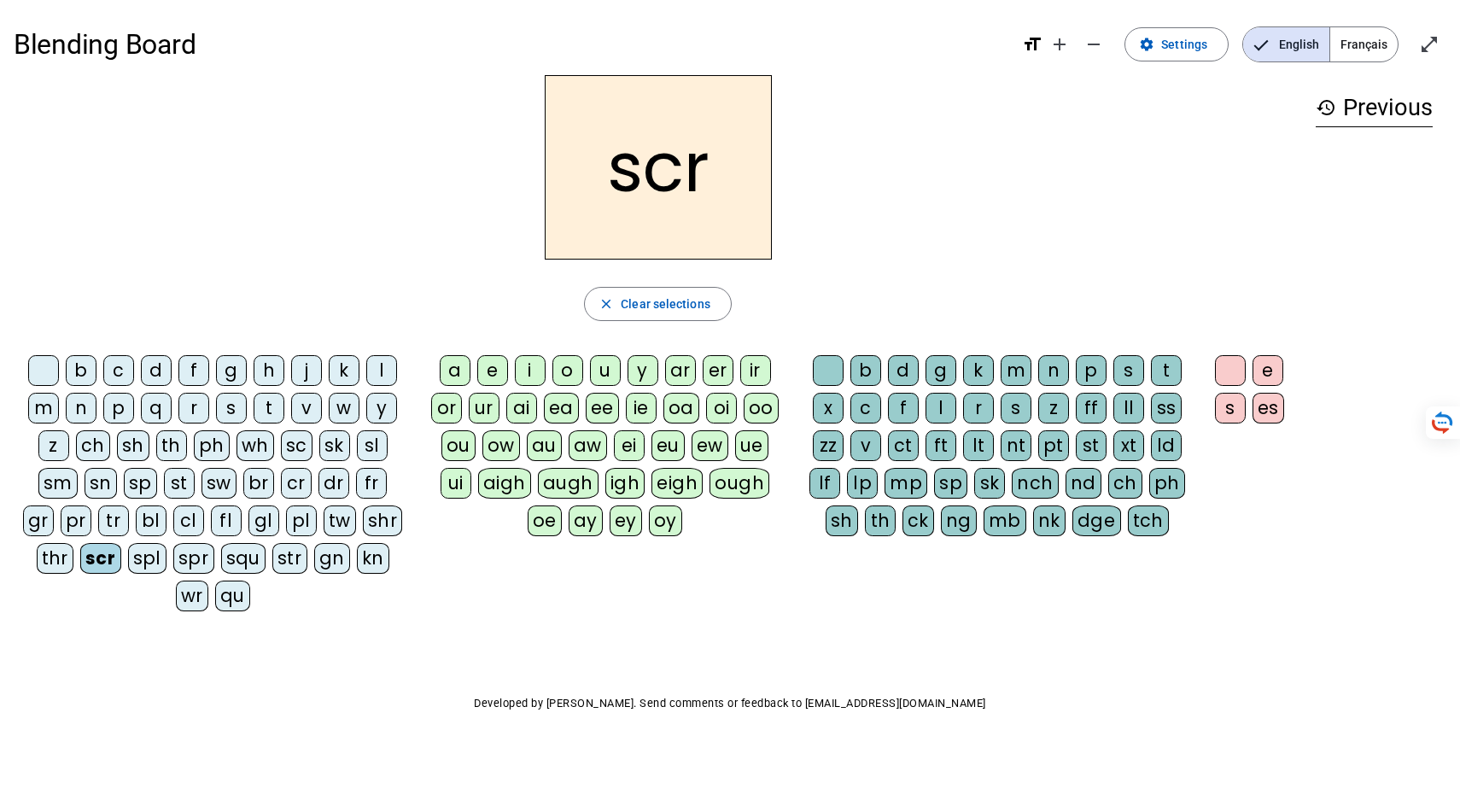
click at [538, 499] on div "augh" at bounding box center [568, 483] width 61 height 31
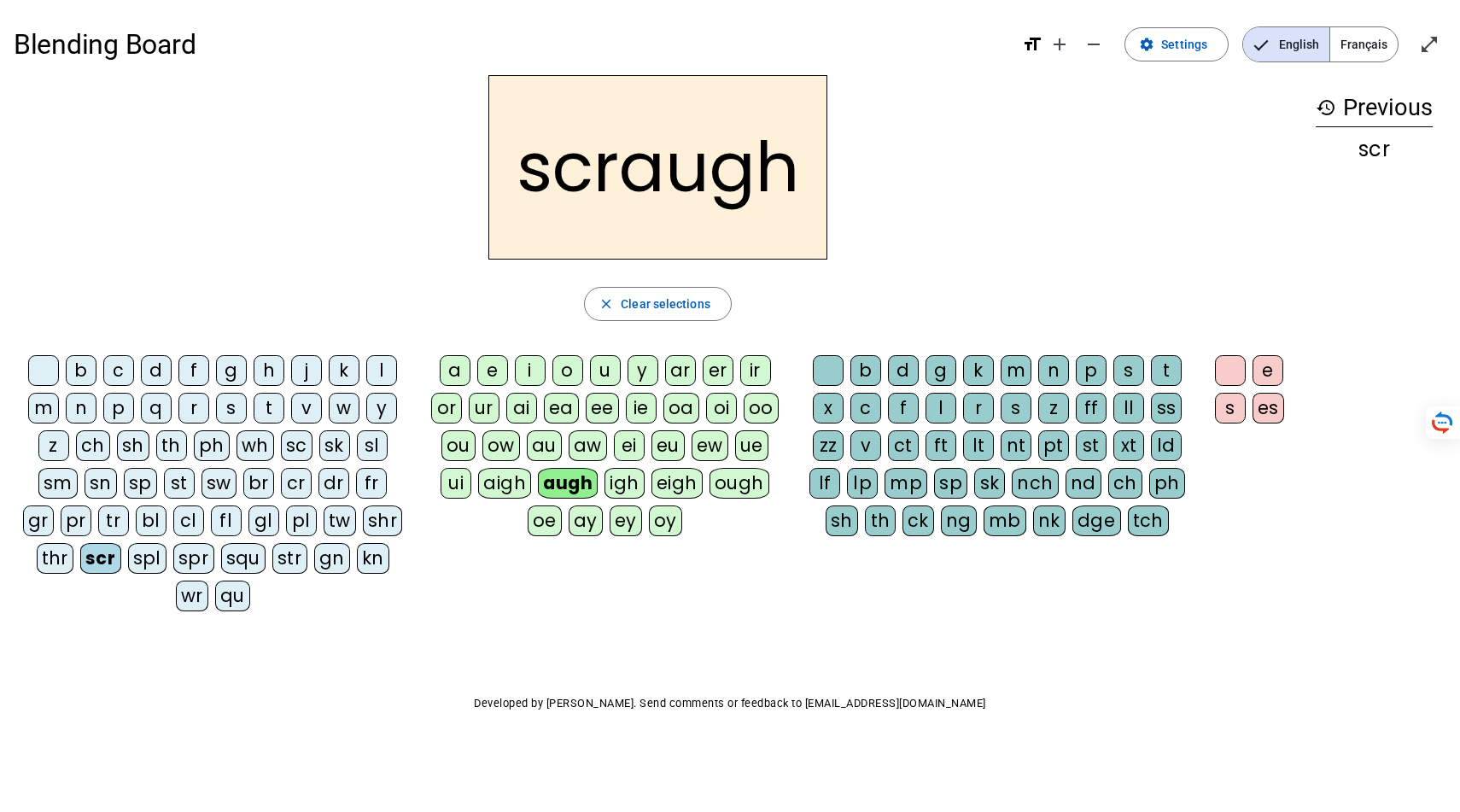
click at [1120, 536] on div "dge" at bounding box center [1097, 520] width 49 height 31
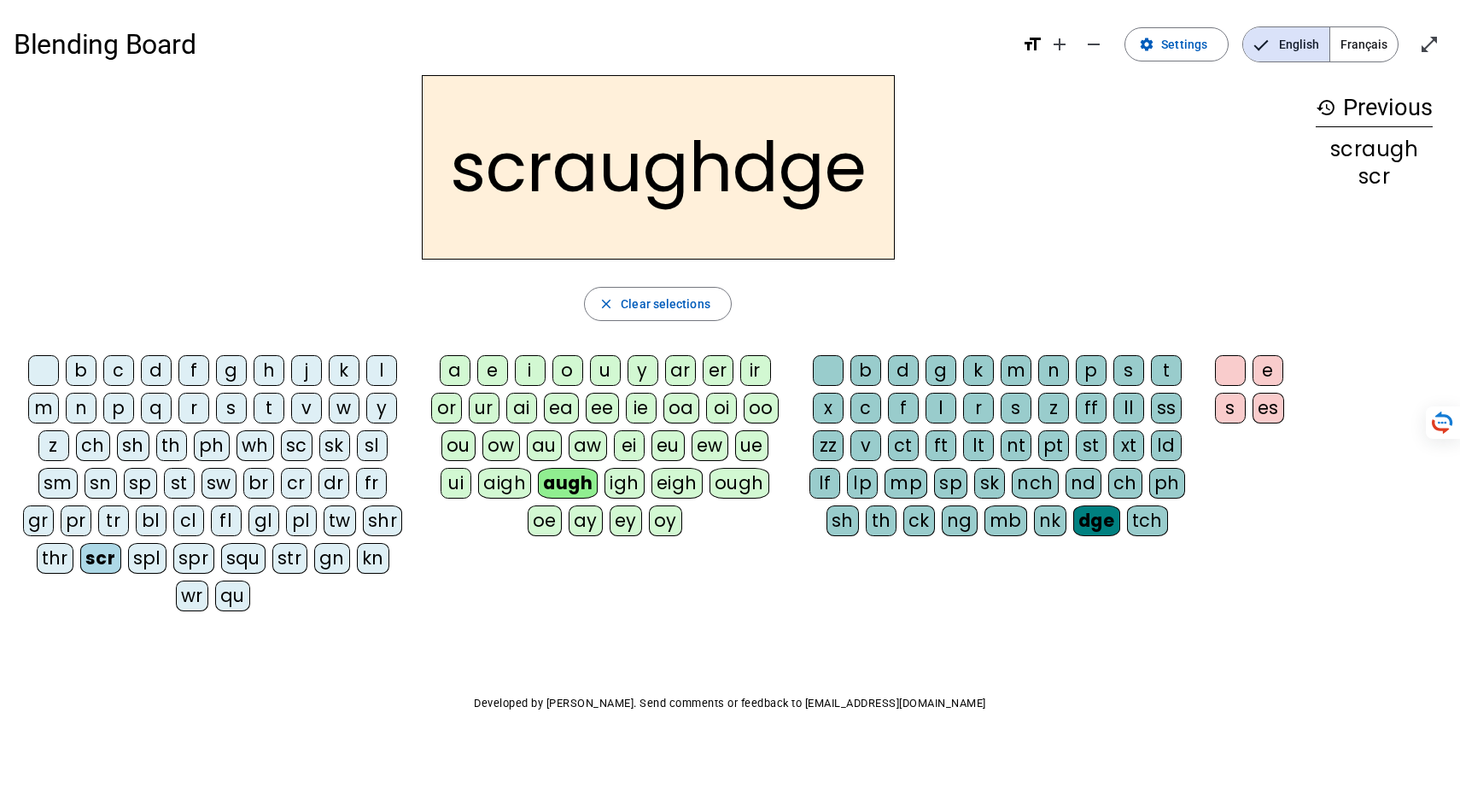
click at [1253, 423] on div "es" at bounding box center [1268, 408] width 32 height 31
